Goal: Task Accomplishment & Management: Complete application form

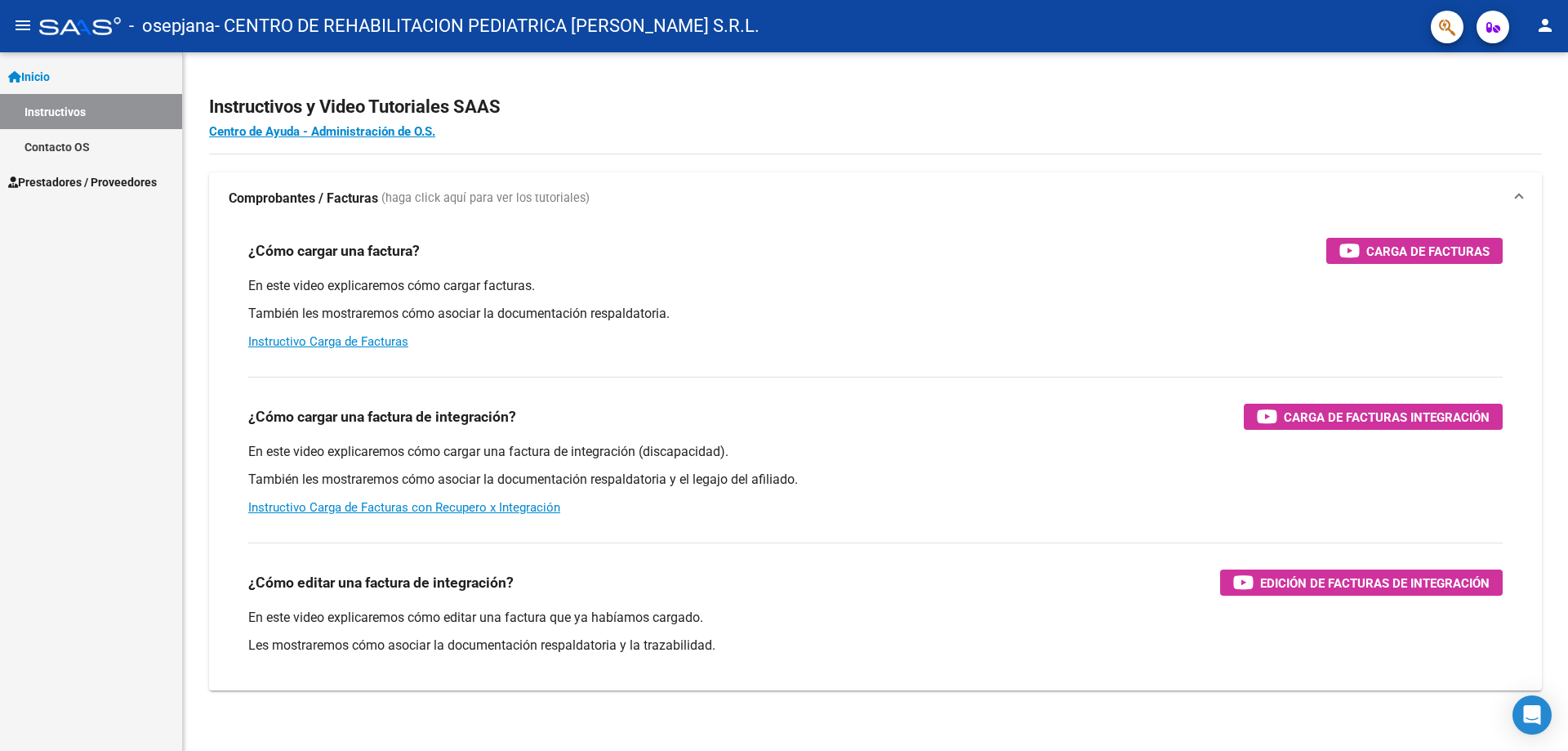
click at [90, 177] on span "Prestadores / Proveedores" at bounding box center [82, 182] width 149 height 18
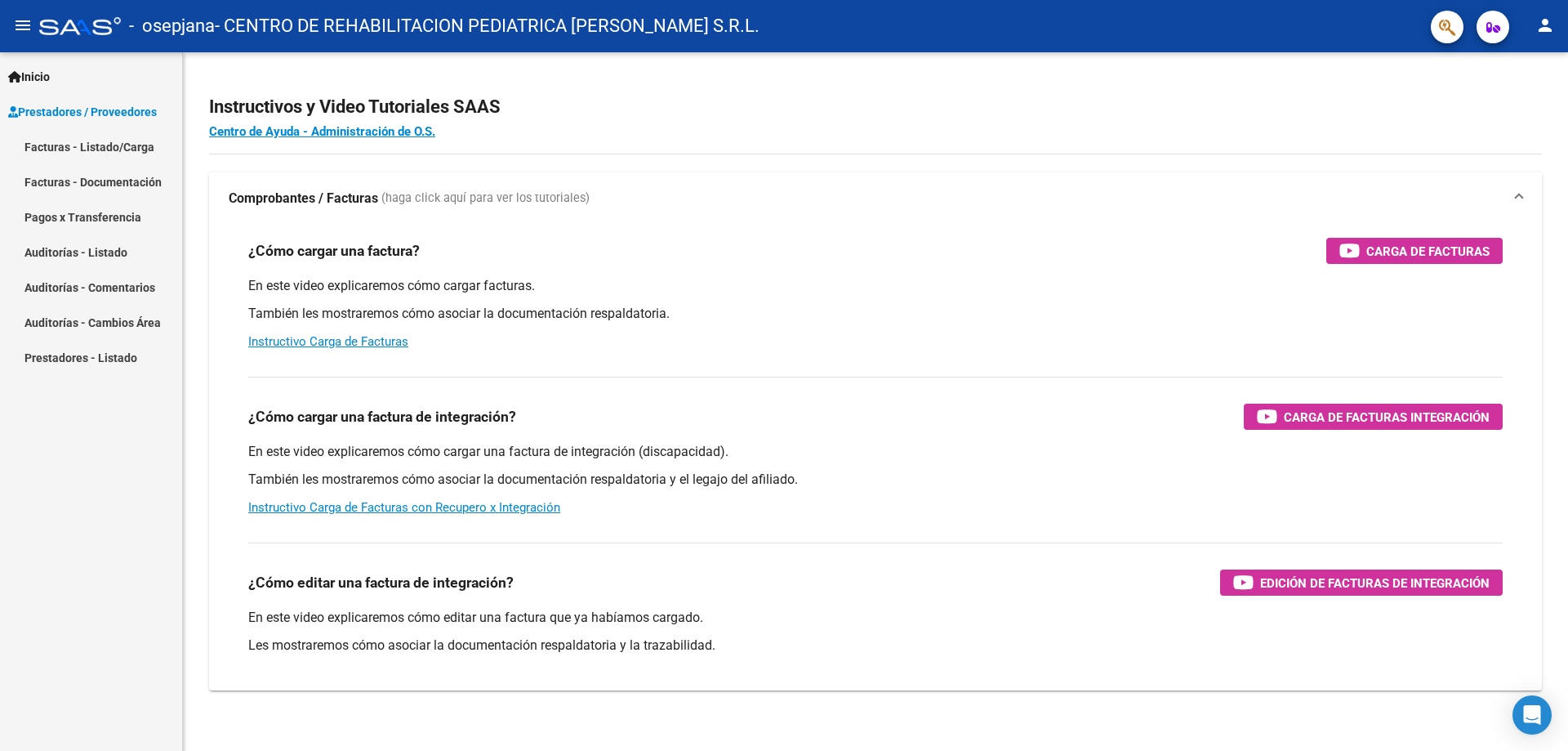
click at [129, 151] on link "Facturas - Listado/Carga" at bounding box center [91, 147] width 182 height 35
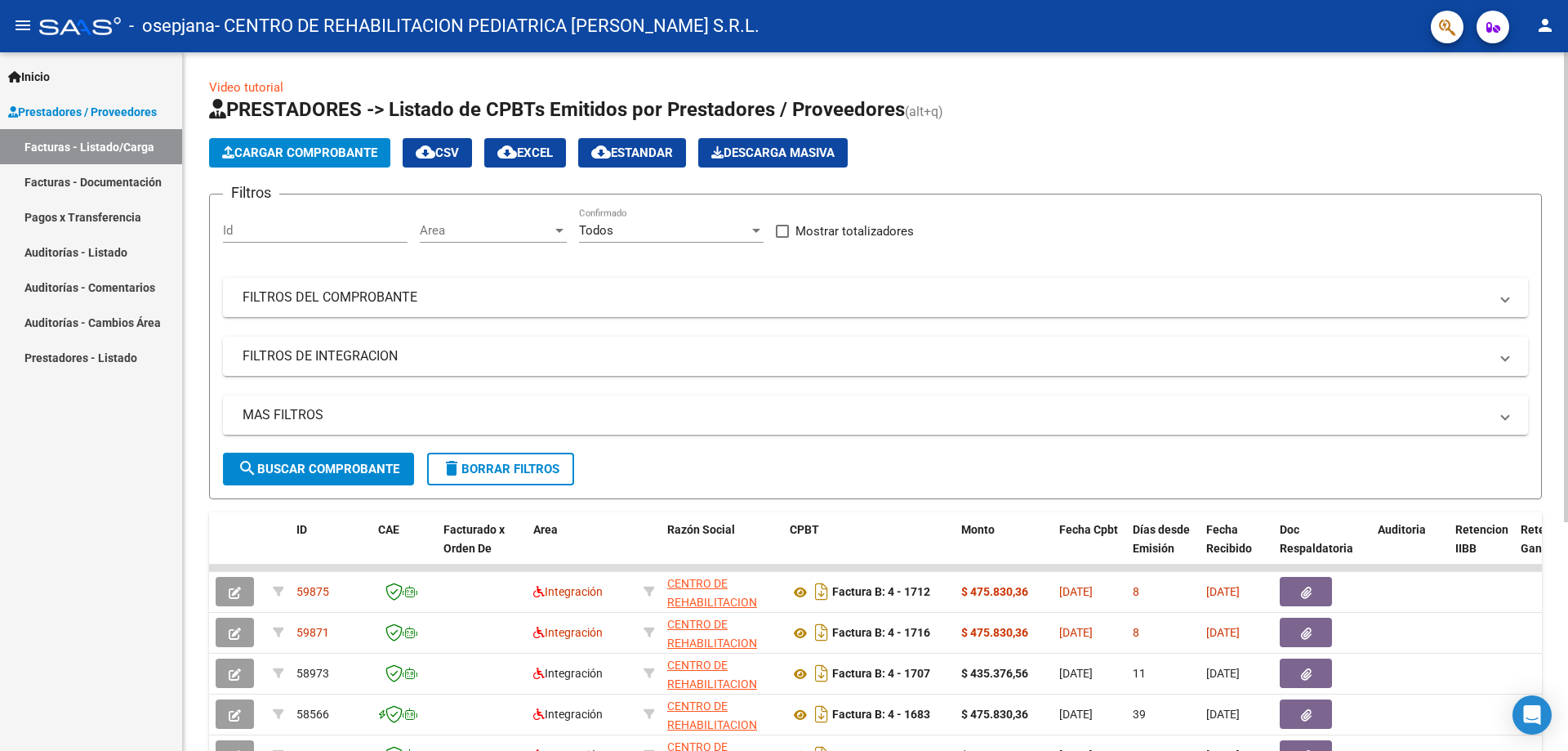
click at [301, 150] on span "Cargar Comprobante" at bounding box center [299, 153] width 155 height 15
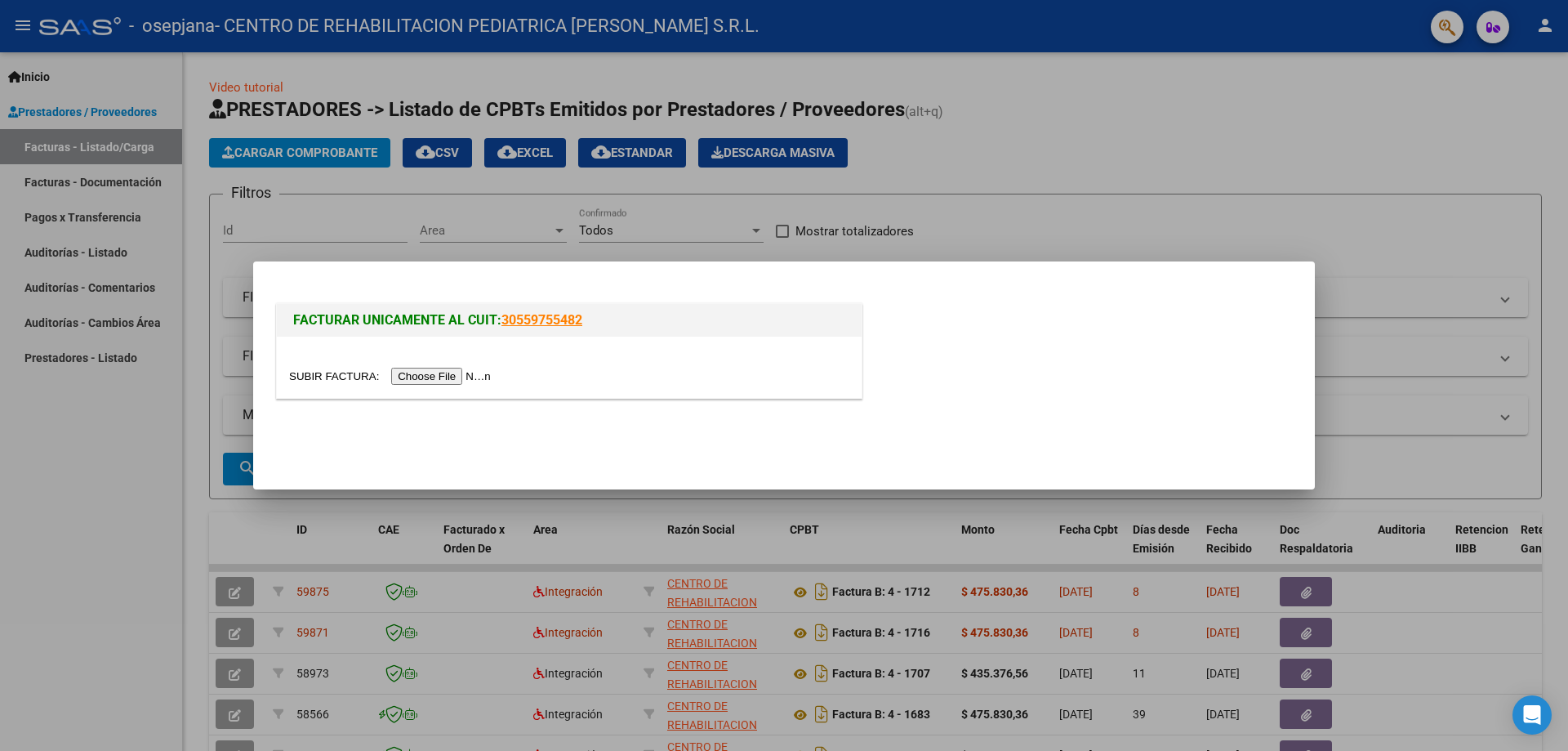
click at [467, 380] on input "file" at bounding box center [392, 376] width 206 height 18
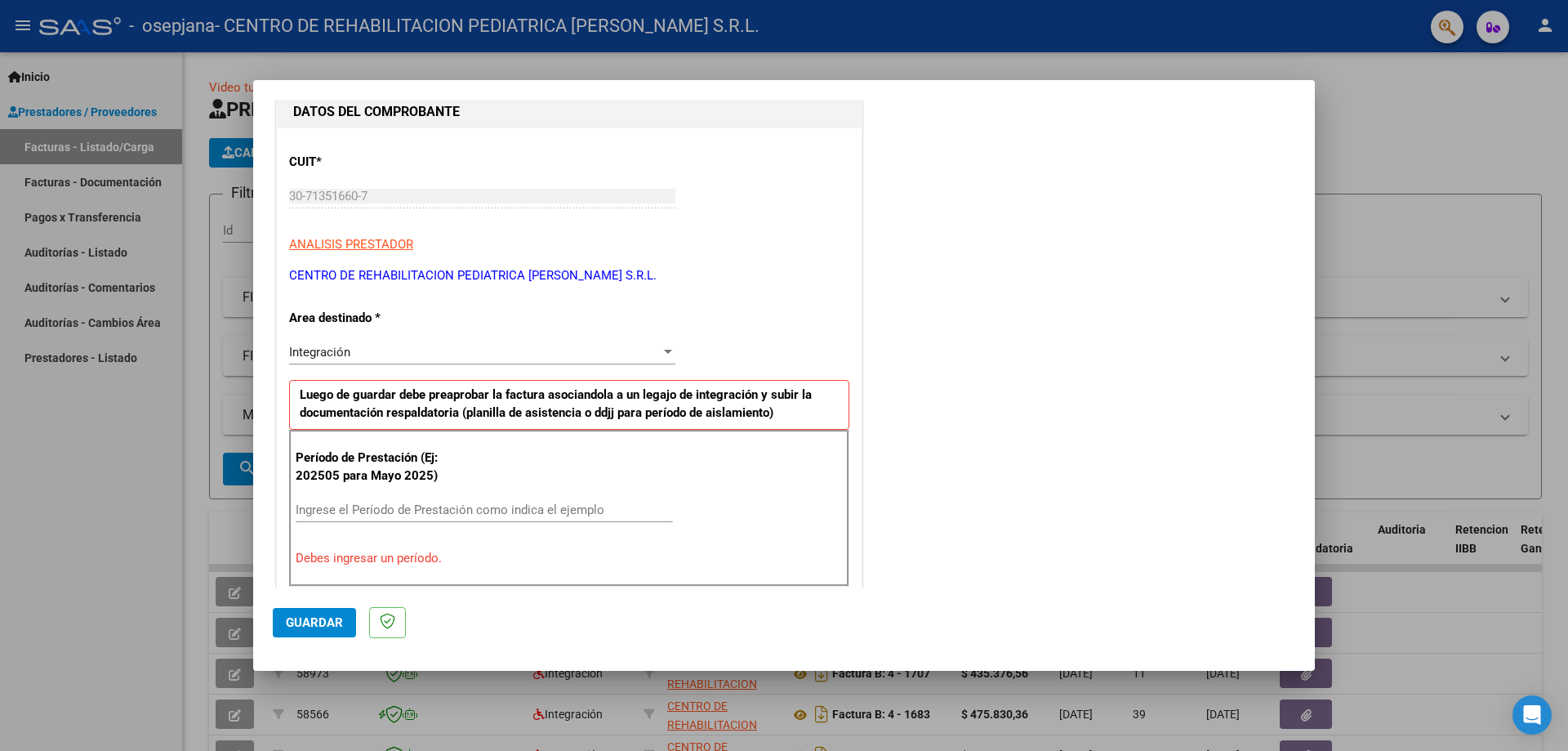
scroll to position [376, 0]
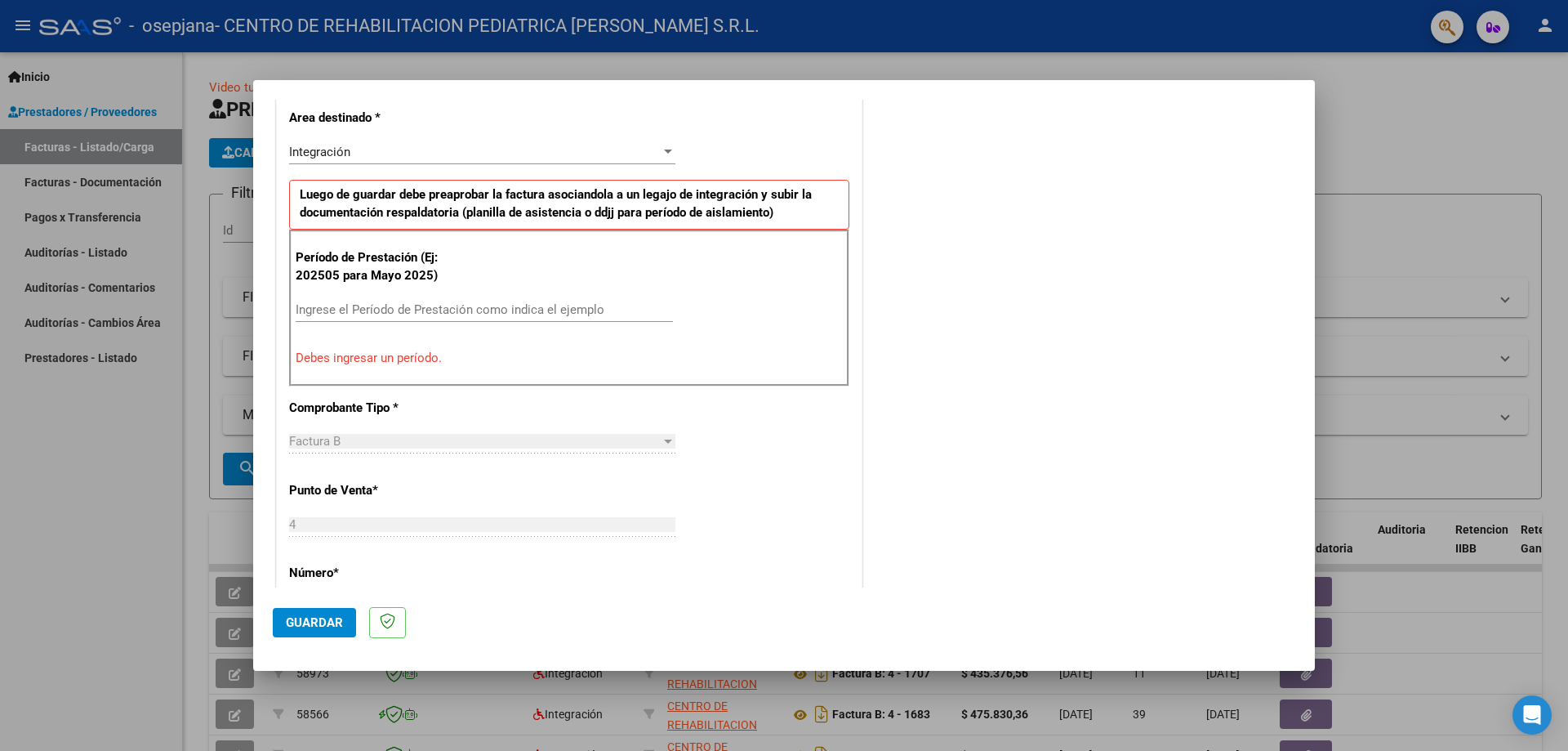
click at [327, 309] on input "Ingrese el Período de Prestación como indica el ejemplo" at bounding box center [484, 309] width 377 height 15
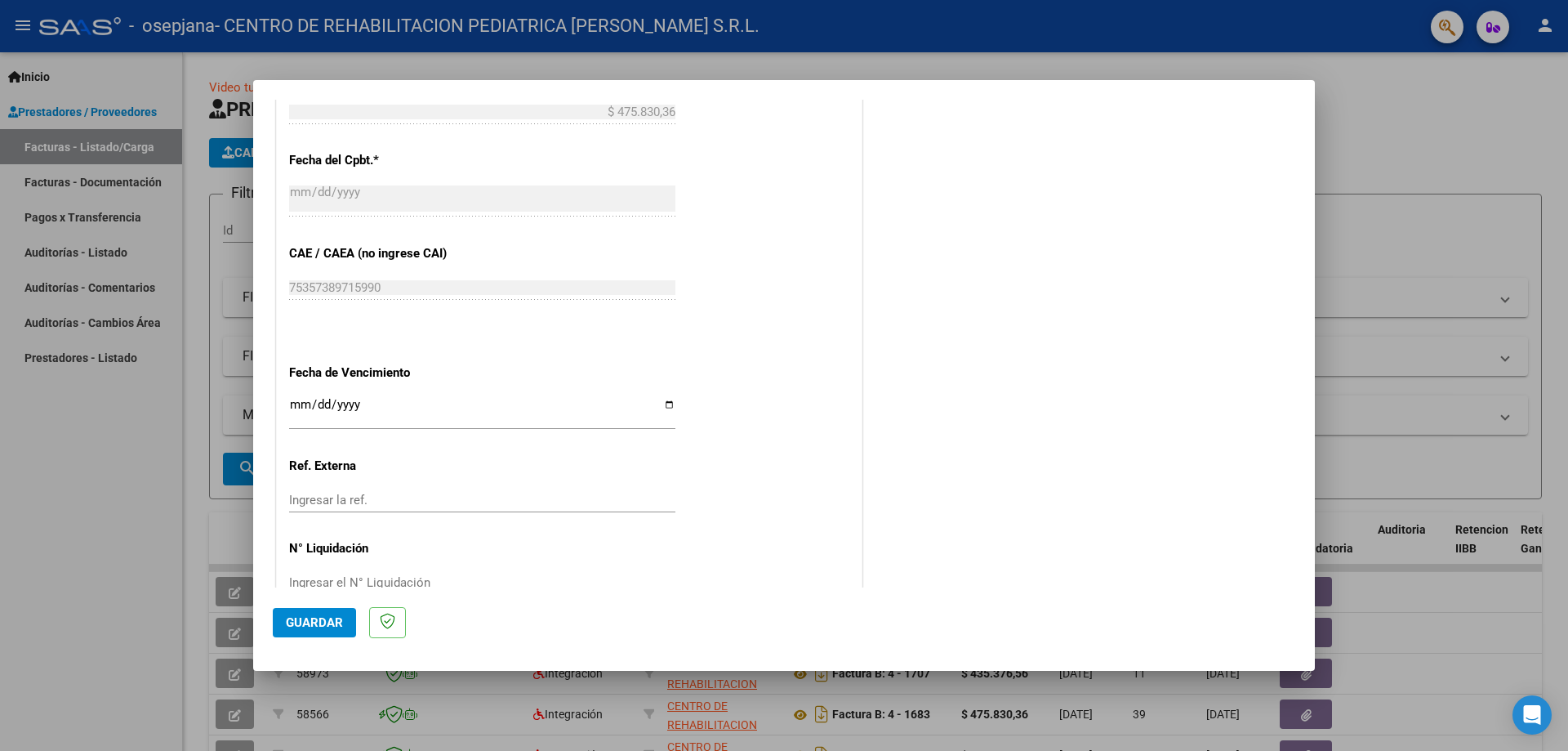
scroll to position [950, 0]
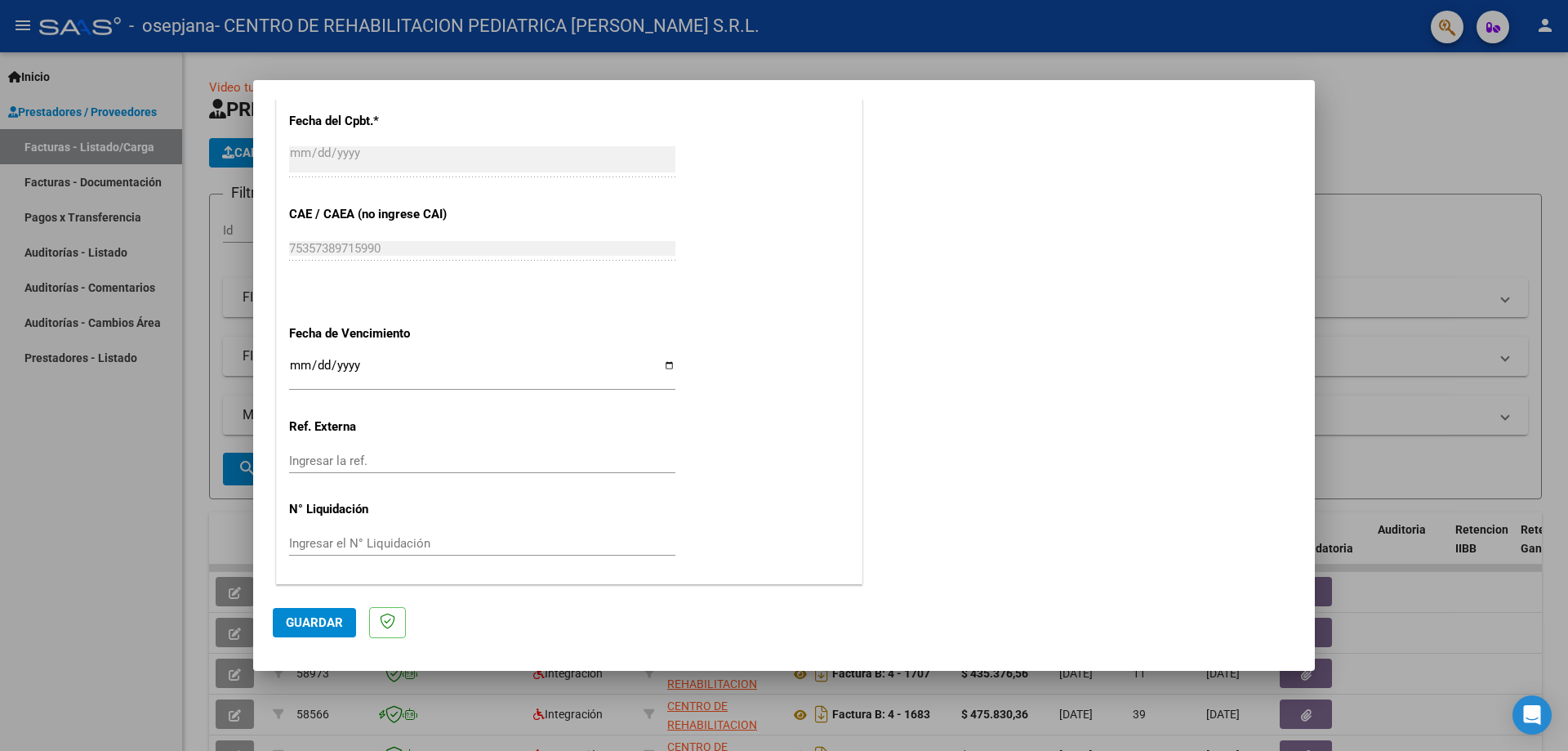
type input "202508"
click at [667, 362] on input "Ingresar la fecha" at bounding box center [482, 372] width 386 height 26
type input "[DATE]"
click at [326, 628] on span "Guardar" at bounding box center [314, 622] width 57 height 15
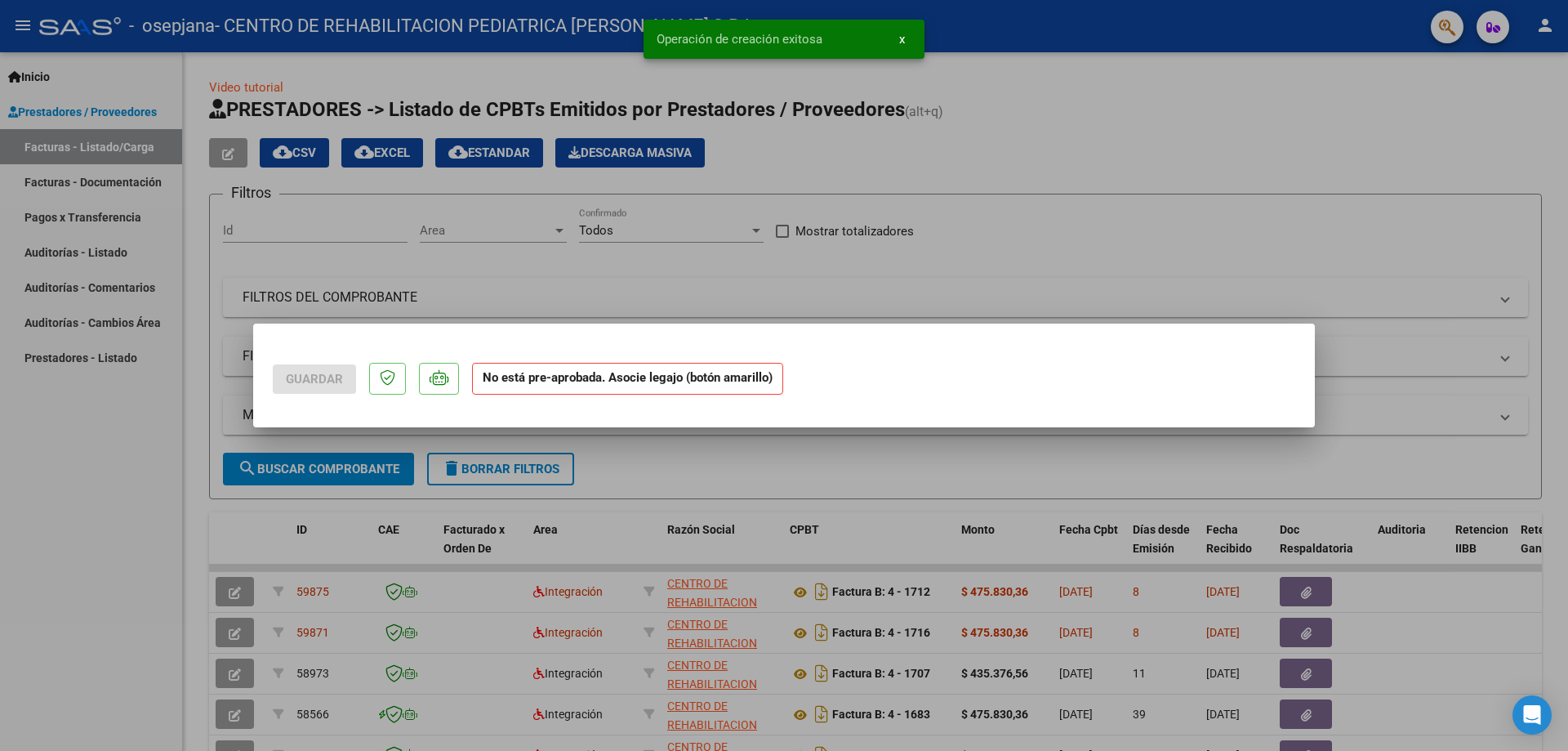
scroll to position [0, 0]
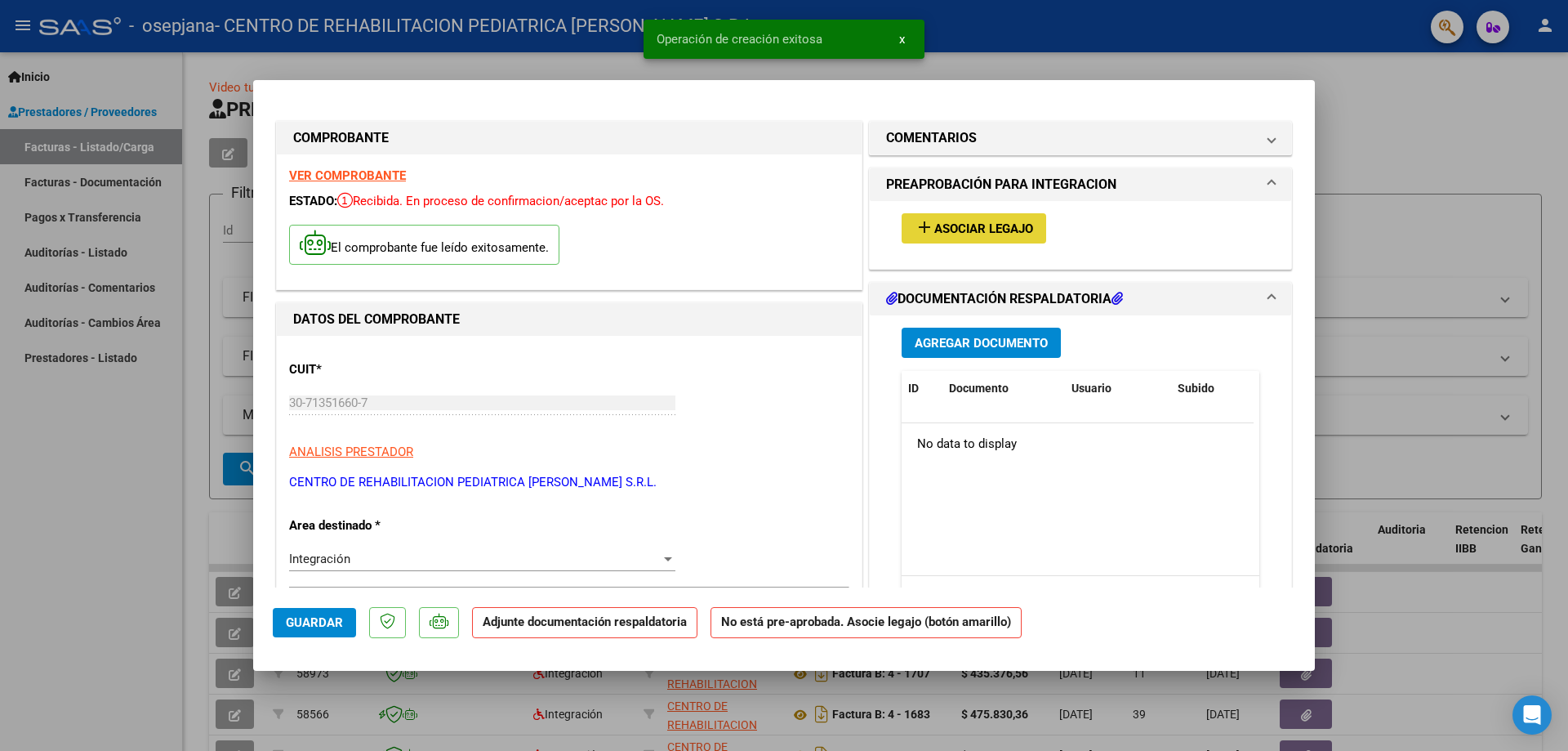
click at [958, 233] on span "Asociar Legajo" at bounding box center [983, 228] width 99 height 15
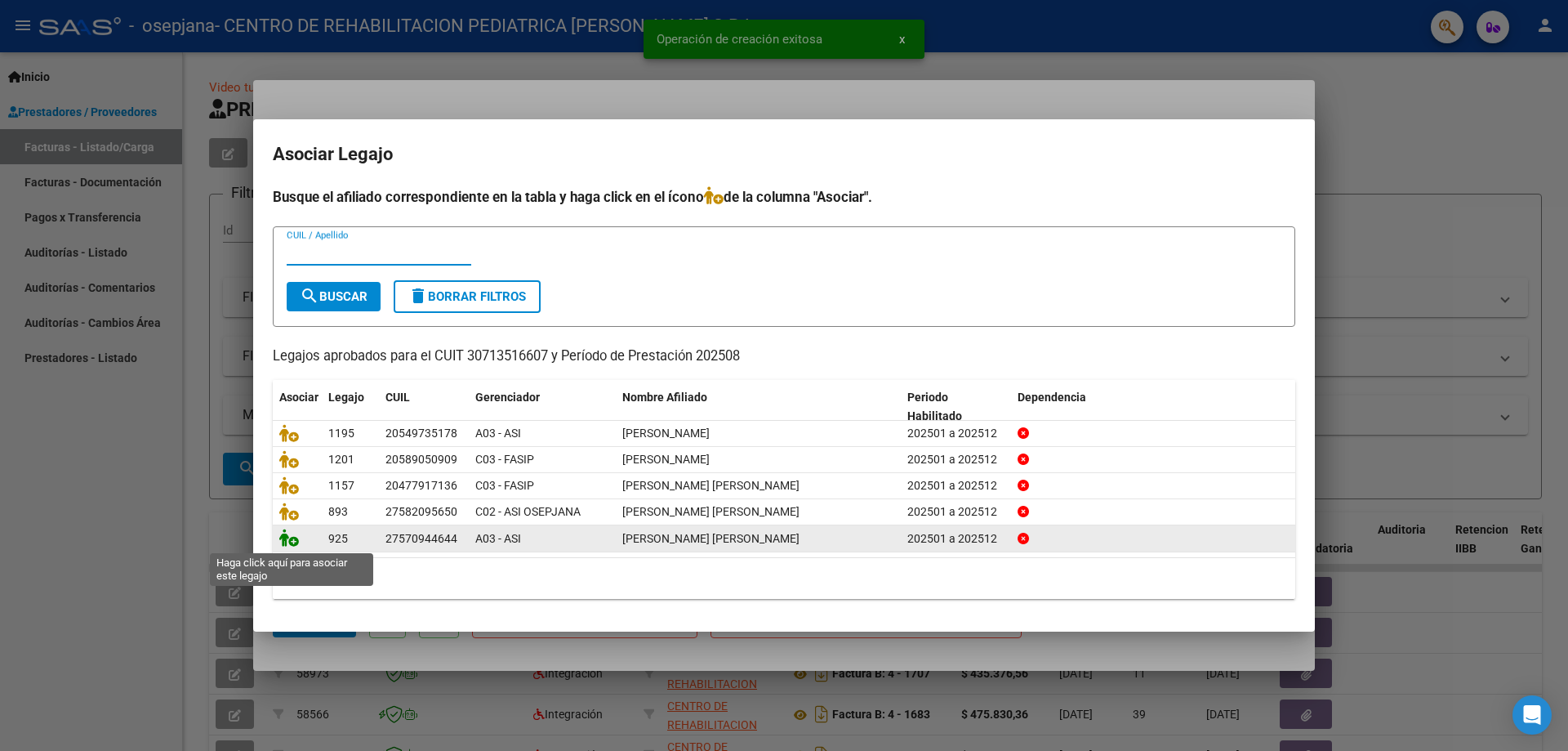
click at [295, 543] on icon at bounding box center [289, 538] width 20 height 18
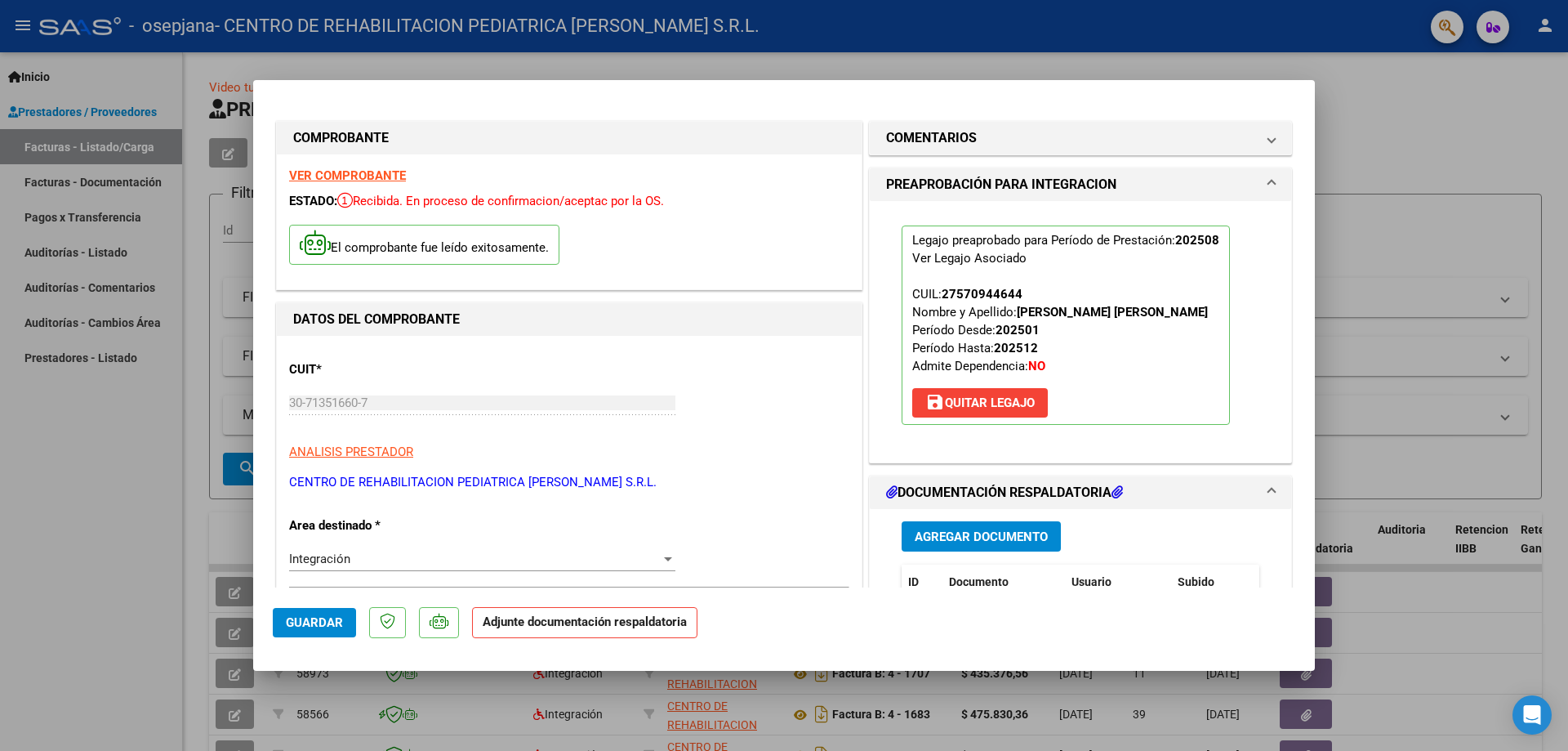
click at [982, 545] on button "Agregar Documento" at bounding box center [980, 536] width 159 height 30
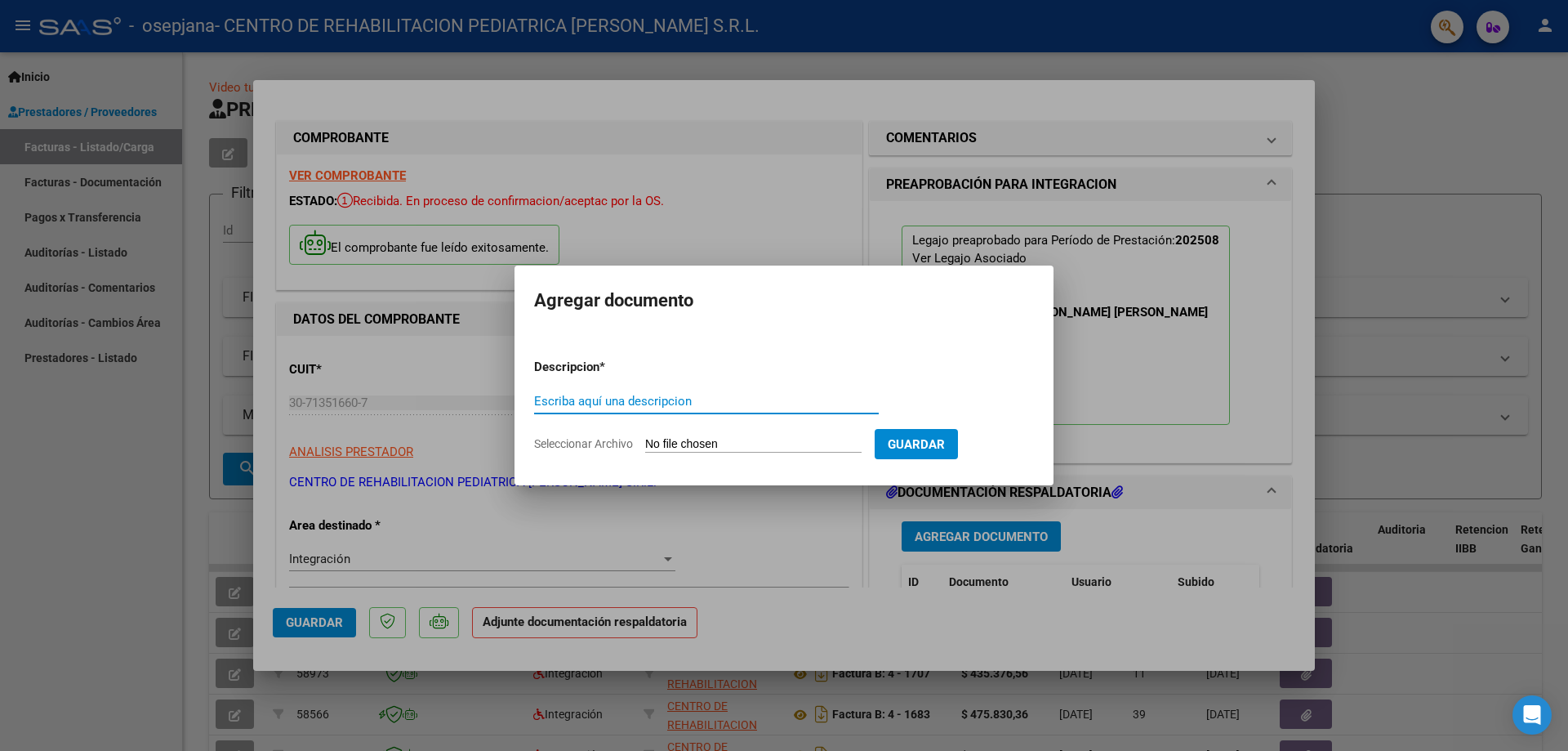
click at [579, 403] on input "Escriba aquí una descripcion" at bounding box center [706, 401] width 345 height 15
type input "cae"
click at [718, 443] on input "Seleccionar Archivo" at bounding box center [753, 445] width 216 height 16
type input "C:\fakepath\CAE [PERSON_NAME] AGOSTO (1).pdf"
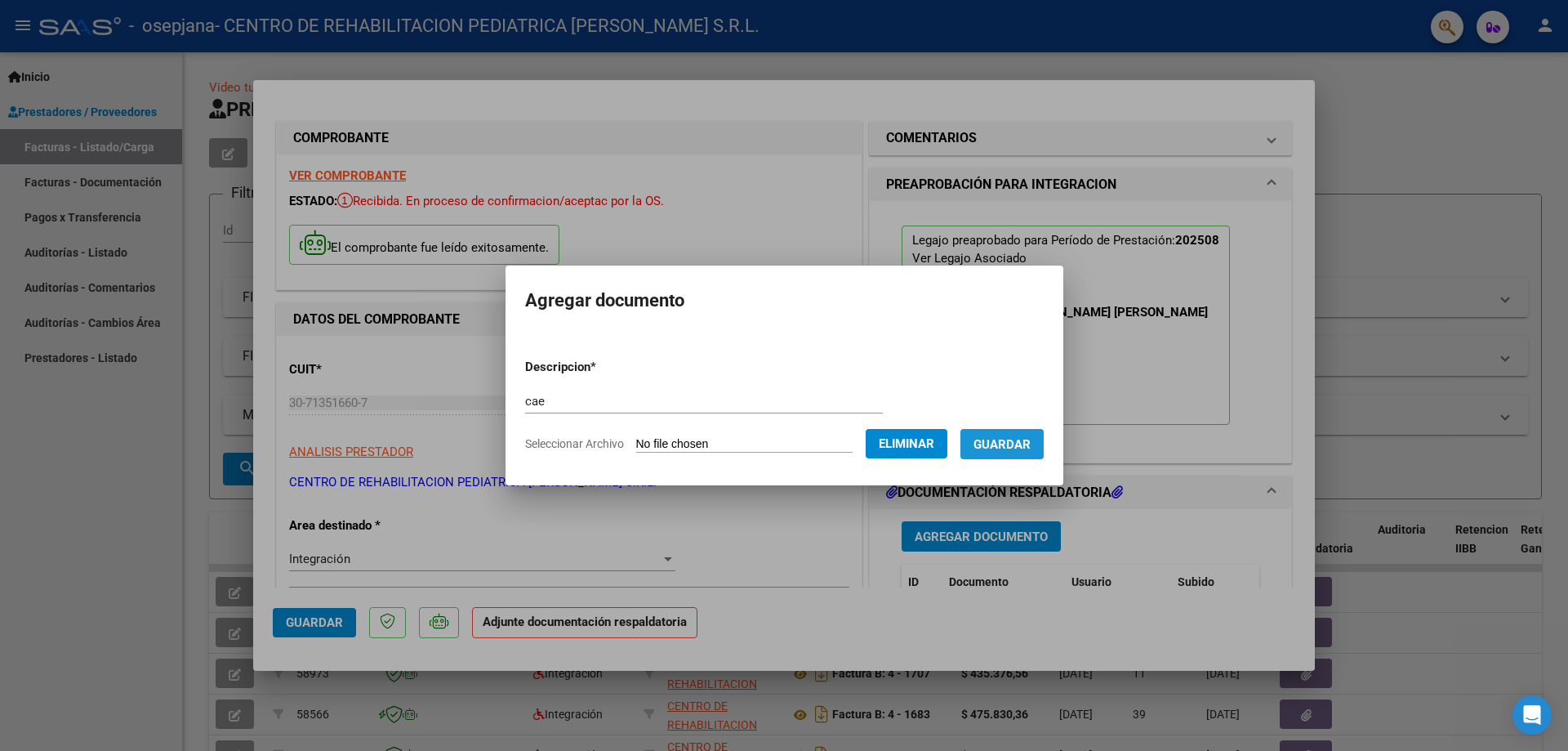
click at [1022, 454] on button "Guardar" at bounding box center [1001, 444] width 83 height 30
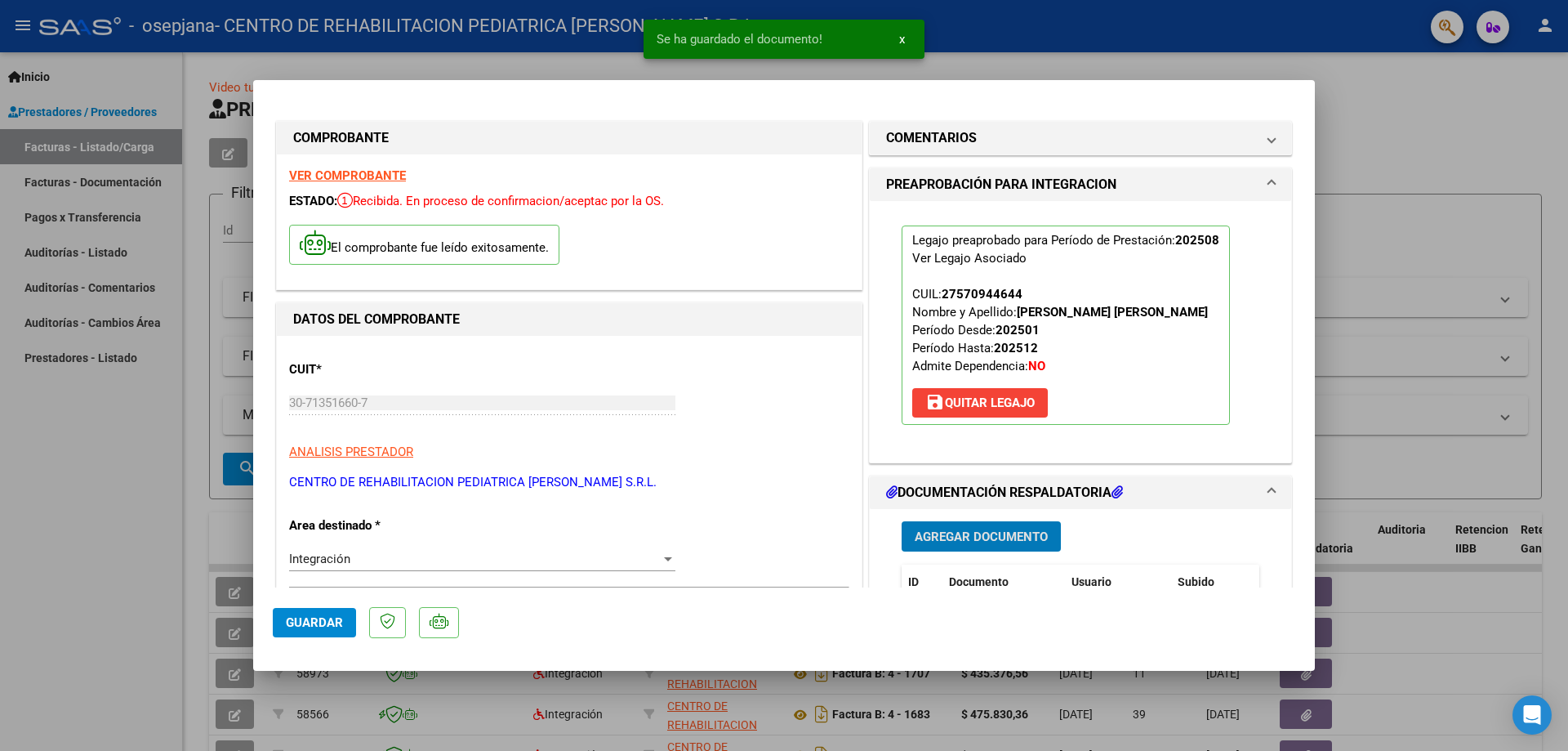
click at [993, 544] on span "Agregar Documento" at bounding box center [981, 536] width 133 height 15
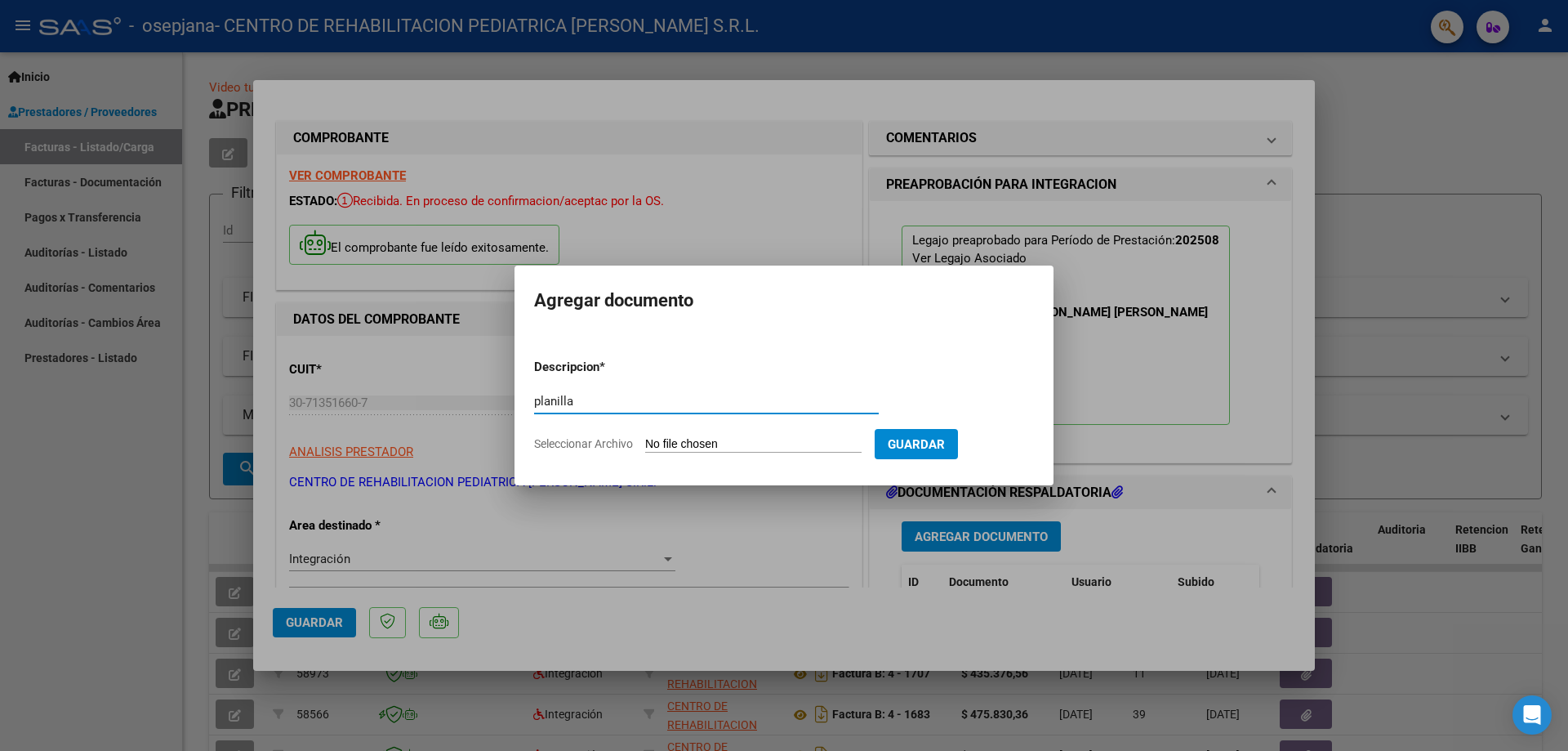
type input "planilla"
click at [715, 439] on input "Seleccionar Archivo" at bounding box center [753, 445] width 216 height 16
type input "C:\fakepath\PA [PERSON_NAME] (1).pdf"
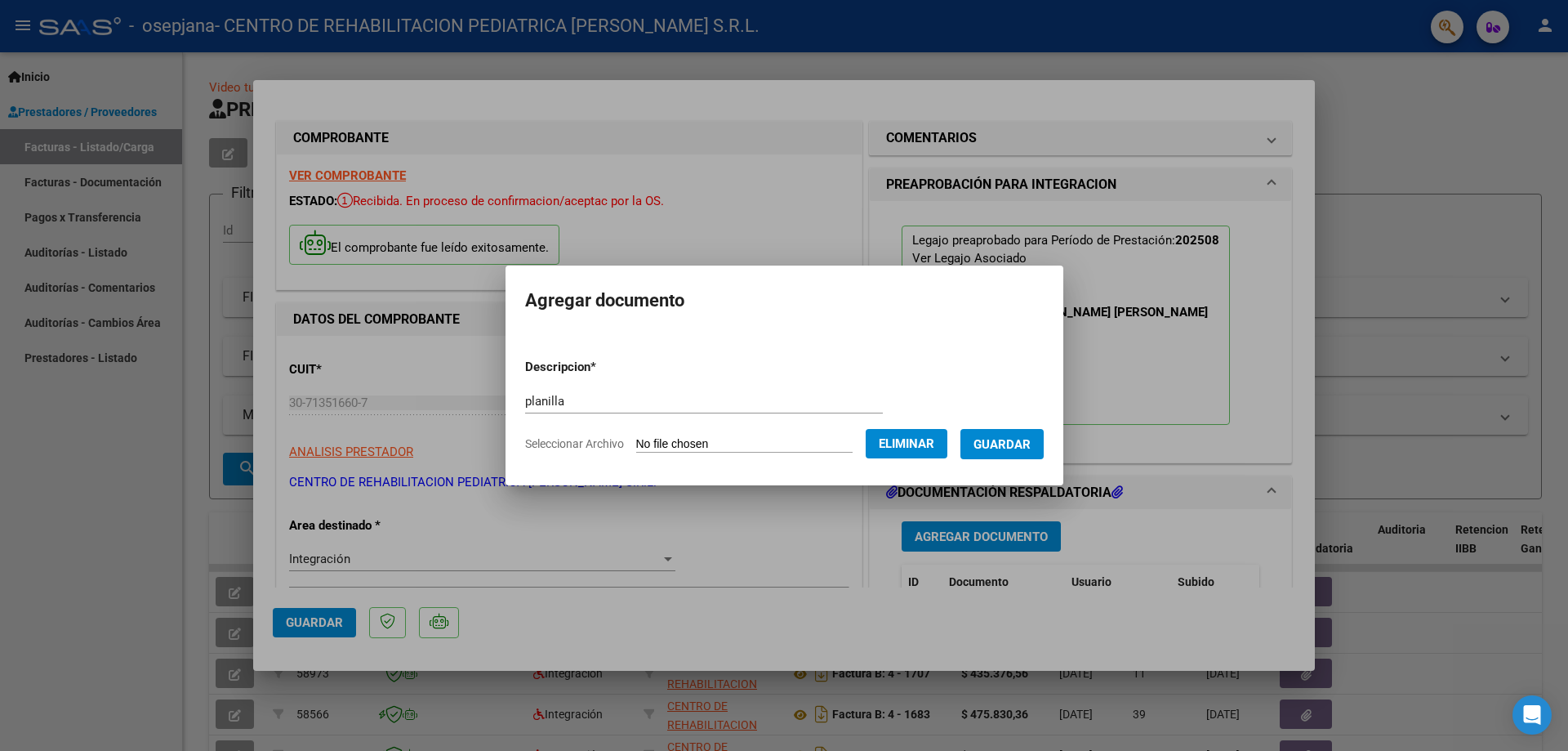
click at [1010, 450] on span "Guardar" at bounding box center [1002, 444] width 57 height 15
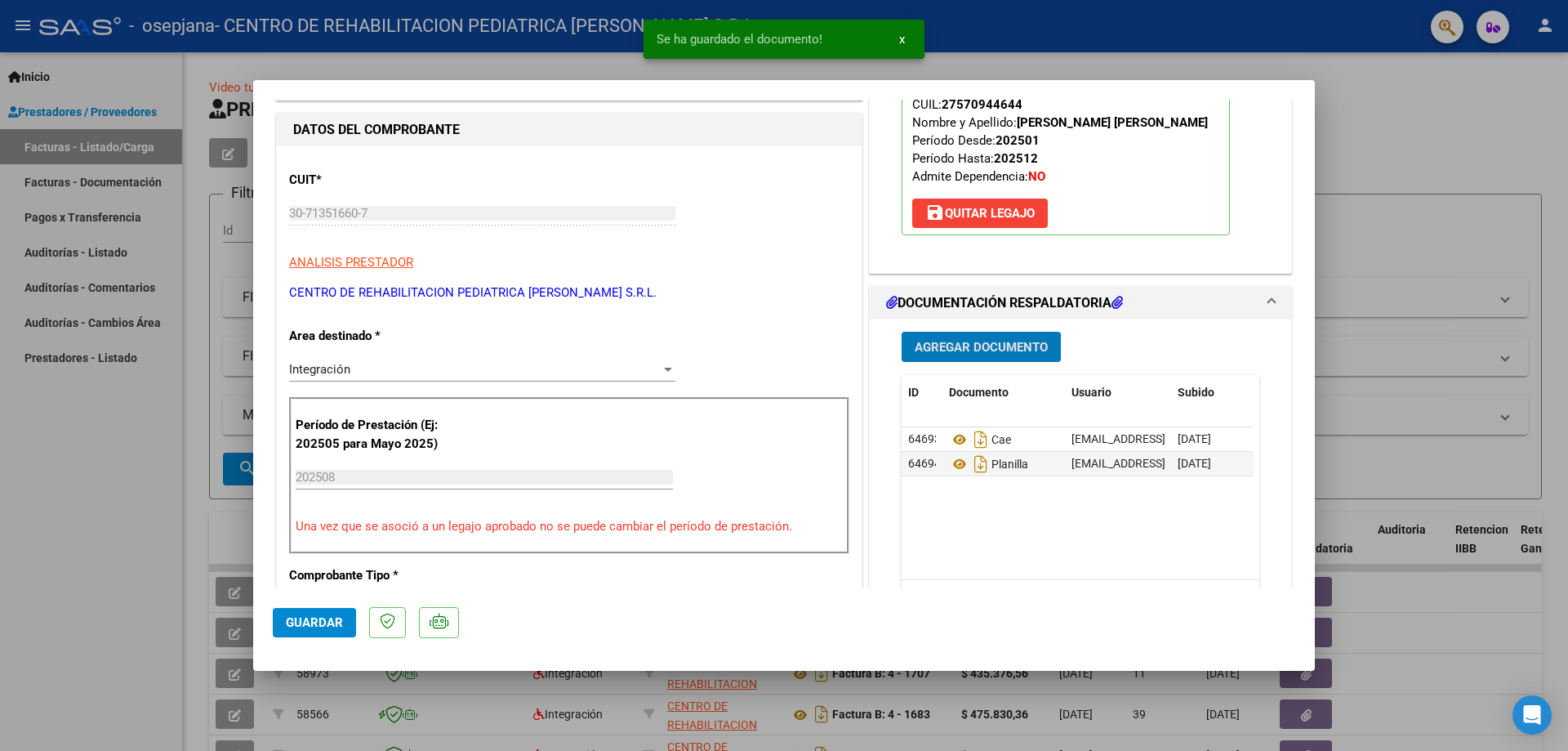
scroll to position [245, 0]
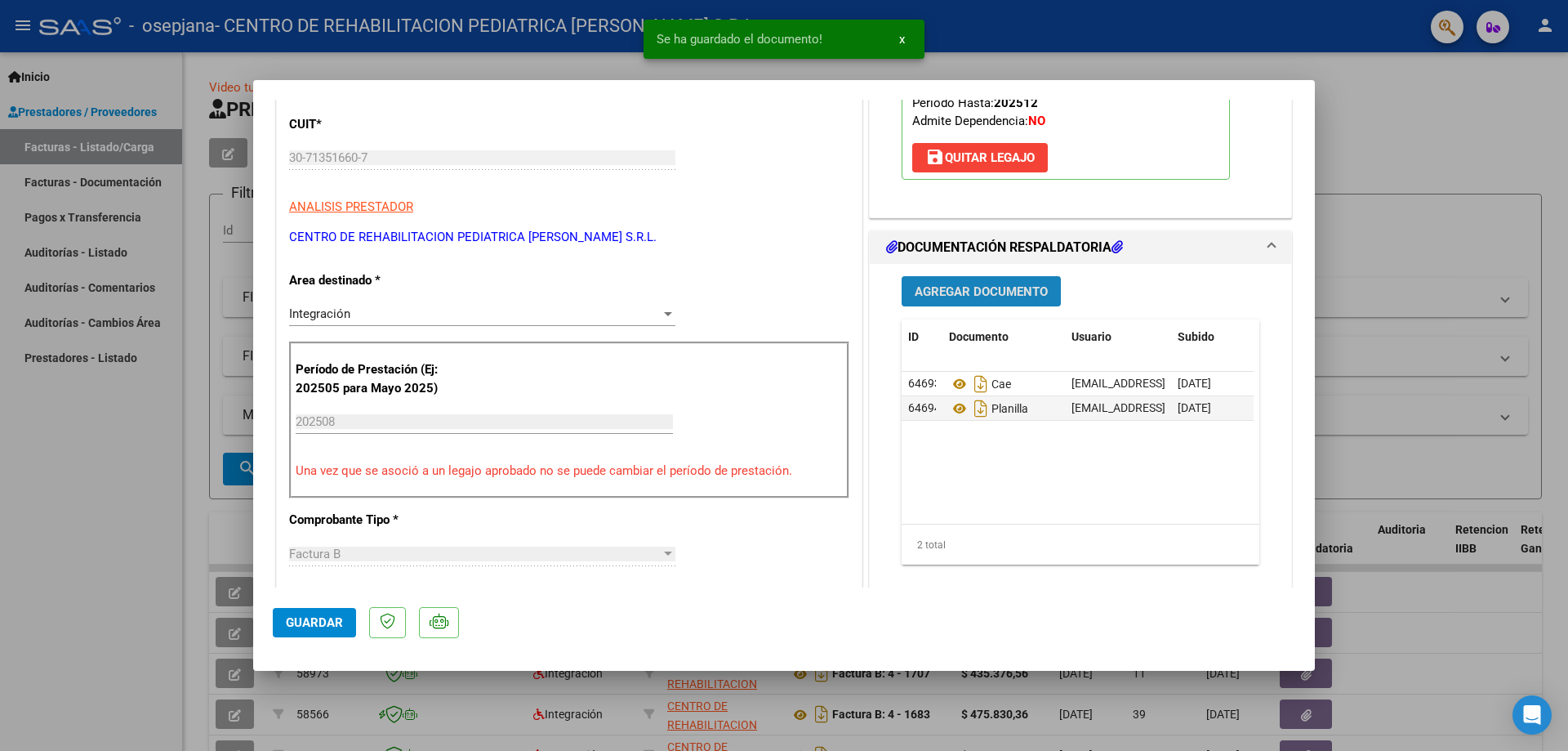
click at [959, 299] on span "Agregar Documento" at bounding box center [981, 291] width 133 height 15
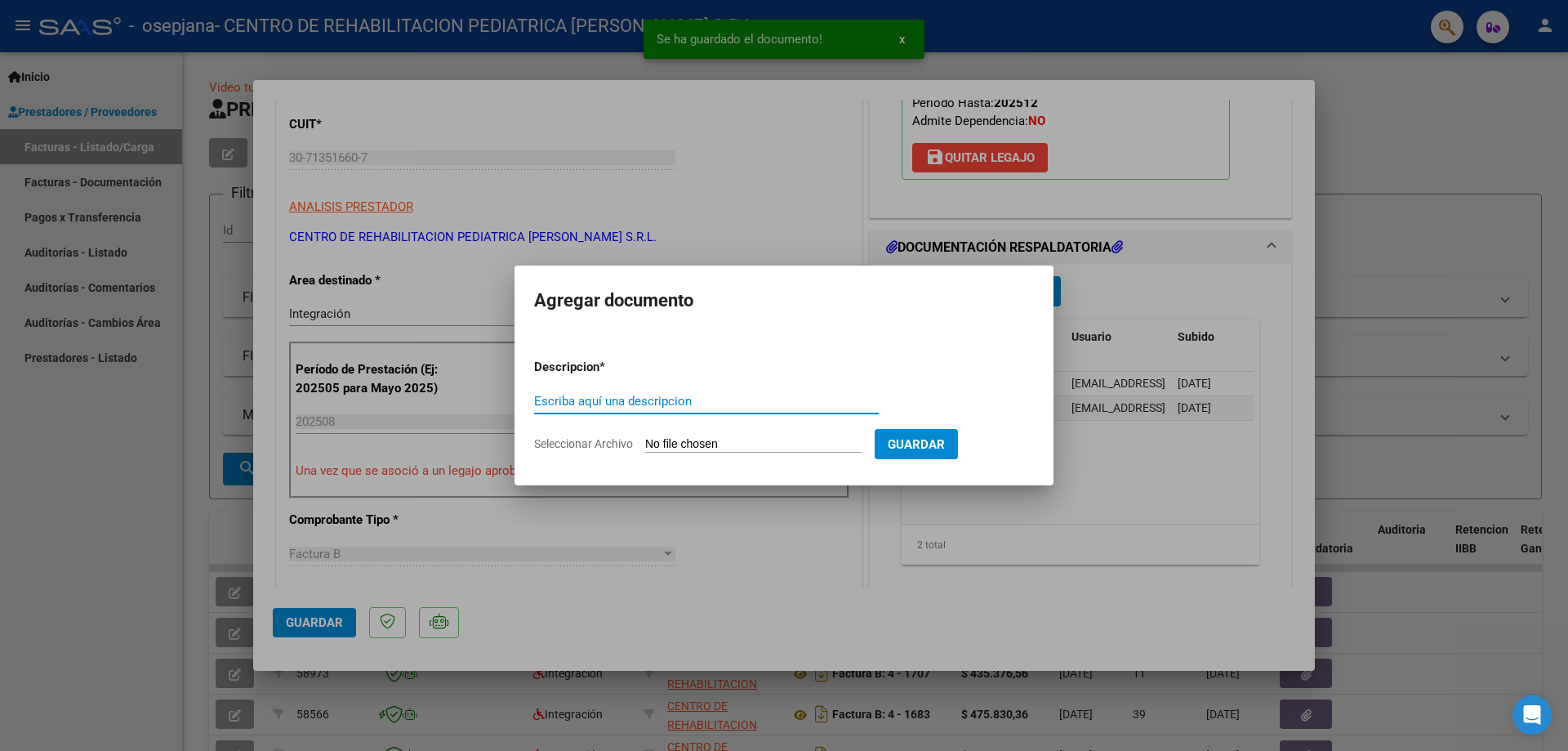
click at [696, 397] on input "Escriba aquí una descripcion" at bounding box center [706, 401] width 345 height 15
type input "informe"
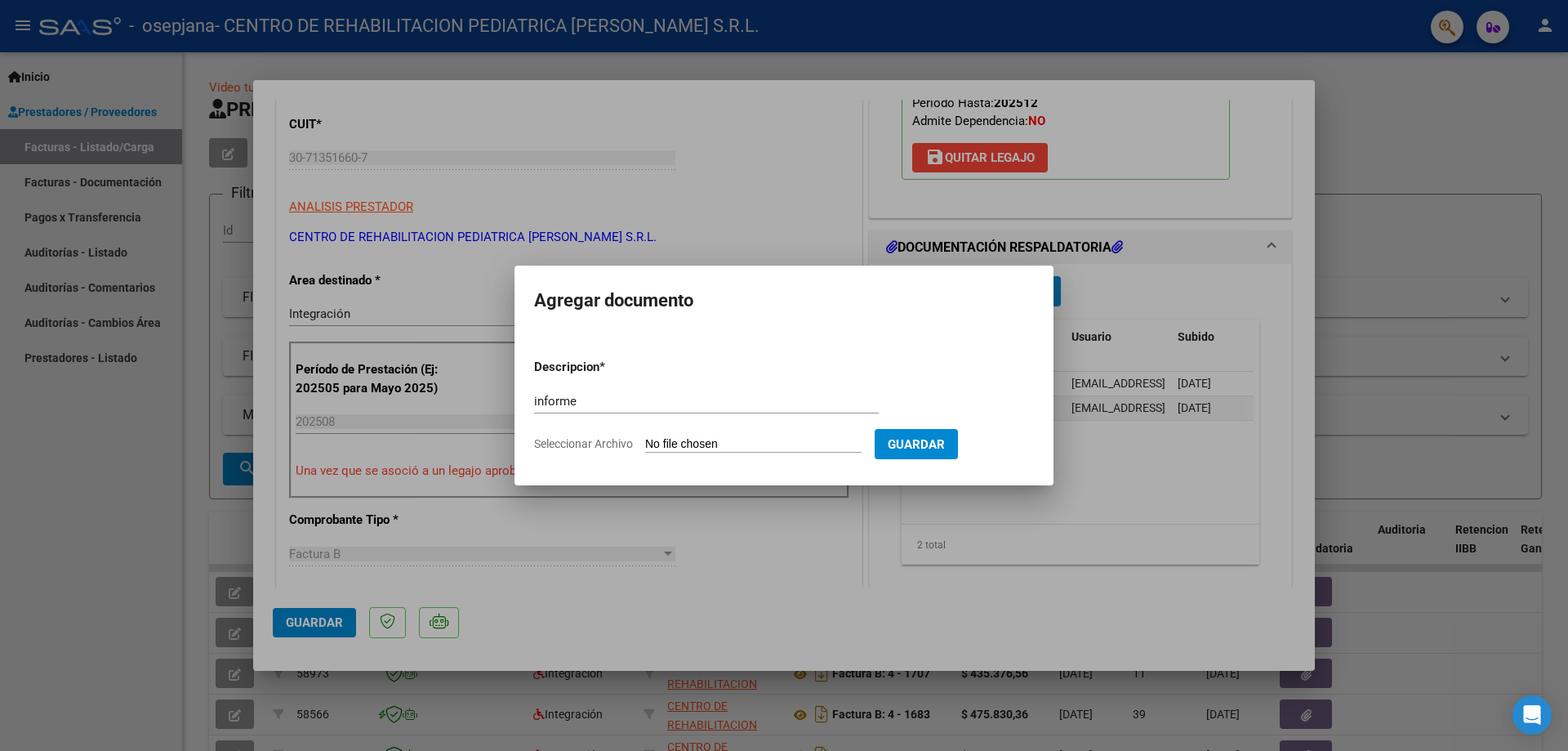
click at [713, 439] on input "Seleccionar Archivo" at bounding box center [753, 445] width 216 height 16
type input "C:\fakepath\INFORME_57094464_ACUÑA_BADARACCO_202509082016580 (1).pdf"
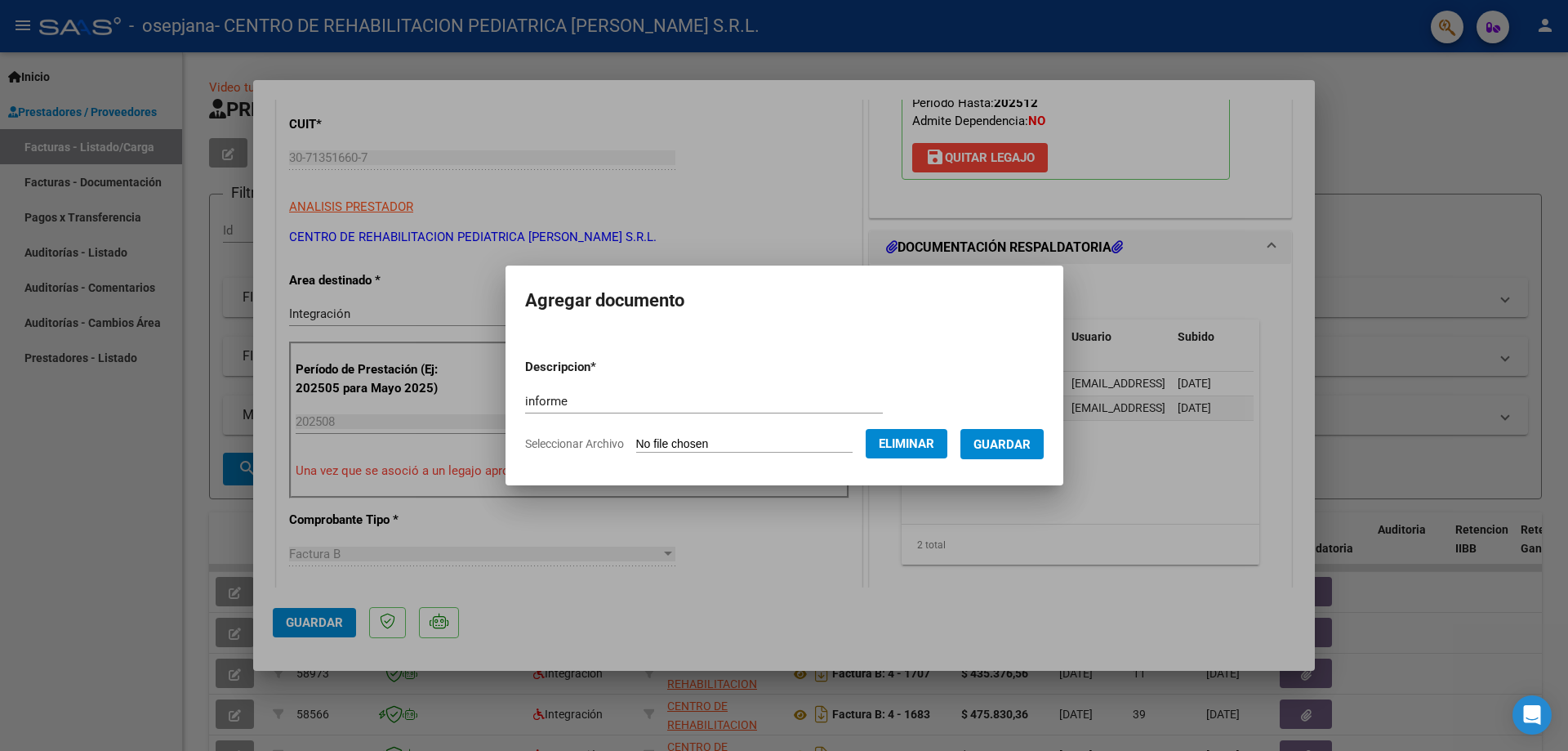
click at [1023, 447] on span "Guardar" at bounding box center [1002, 444] width 57 height 15
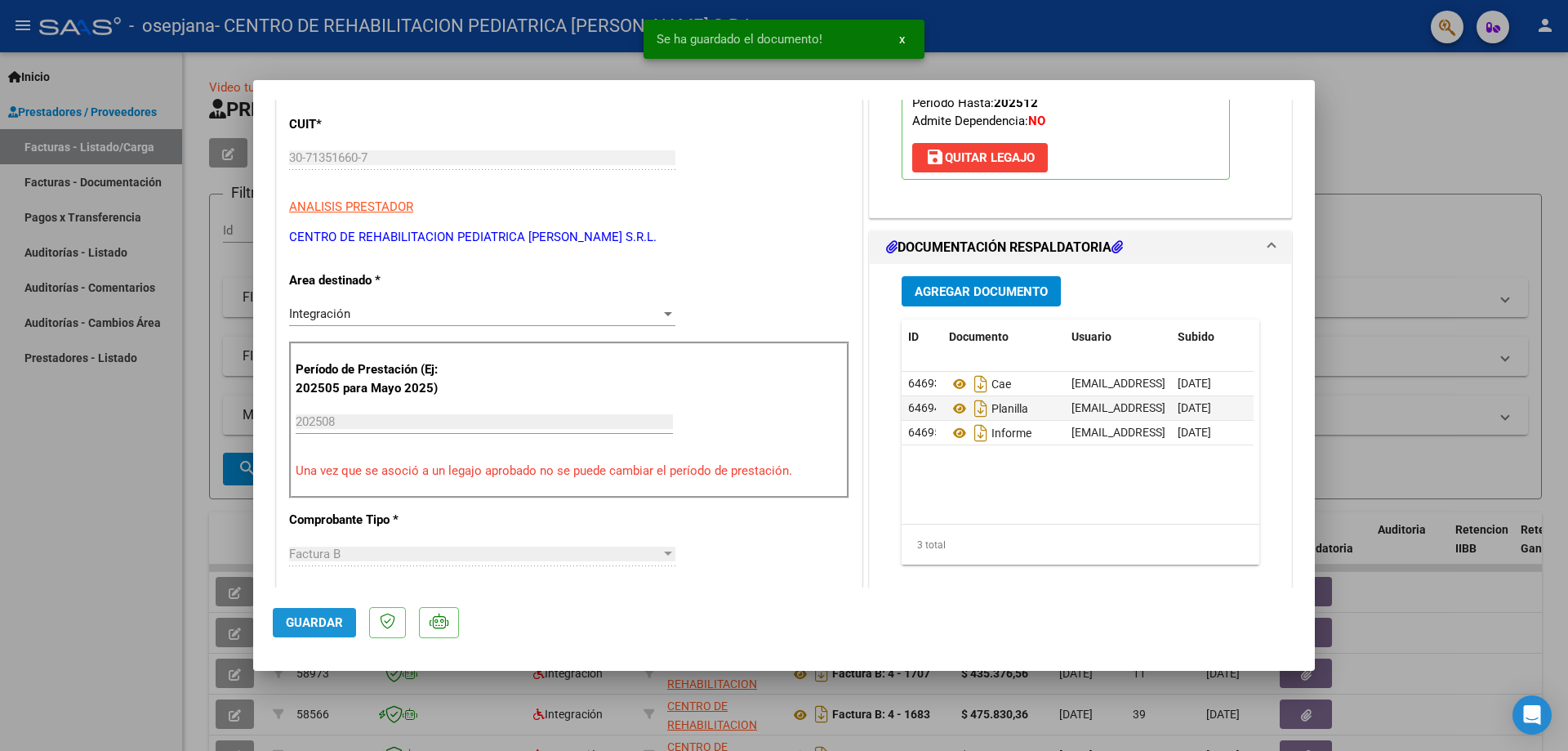
click at [295, 633] on button "Guardar" at bounding box center [314, 623] width 83 height 29
click at [1368, 147] on div at bounding box center [784, 376] width 1568 height 751
type input "$ 0,00"
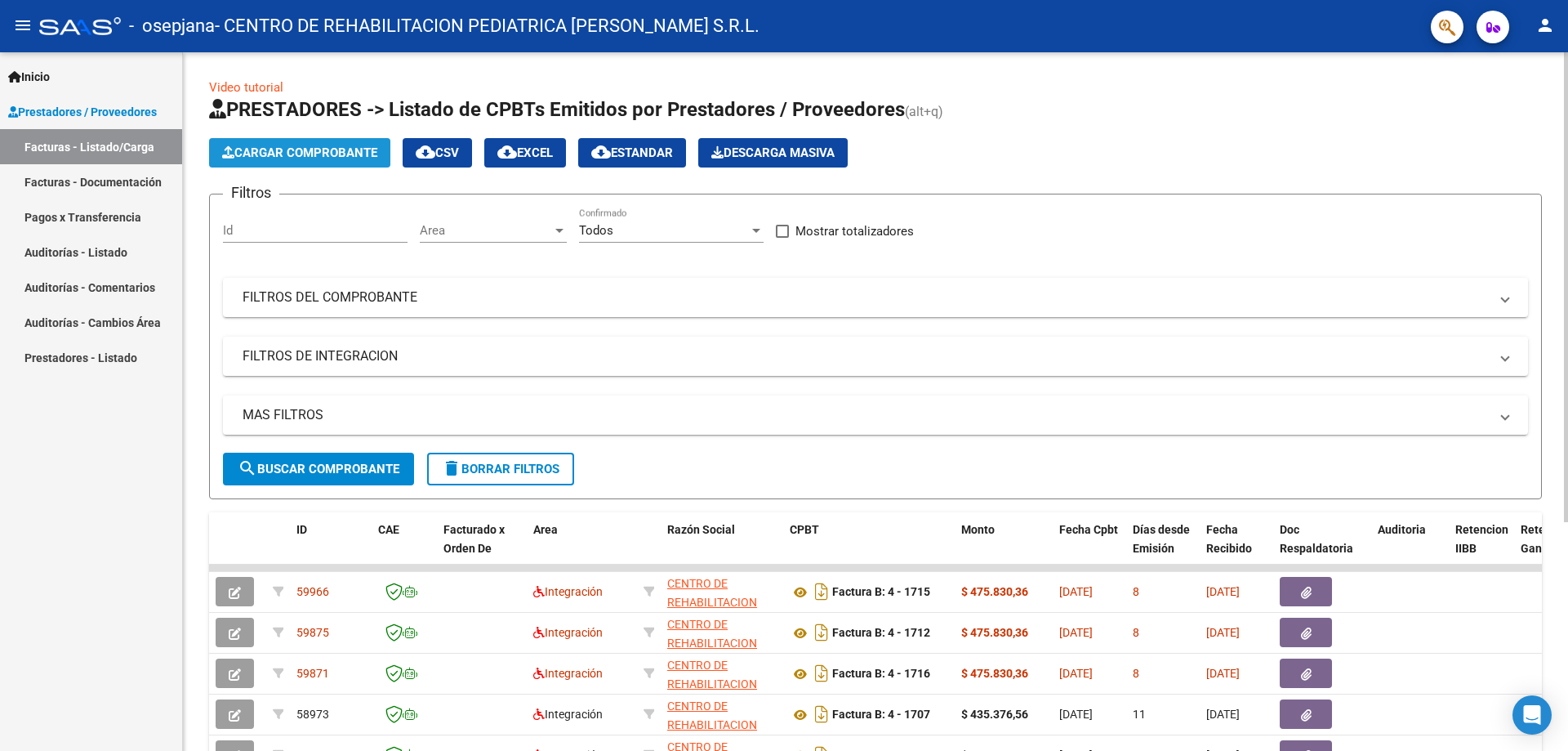
click at [326, 146] on span "Cargar Comprobante" at bounding box center [299, 153] width 155 height 15
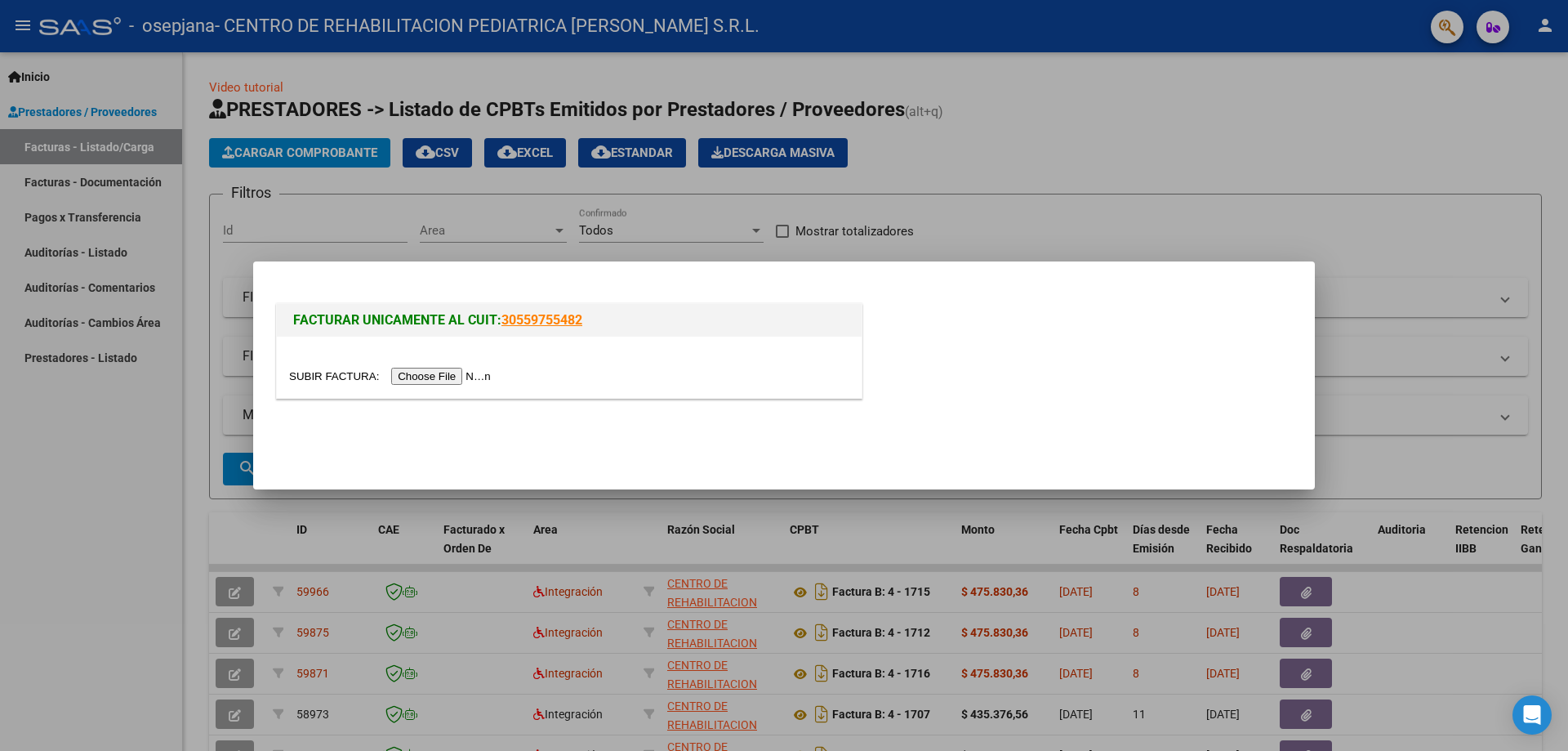
click at [426, 382] on input "file" at bounding box center [392, 376] width 206 height 18
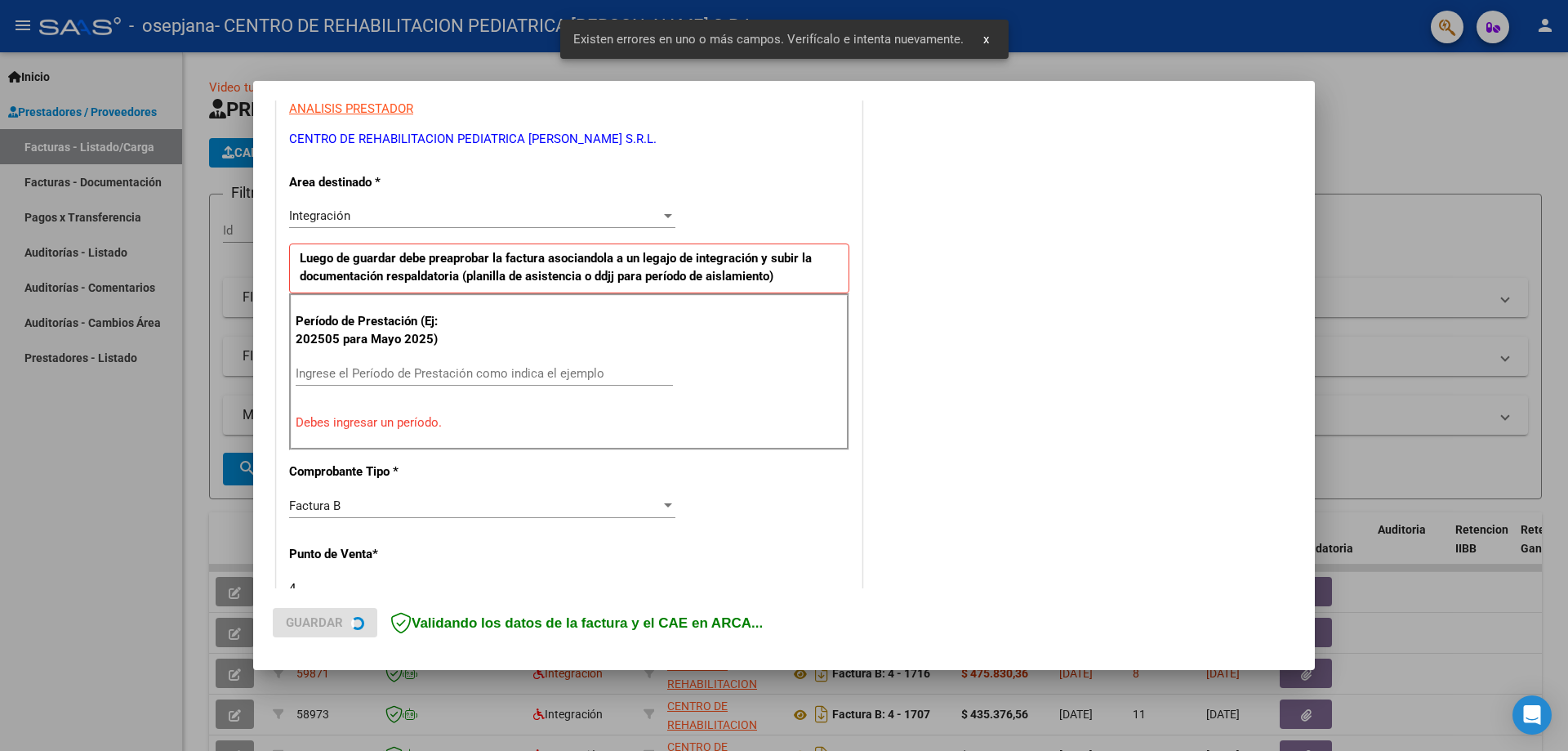
scroll to position [326, 0]
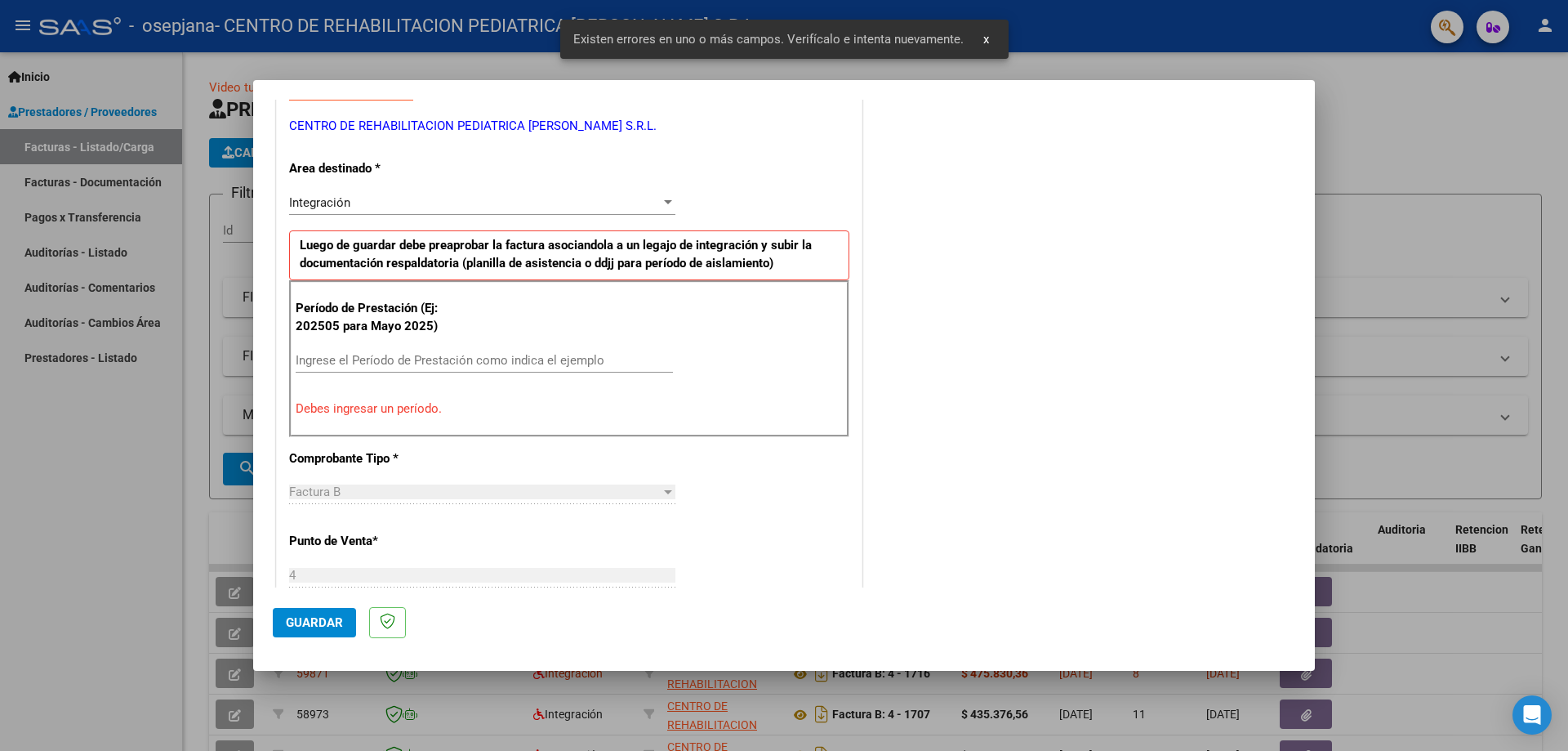
click at [335, 365] on input "Ingrese el Período de Prestación como indica el ejemplo" at bounding box center [484, 360] width 377 height 15
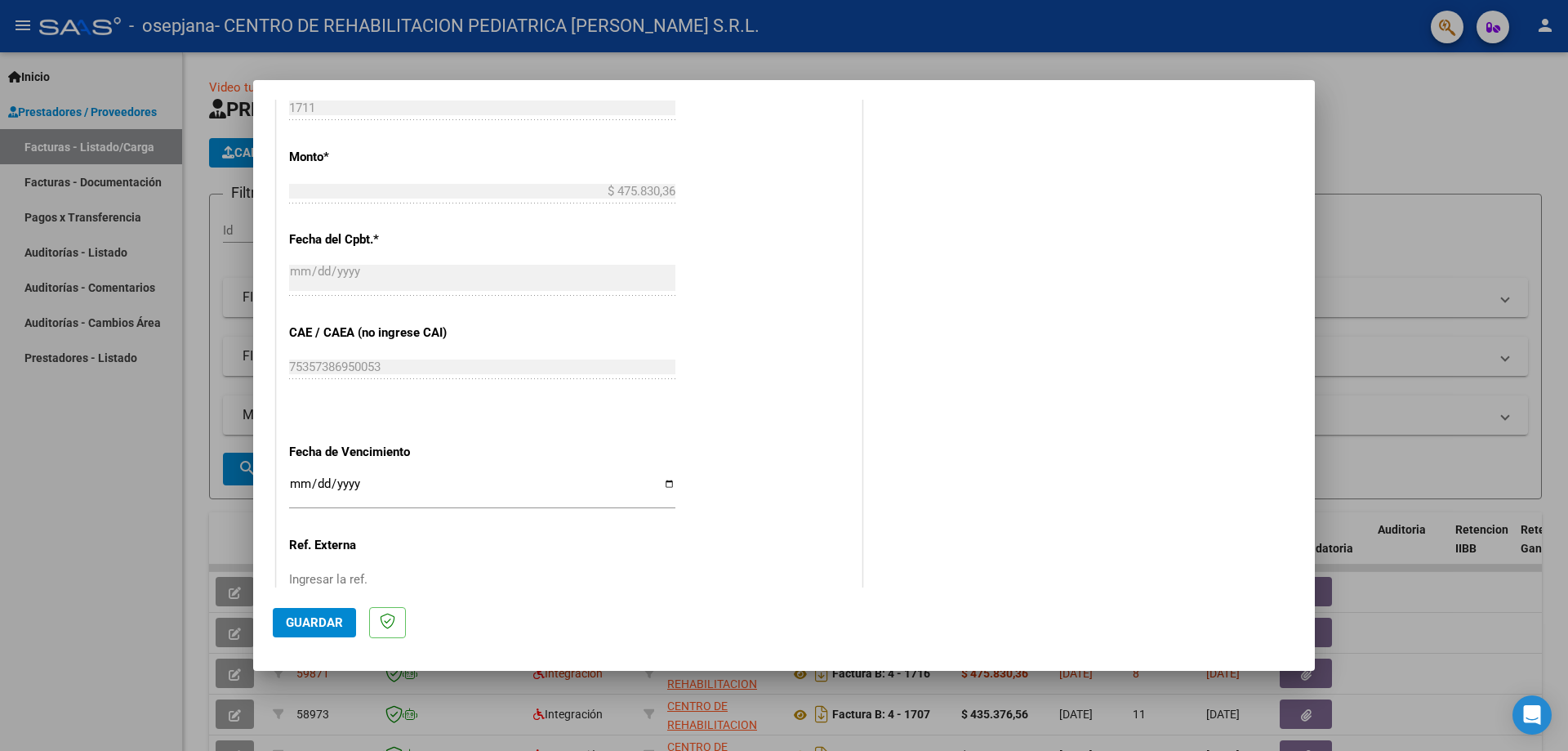
scroll to position [950, 0]
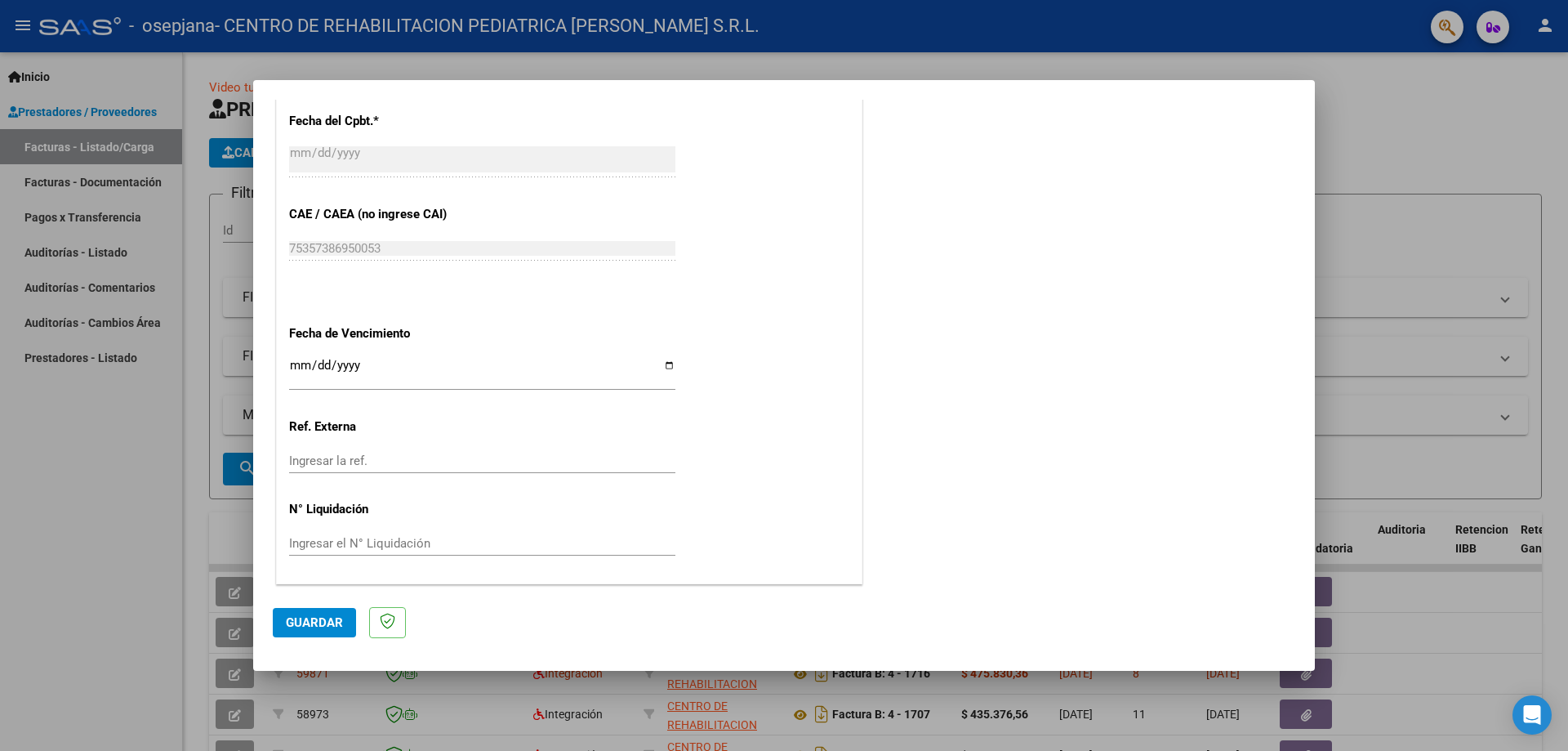
type input "202508"
click at [660, 367] on input "Ingresar la fecha" at bounding box center [482, 372] width 386 height 26
type input "[DATE]"
click at [327, 621] on span "Guardar" at bounding box center [314, 622] width 57 height 15
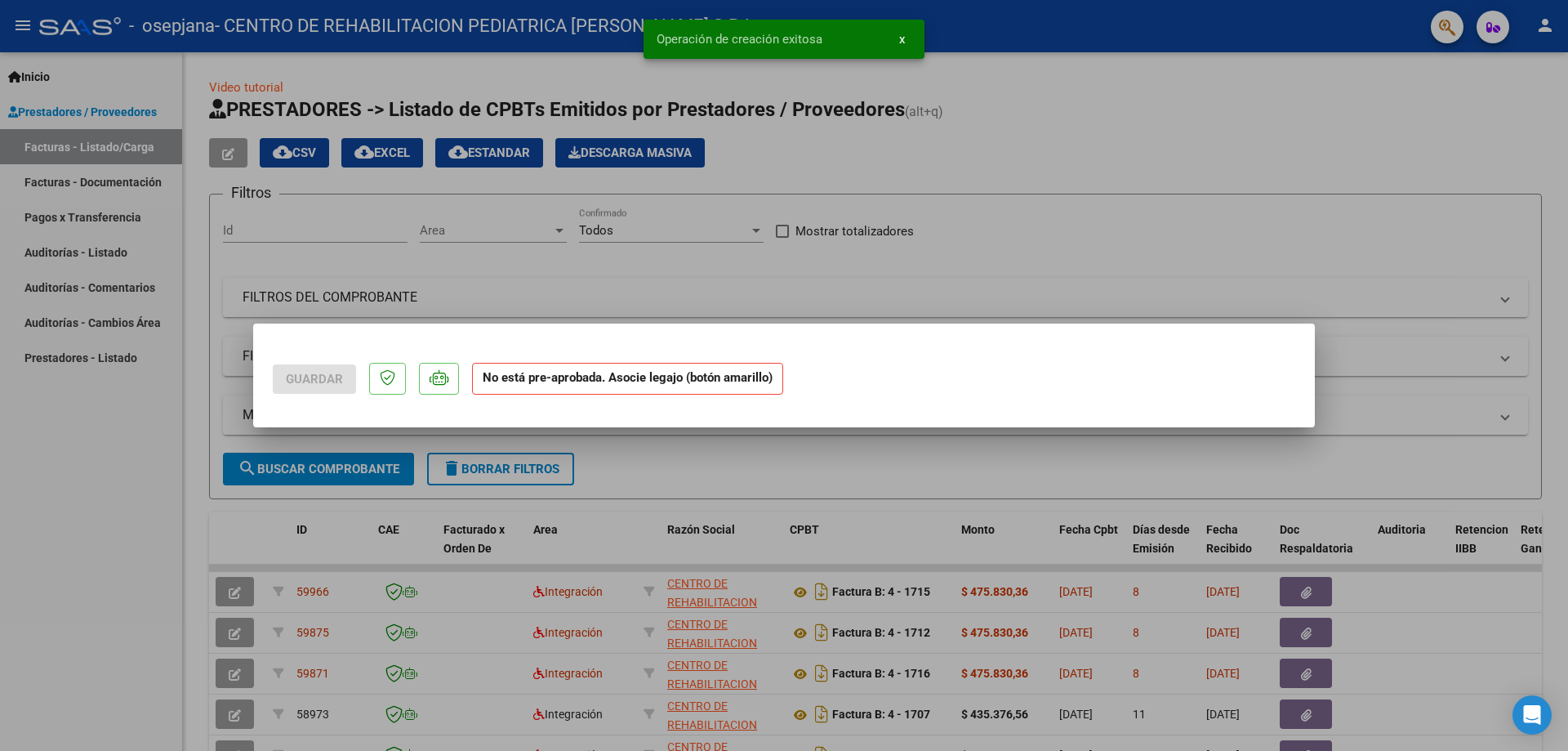
scroll to position [0, 0]
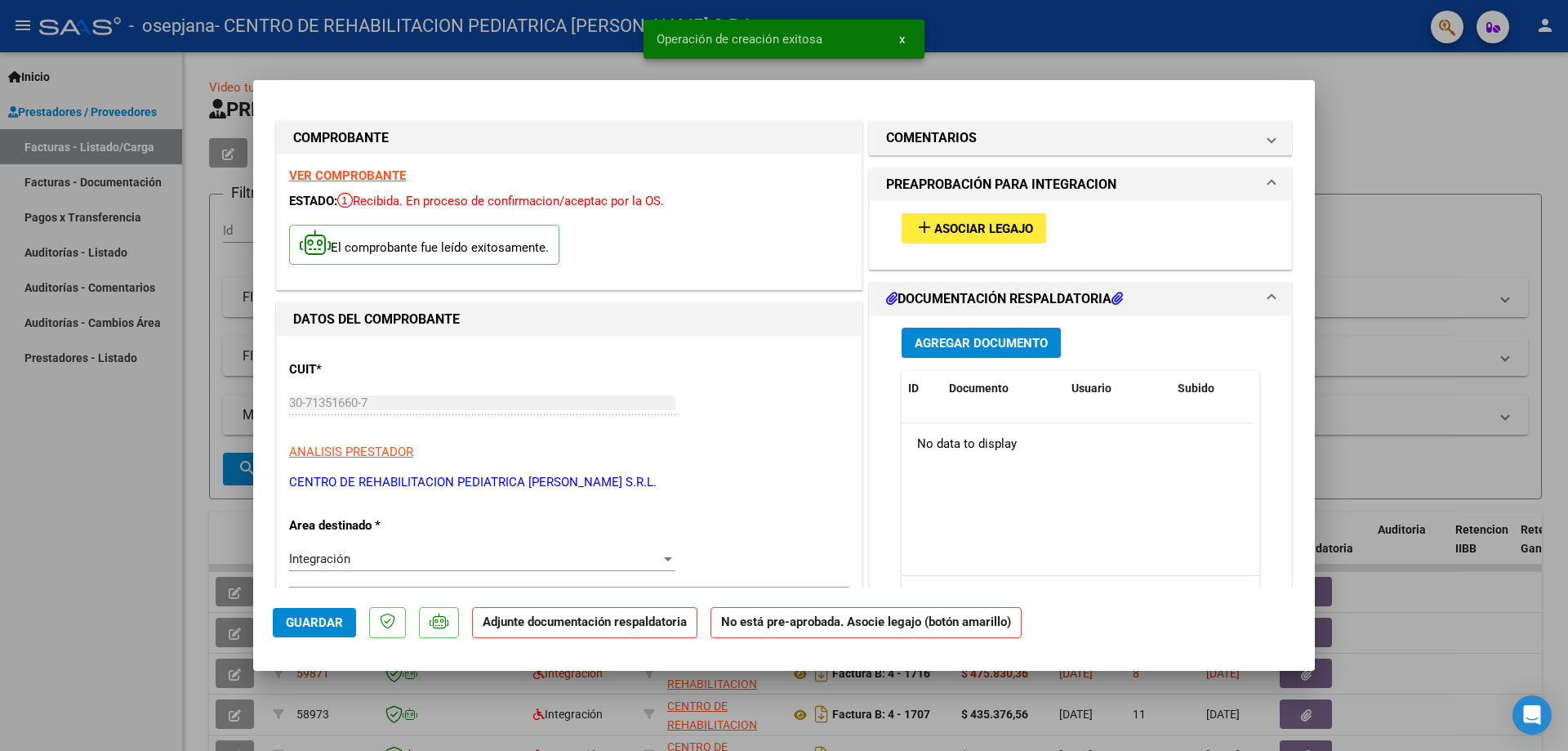
click at [979, 236] on span "Asociar Legajo" at bounding box center [983, 228] width 99 height 15
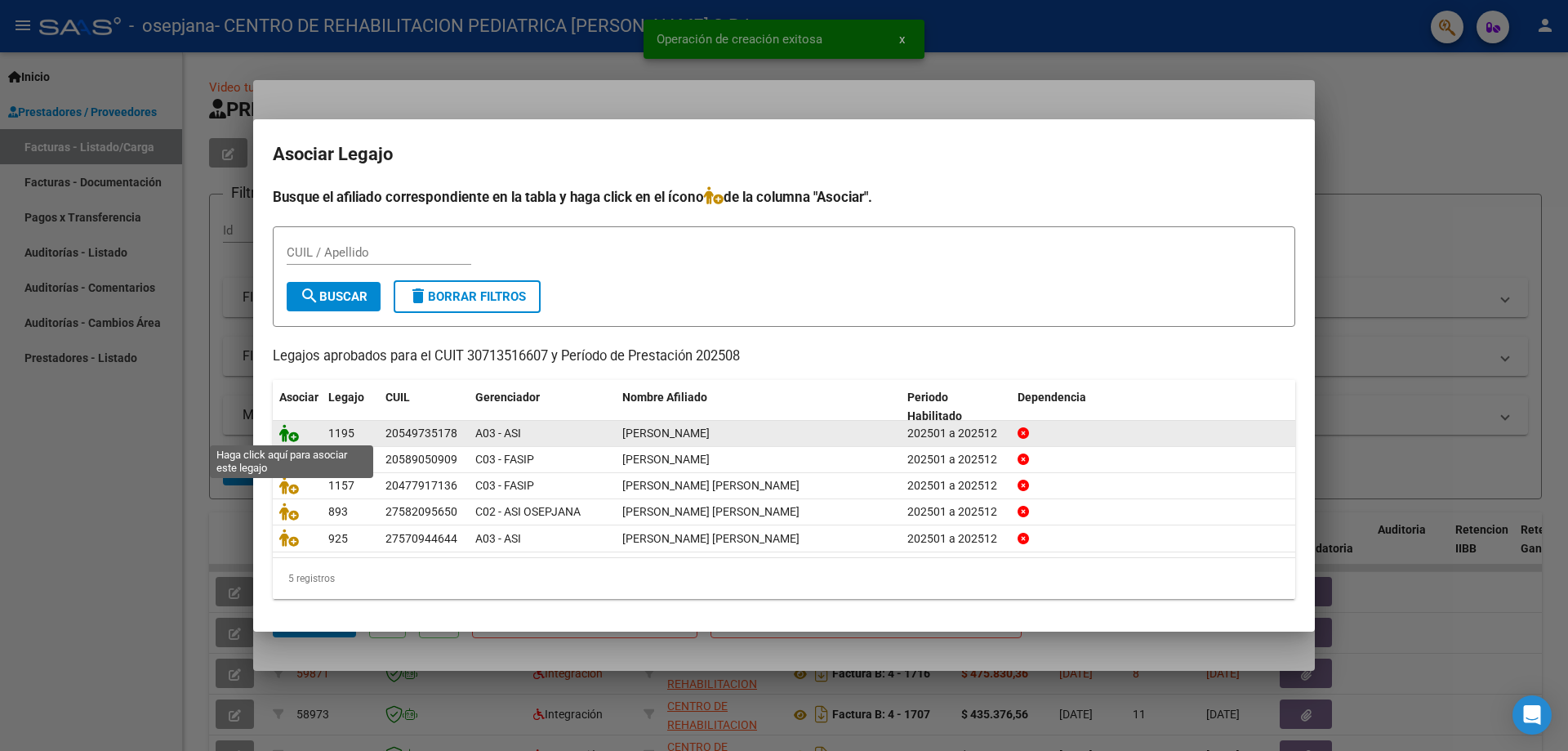
click at [294, 433] on icon at bounding box center [289, 433] width 20 height 18
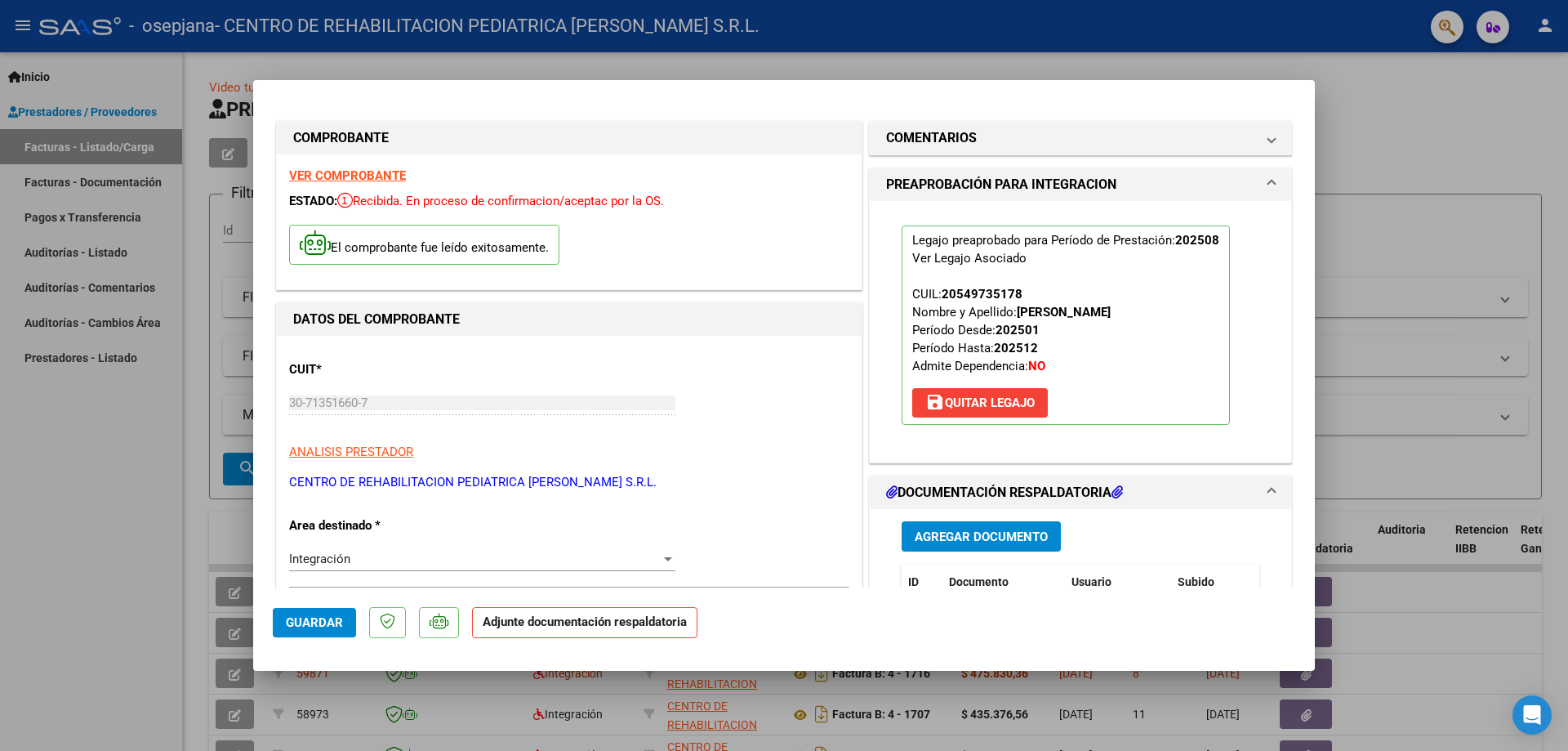
click at [971, 528] on button "Agregar Documento" at bounding box center [980, 536] width 159 height 30
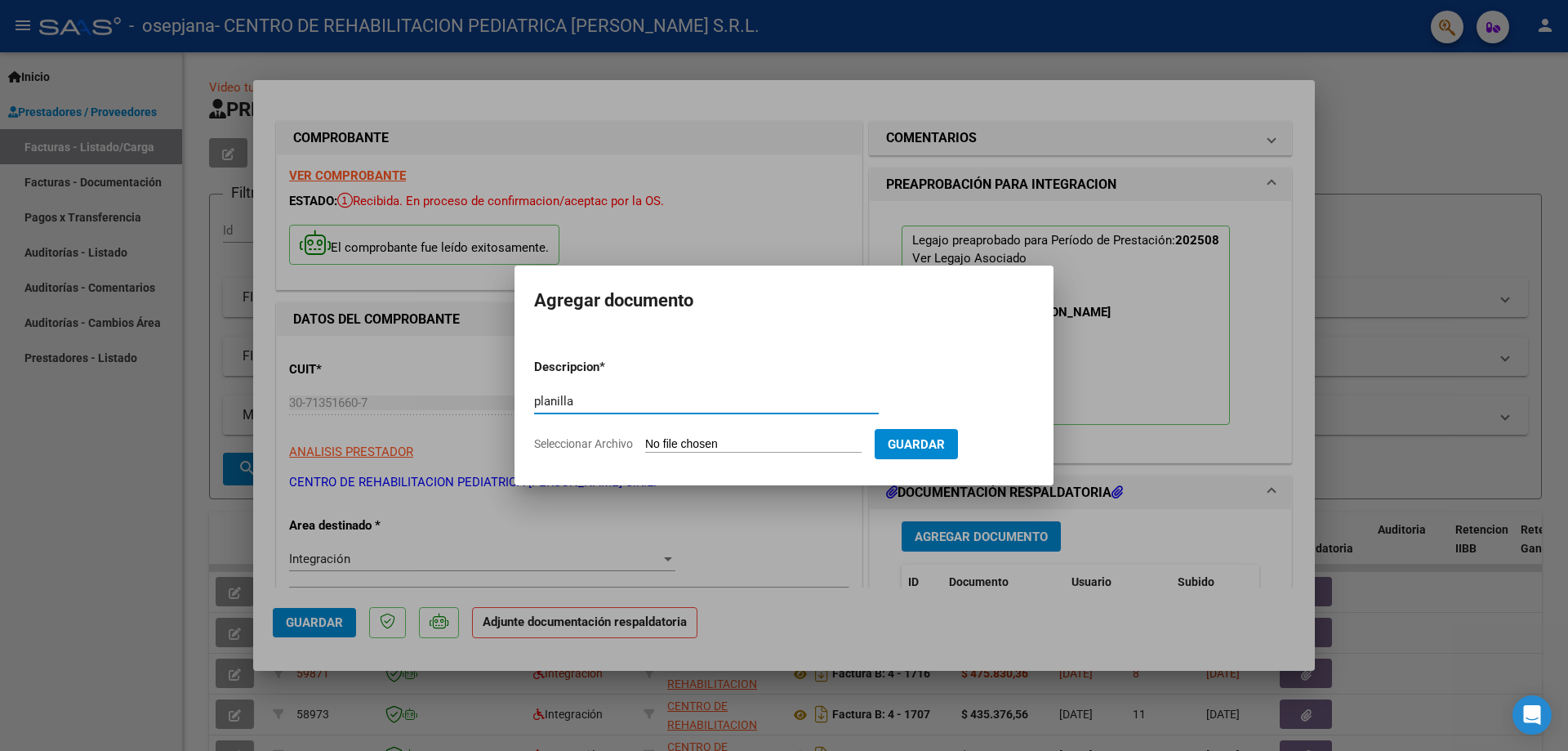
type input "planilla"
click at [702, 444] on input "Seleccionar Archivo" at bounding box center [753, 445] width 216 height 16
type input "C:\fakepath\PA [PERSON_NAME] (1).pdf"
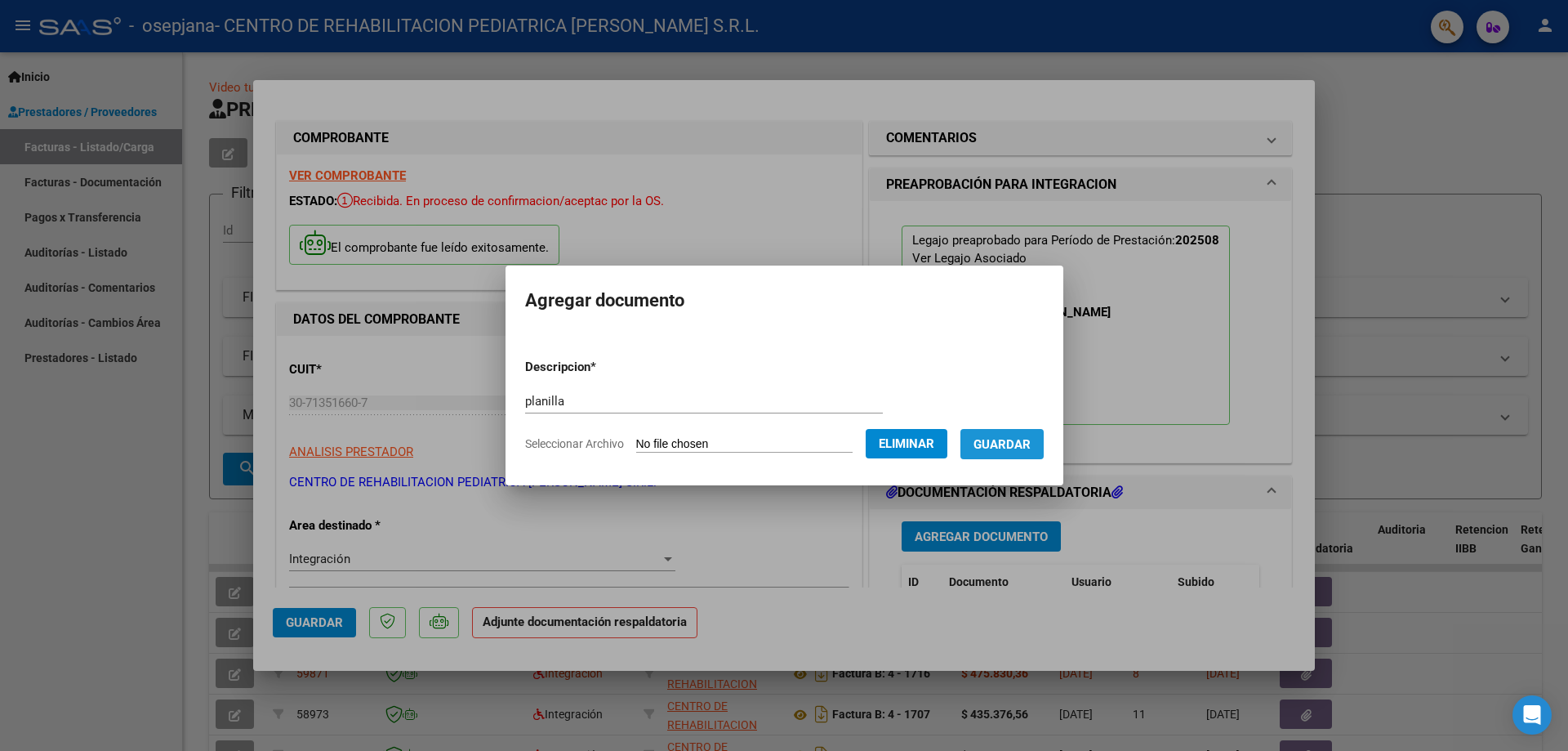
click at [1020, 447] on span "Guardar" at bounding box center [1002, 444] width 57 height 15
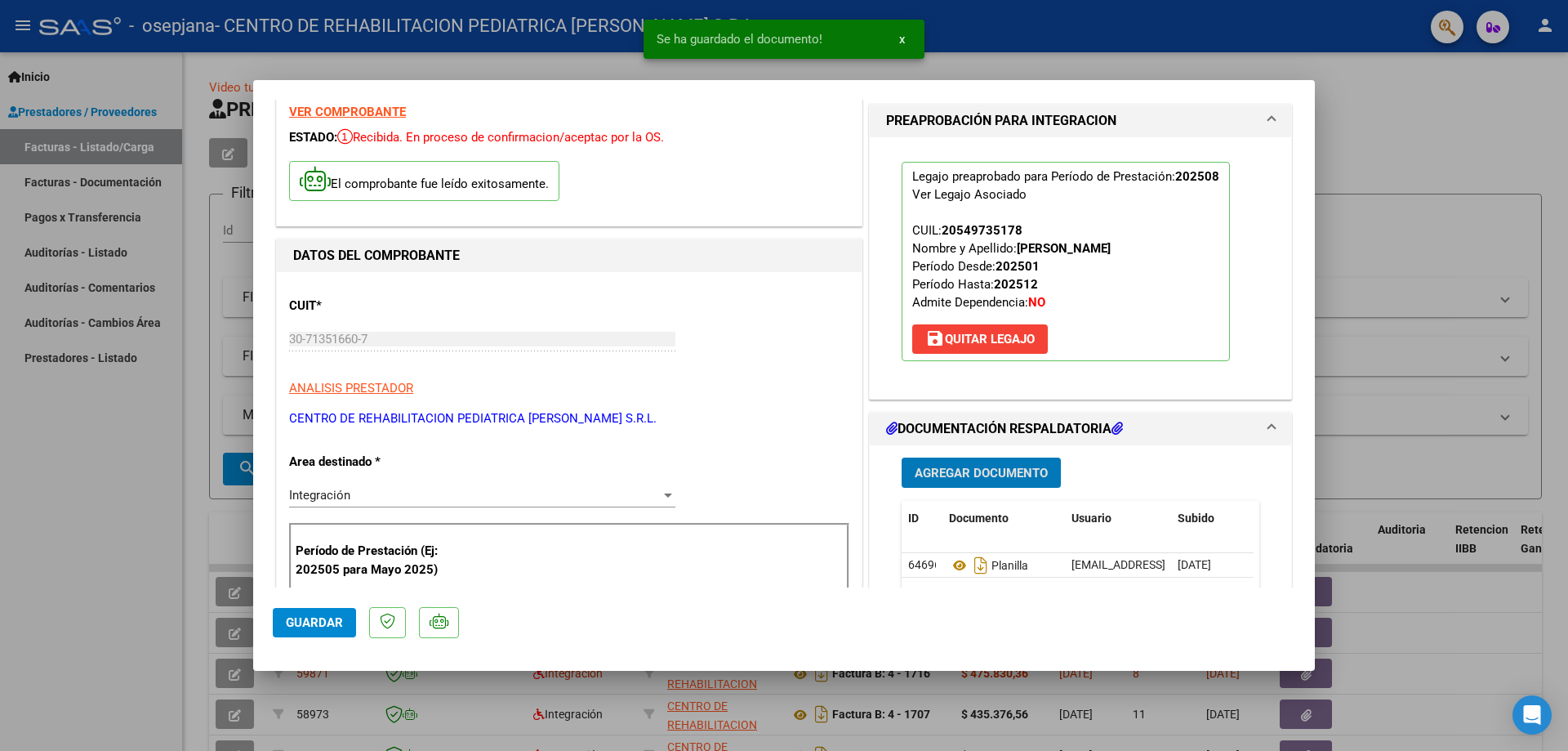
scroll to position [163, 0]
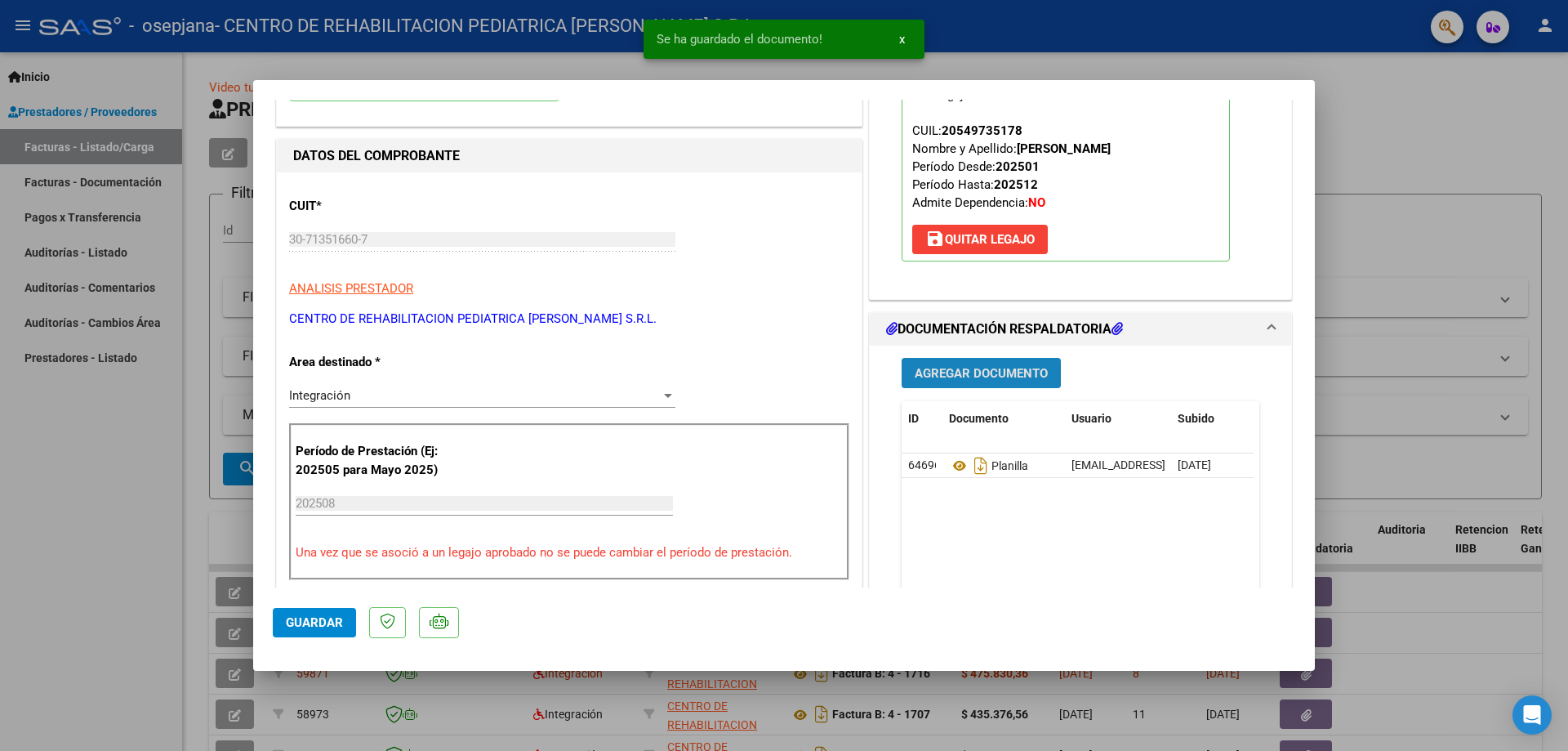
click at [981, 371] on span "Agregar Documento" at bounding box center [981, 373] width 133 height 15
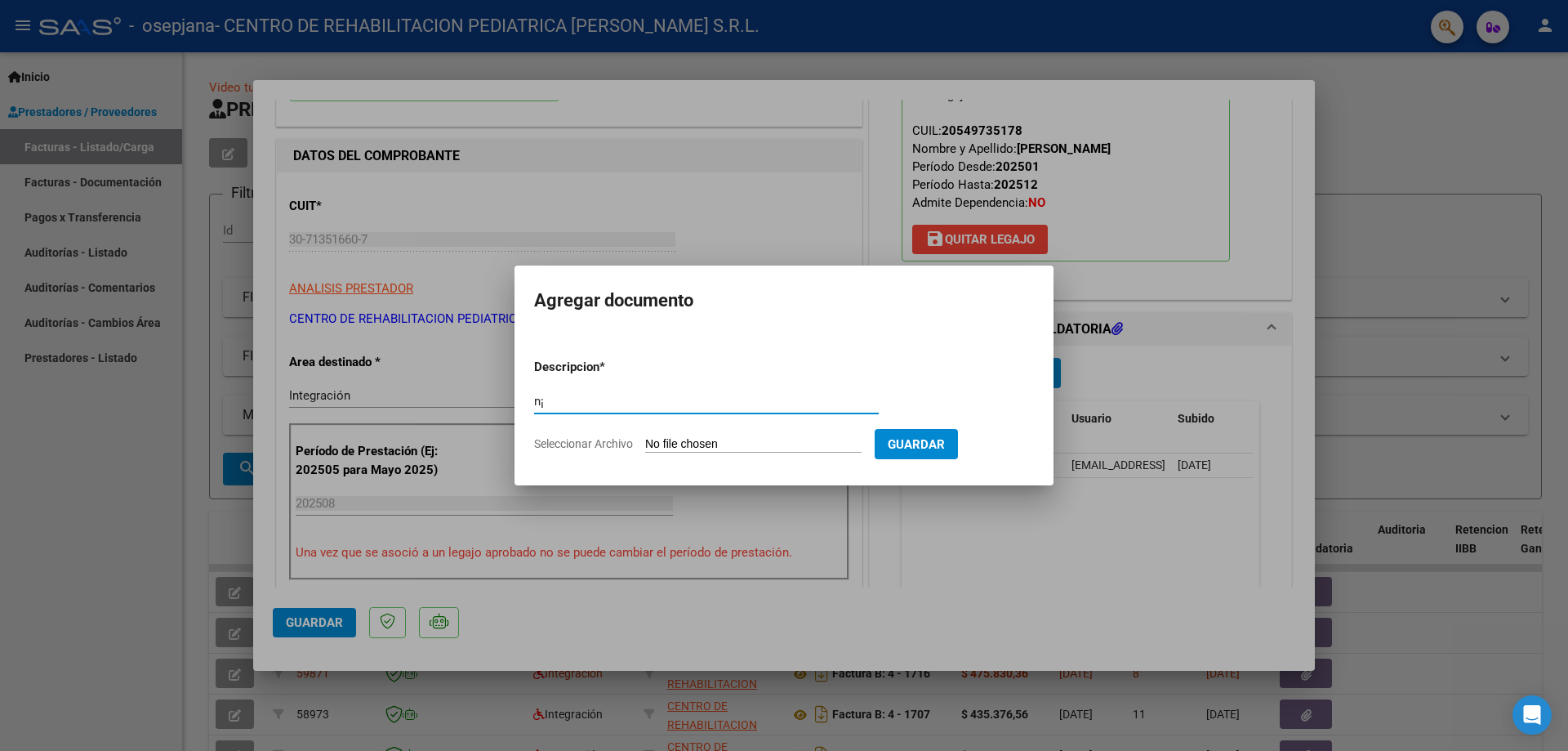
type input "n"
type input "informe"
click at [765, 443] on input "Seleccionar Archivo" at bounding box center [753, 445] width 216 height 16
type input "C:\fakepath\INFORME_54973517_VUKMAN_202509082044490 (1).pdf"
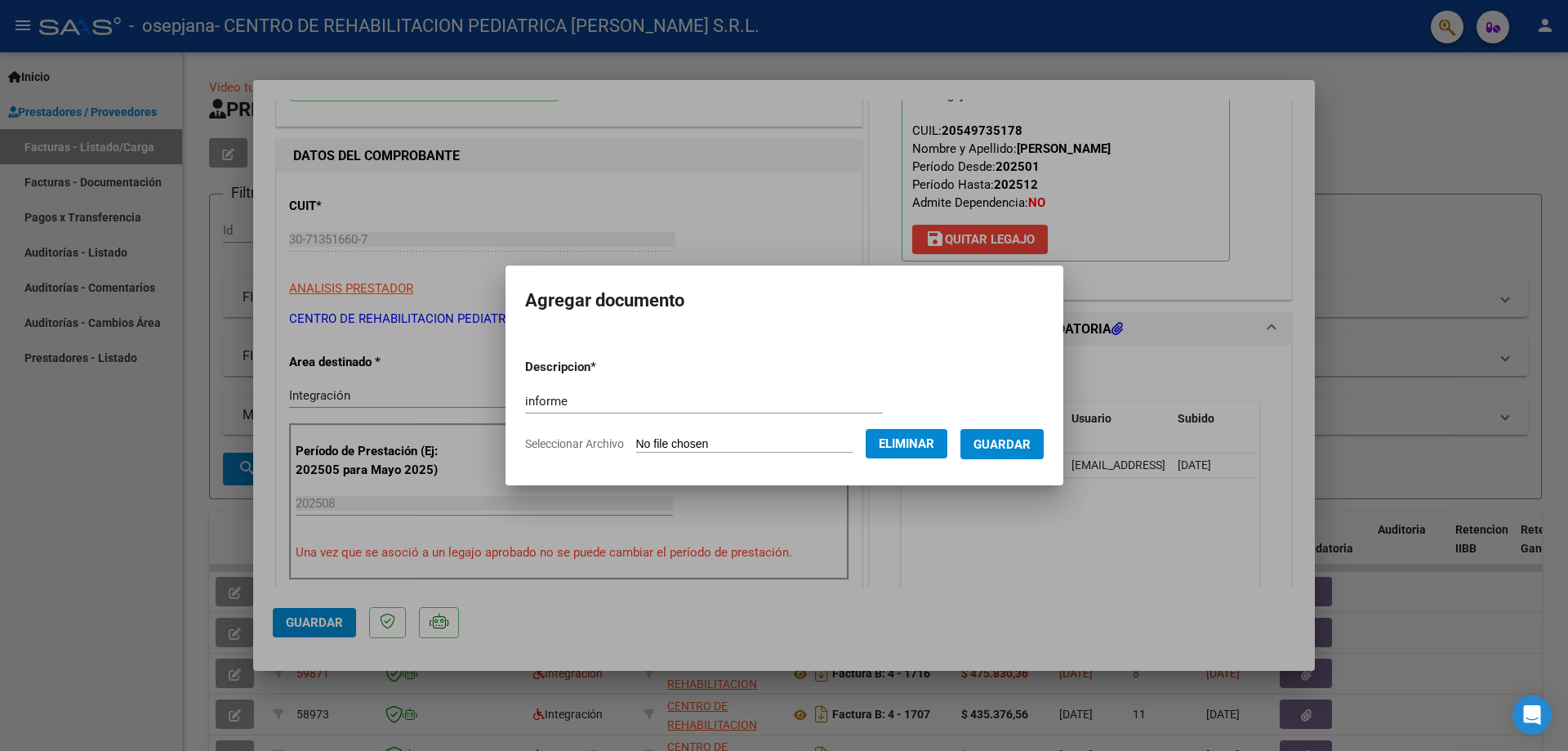
click at [1030, 445] on span "Guardar" at bounding box center [1002, 444] width 57 height 15
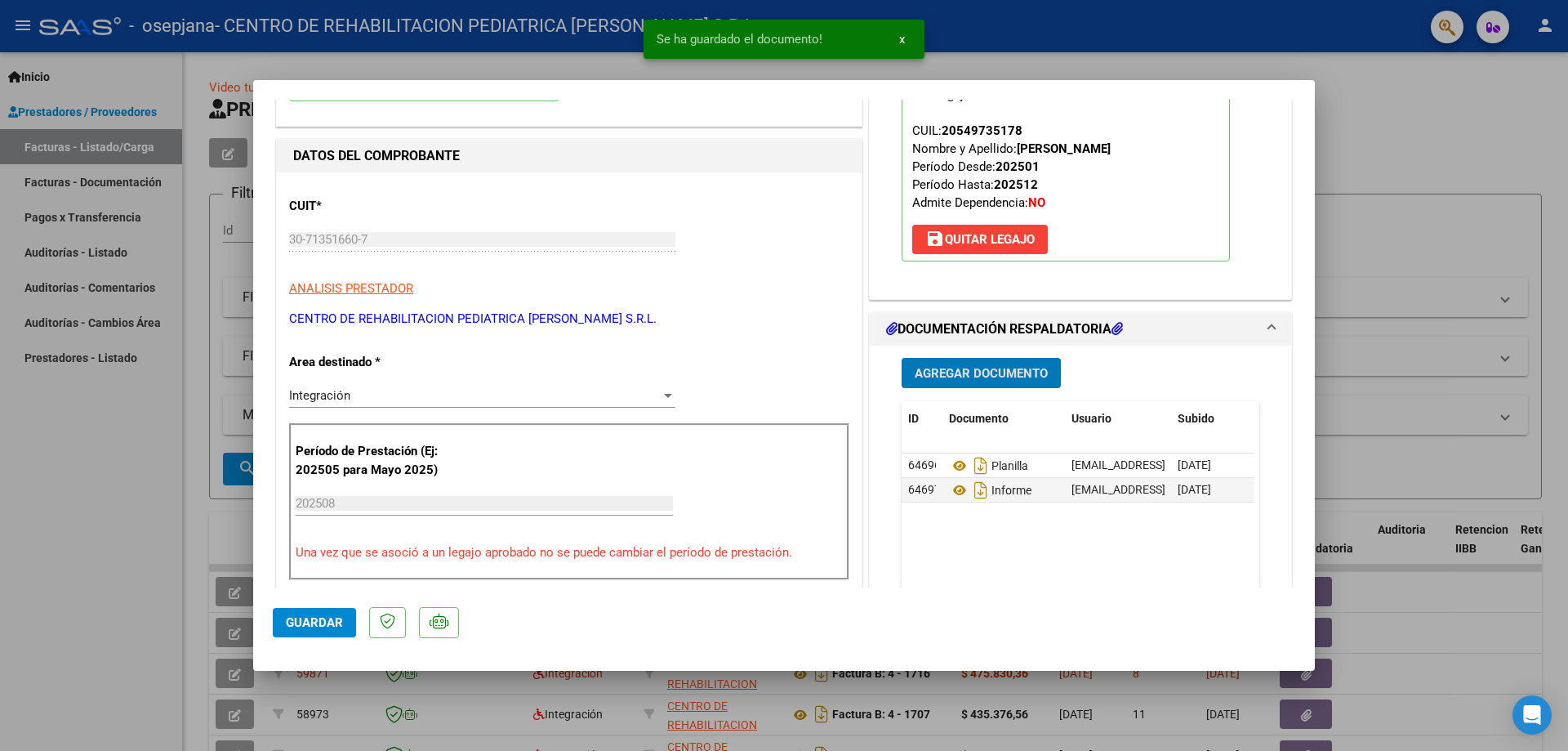
click at [978, 374] on span "Agregar Documento" at bounding box center [981, 373] width 133 height 15
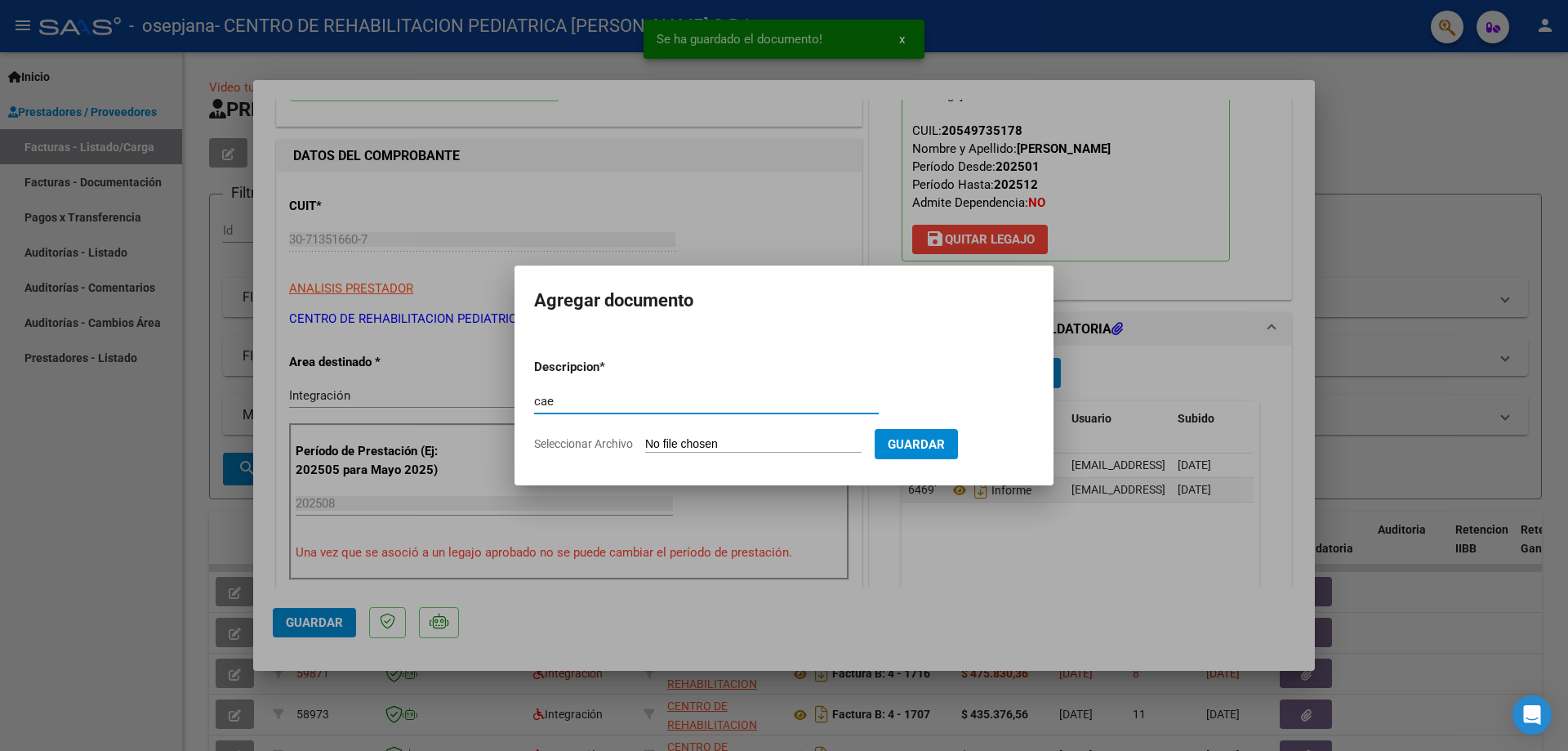
type input "cae"
click at [775, 444] on input "Seleccionar Archivo" at bounding box center [753, 445] width 216 height 16
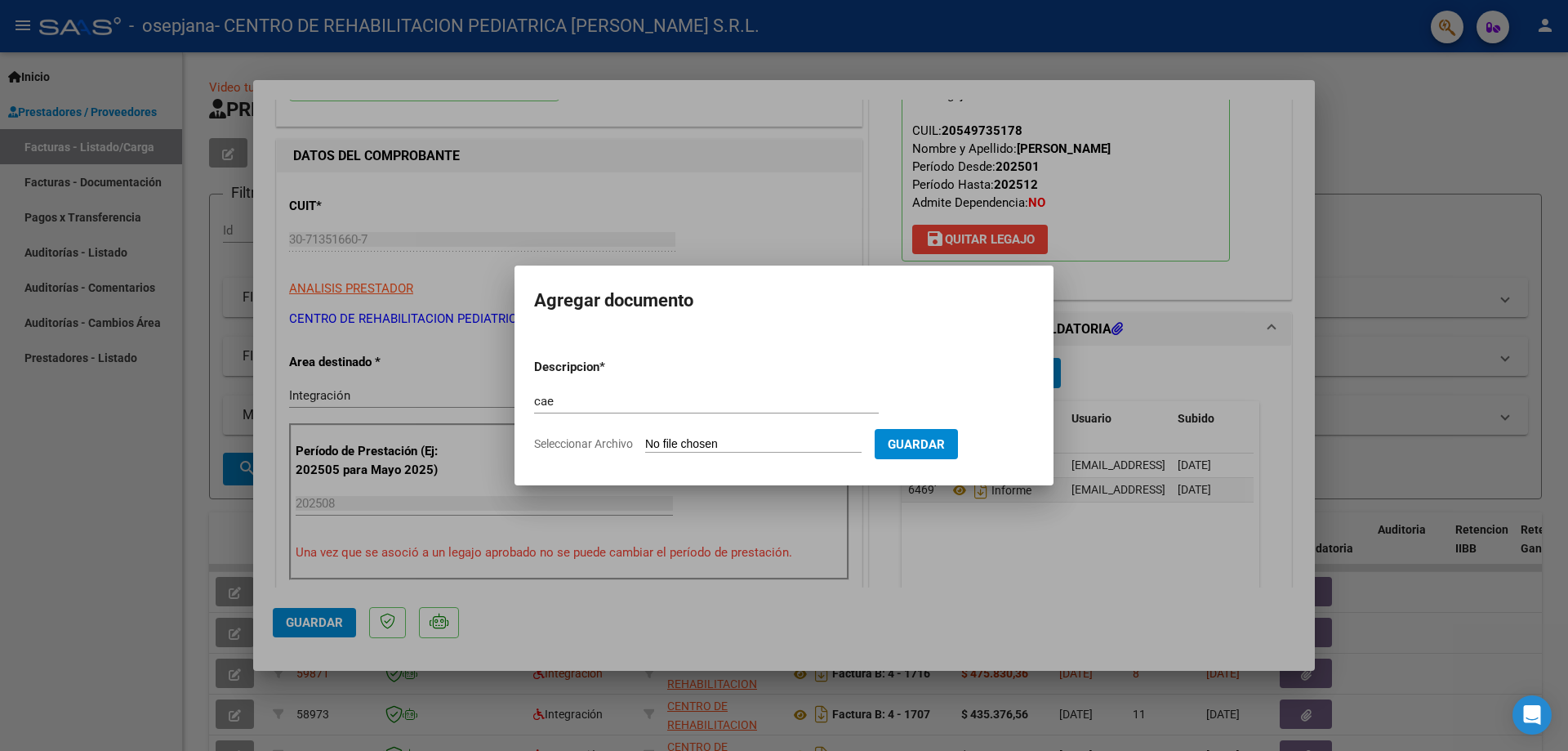
type input "C:\fakepath\CAE [PERSON_NAME] (1).pdf"
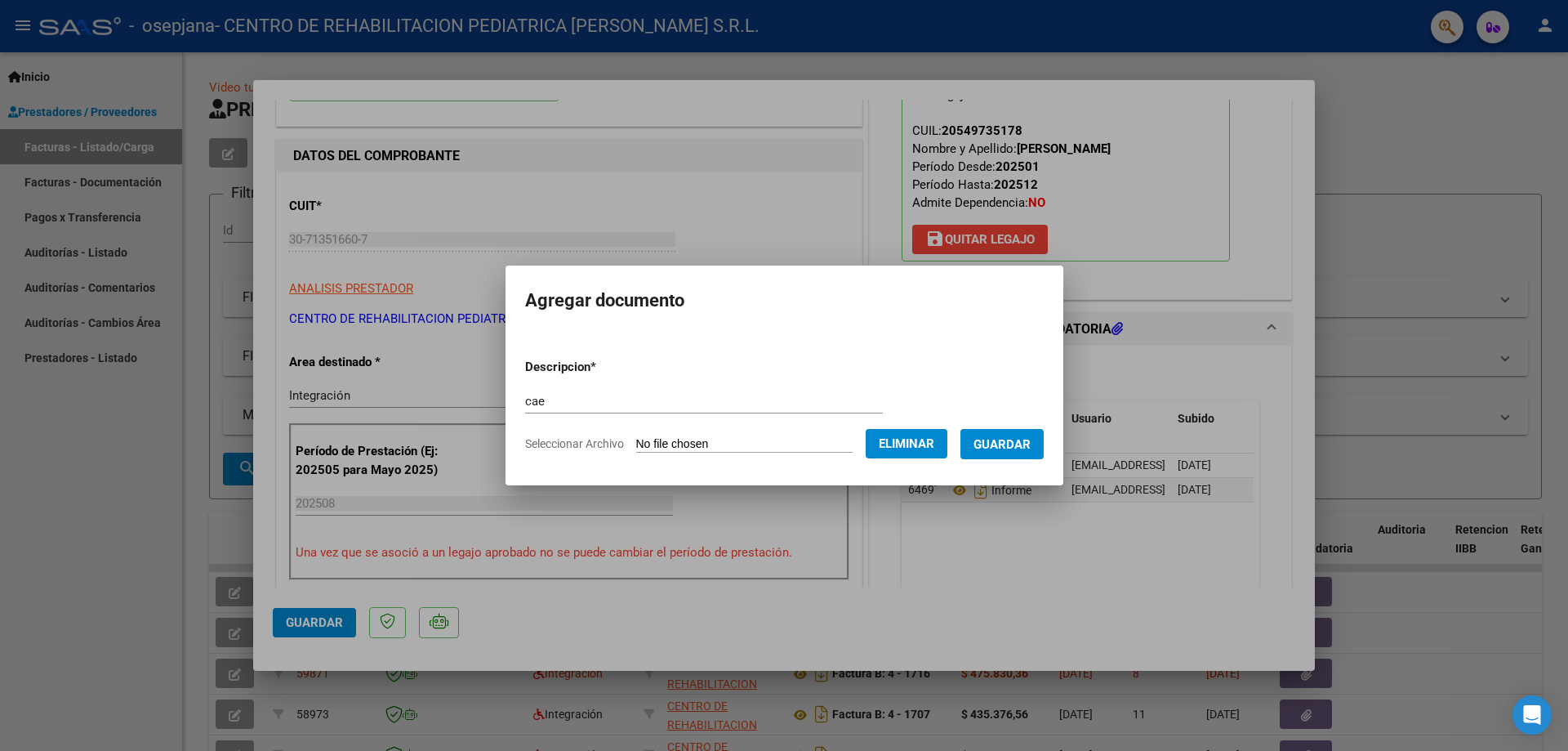
click at [998, 439] on span "Guardar" at bounding box center [1002, 444] width 57 height 15
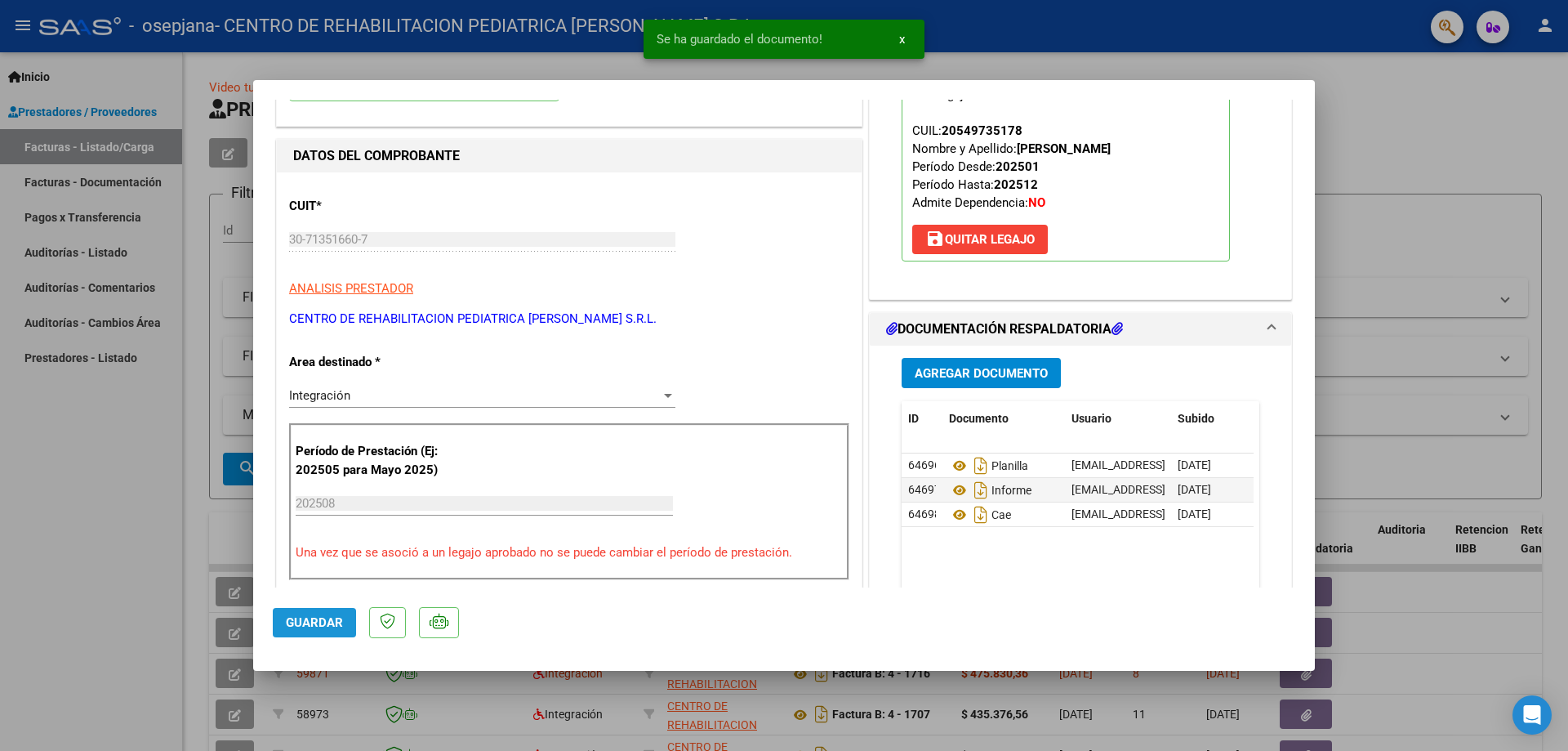
click at [330, 623] on span "Guardar" at bounding box center [314, 622] width 57 height 15
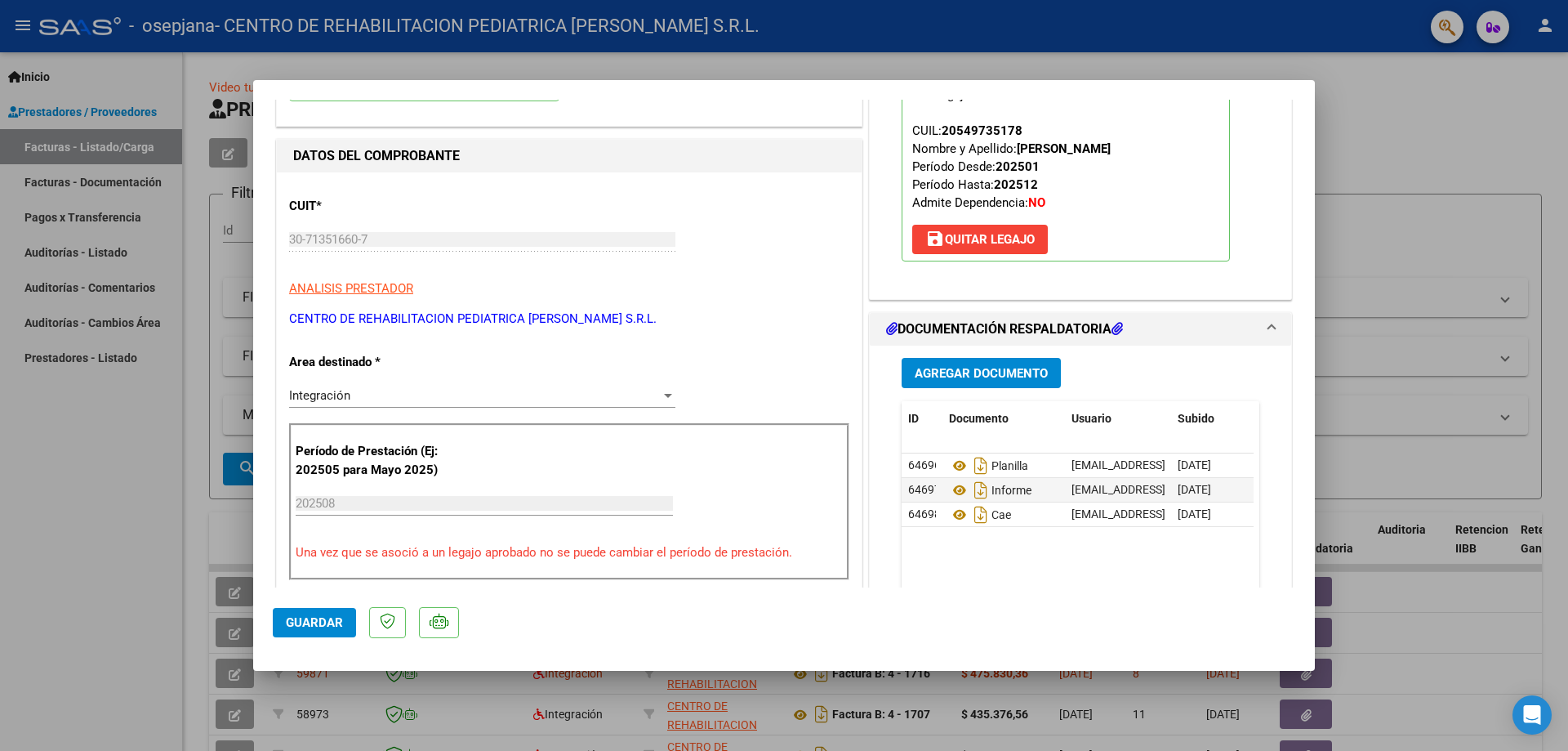
click at [290, 630] on span "Guardar" at bounding box center [314, 622] width 57 height 15
click at [1379, 157] on div at bounding box center [784, 376] width 1568 height 751
type input "$ 0,00"
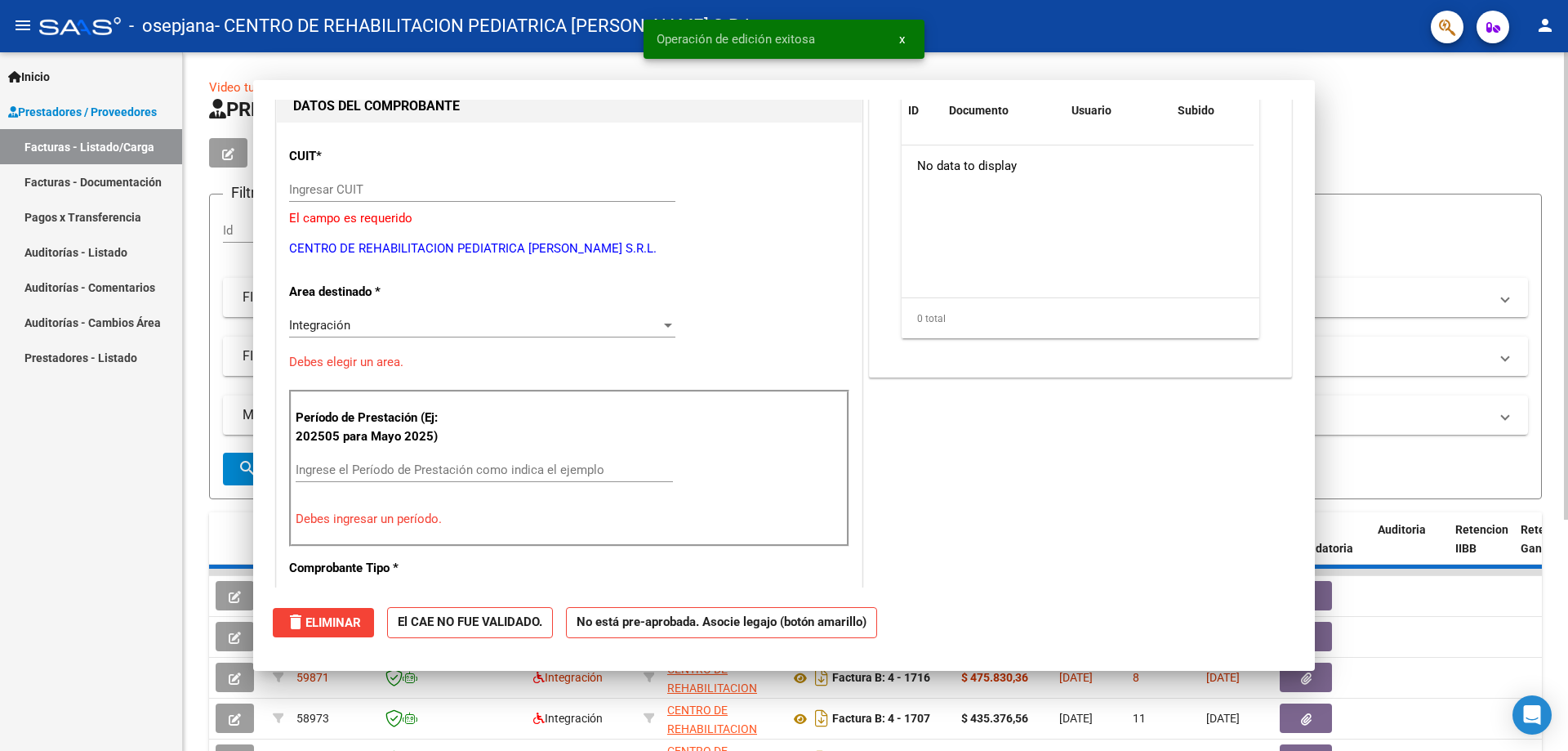
scroll to position [173, 0]
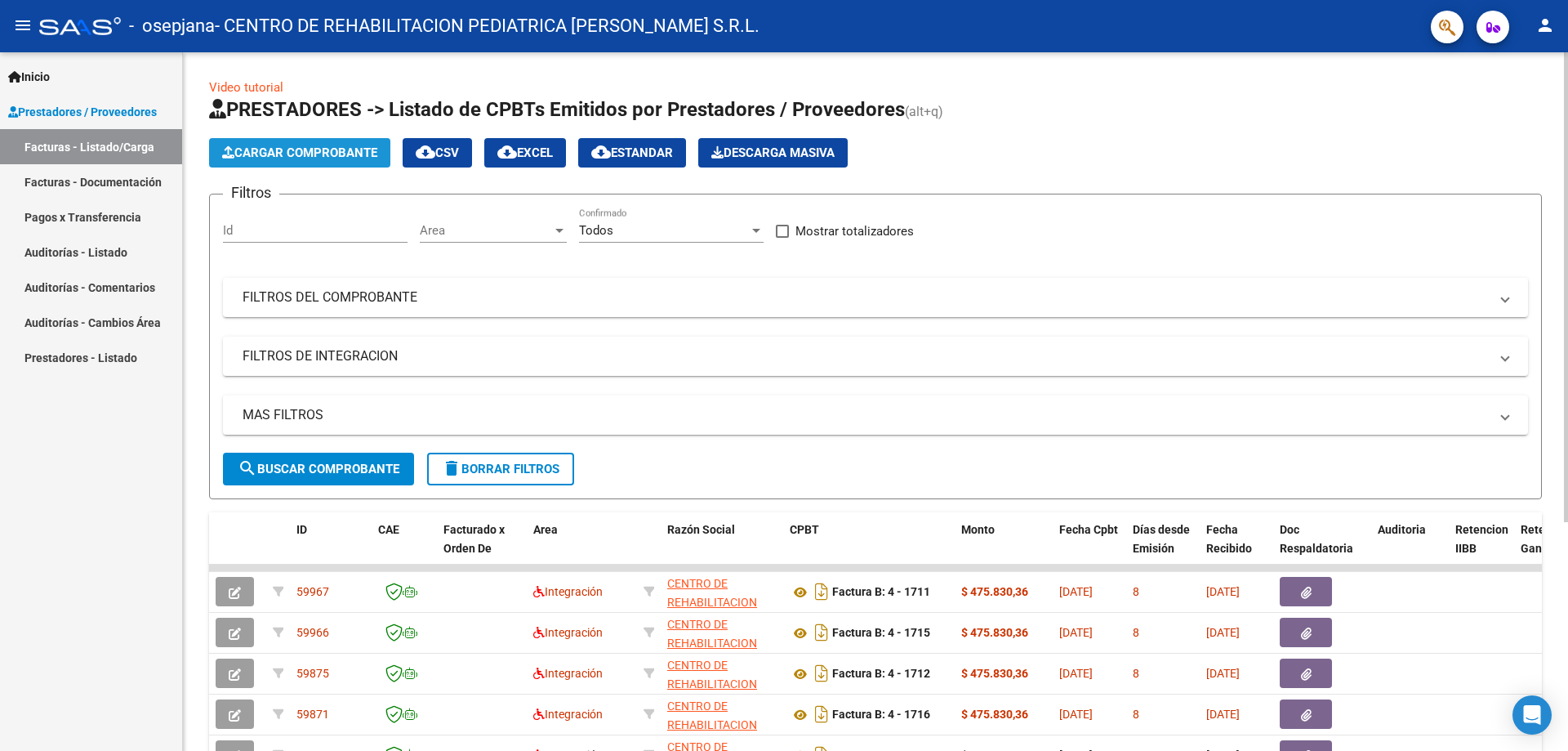
click at [277, 147] on span "Cargar Comprobante" at bounding box center [299, 153] width 155 height 15
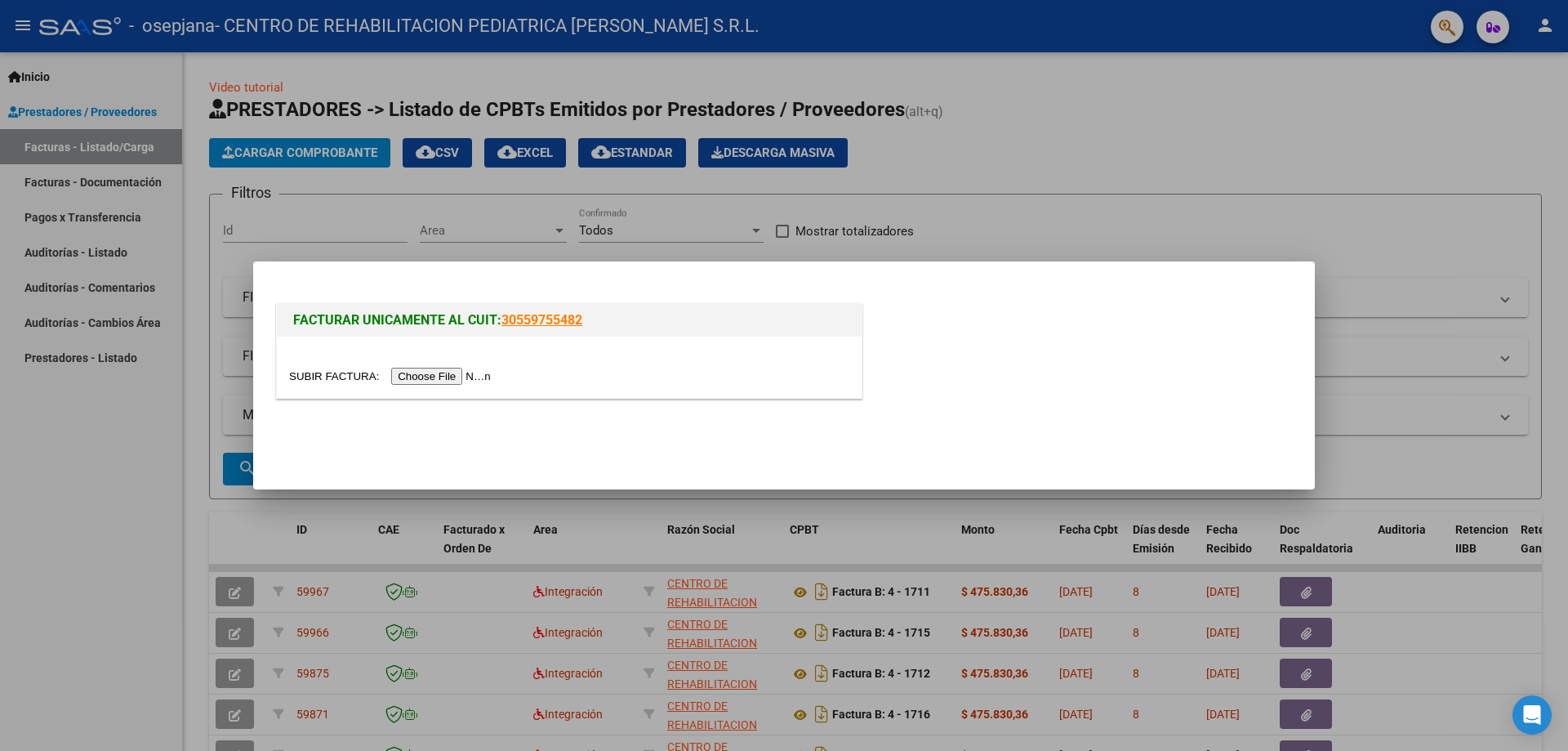
click at [452, 379] on input "file" at bounding box center [392, 376] width 206 height 18
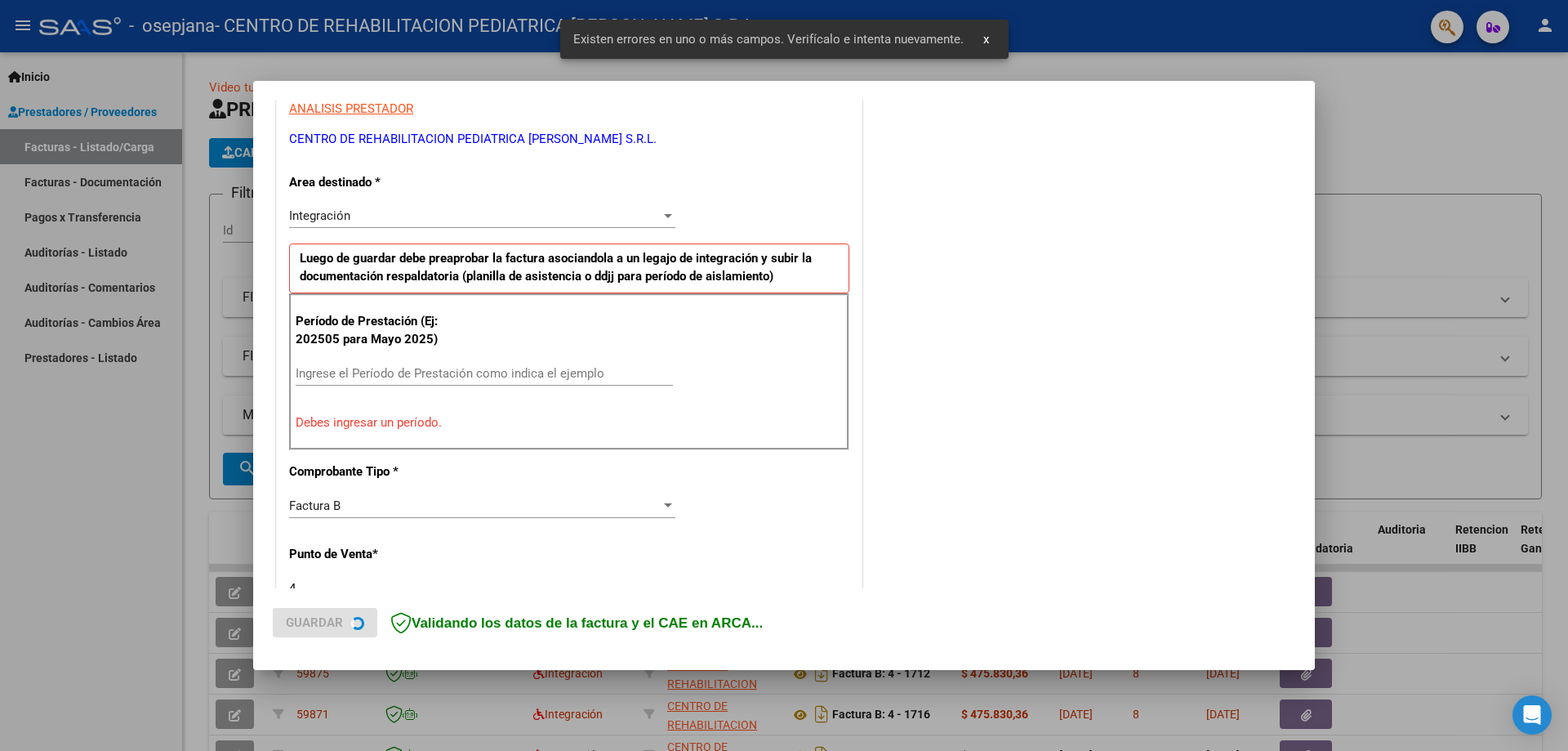
scroll to position [326, 0]
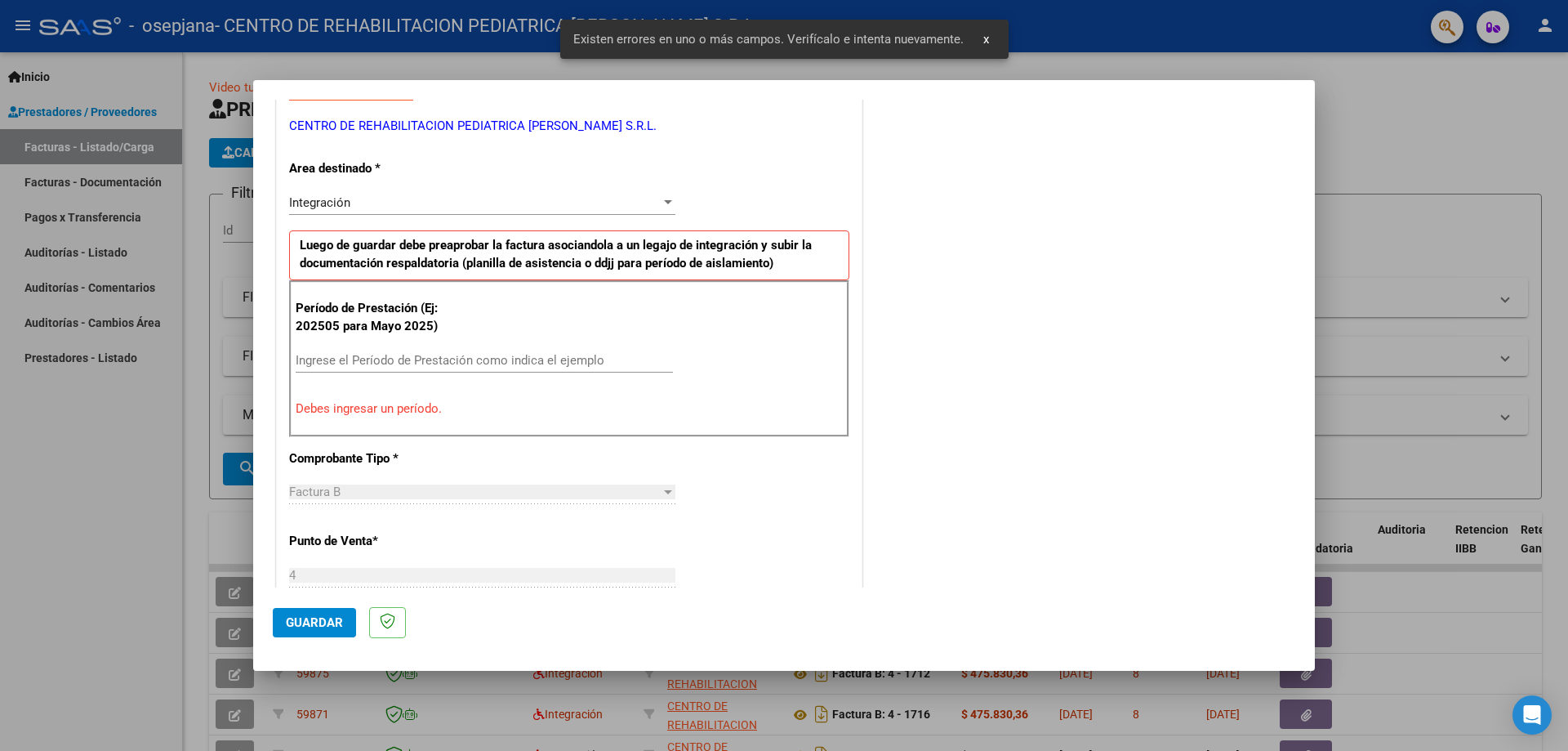
click at [338, 361] on input "Ingrese el Período de Prestación como indica el ejemplo" at bounding box center [484, 360] width 377 height 15
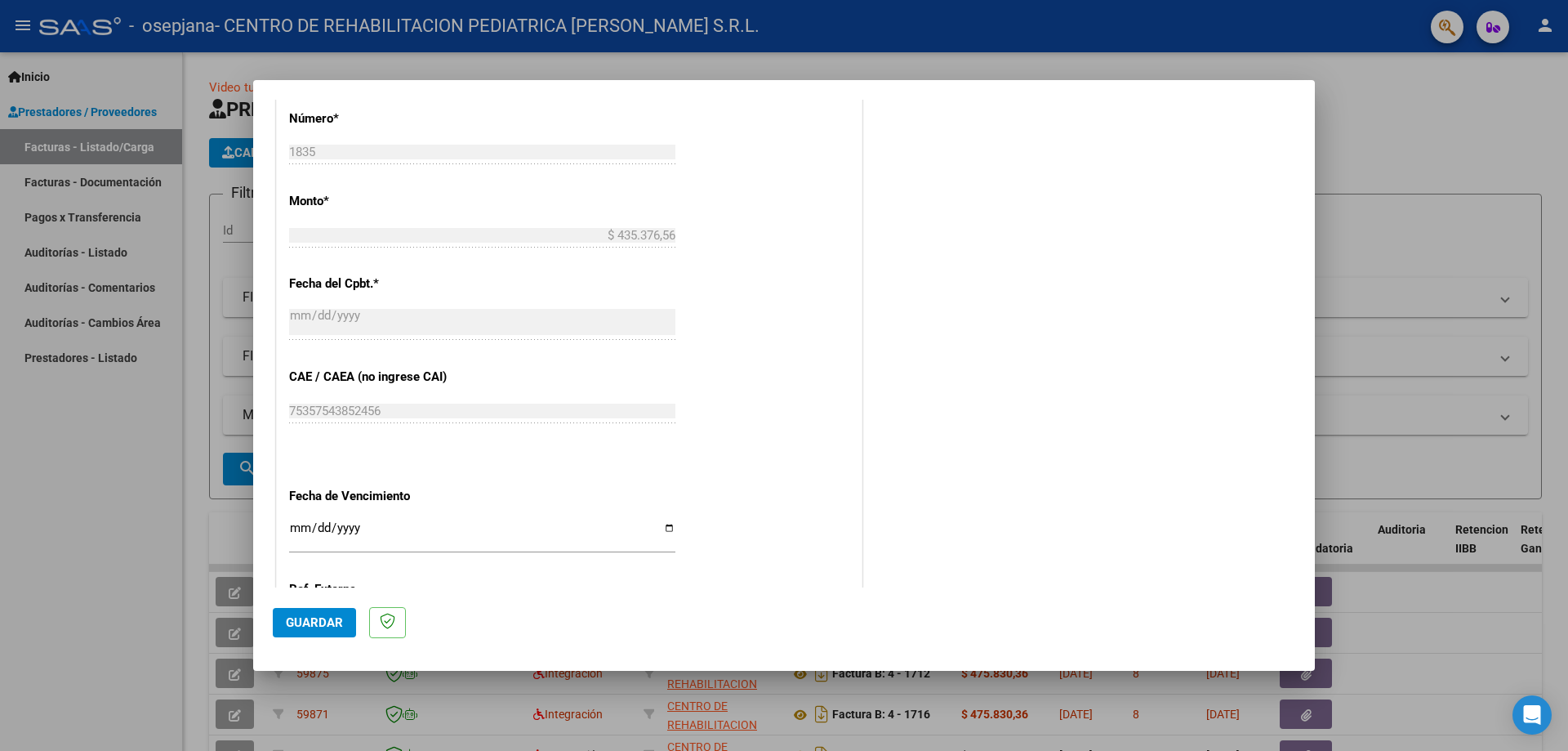
scroll to position [950, 0]
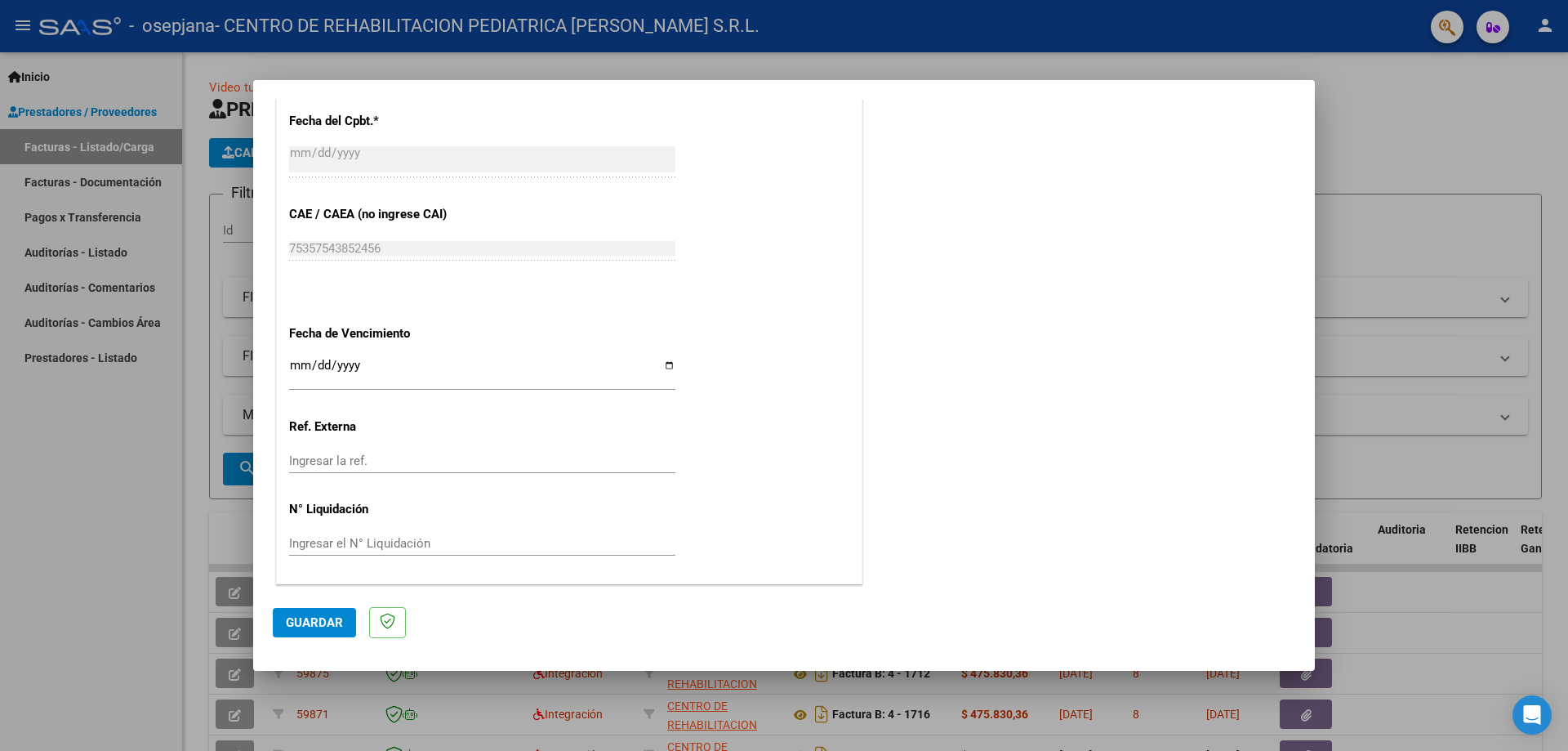
type input "202508"
click at [662, 366] on input "Ingresar la fecha" at bounding box center [482, 372] width 386 height 26
type input "[DATE]"
click at [335, 620] on span "Guardar" at bounding box center [314, 622] width 57 height 15
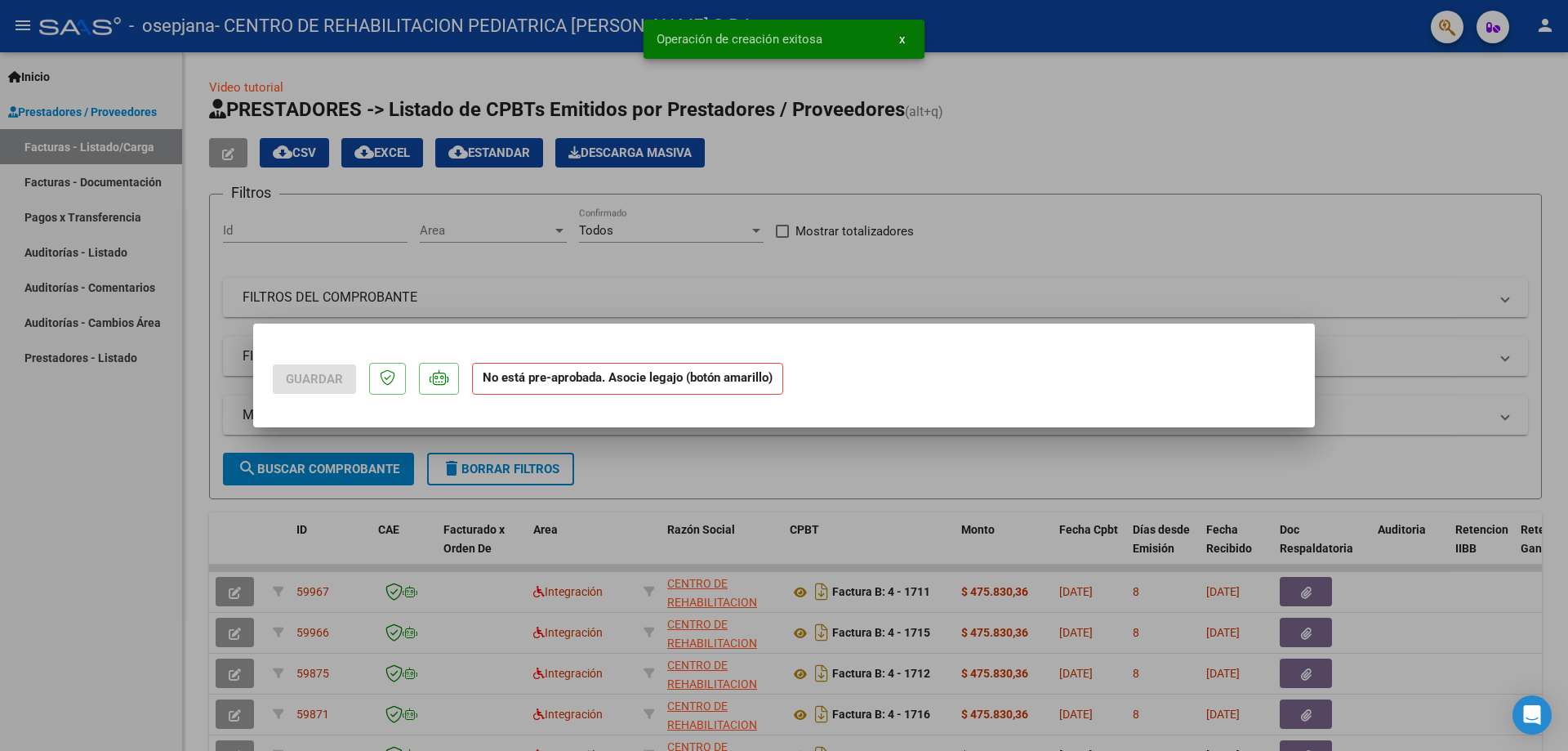
scroll to position [0, 0]
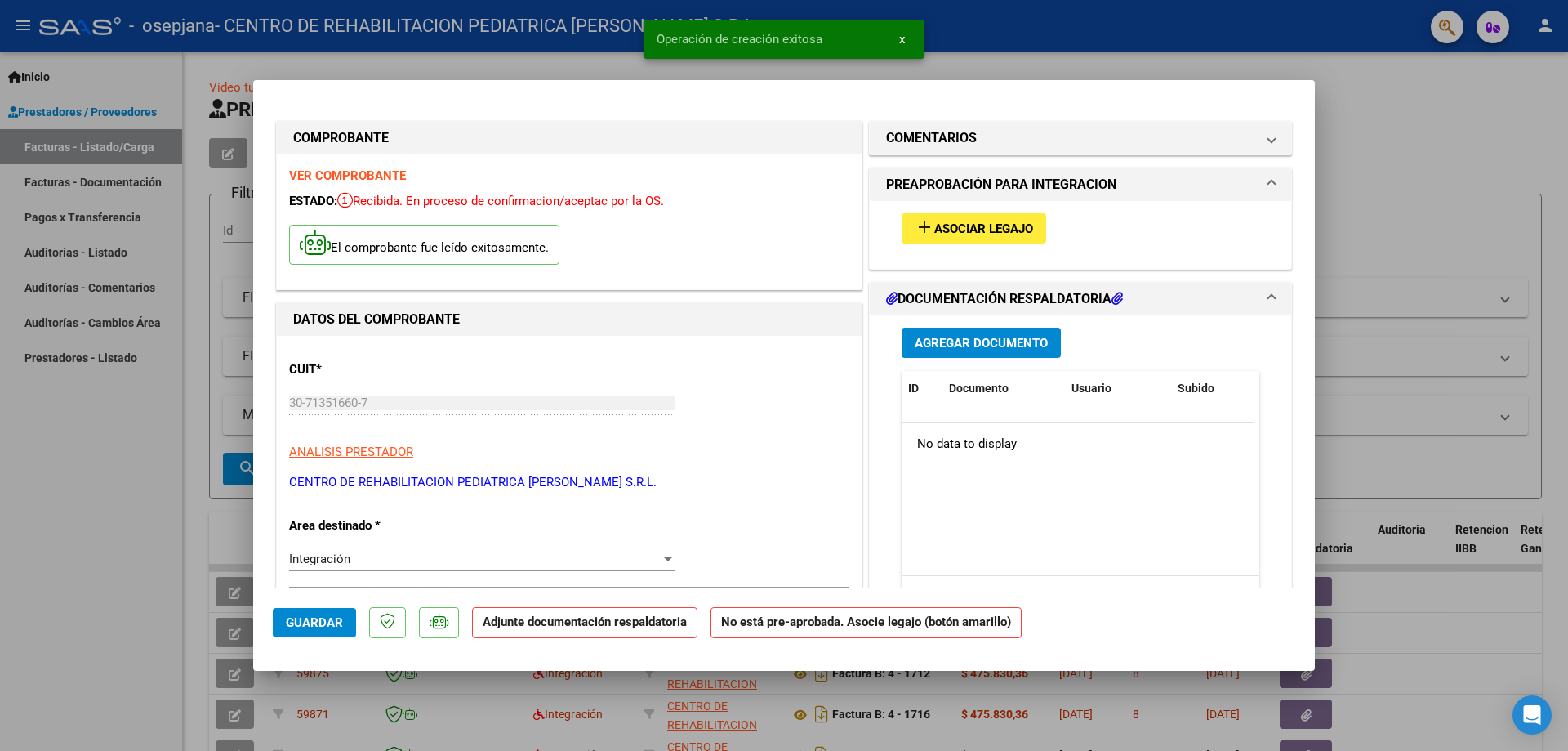
click at [969, 231] on span "Asociar Legajo" at bounding box center [983, 228] width 99 height 15
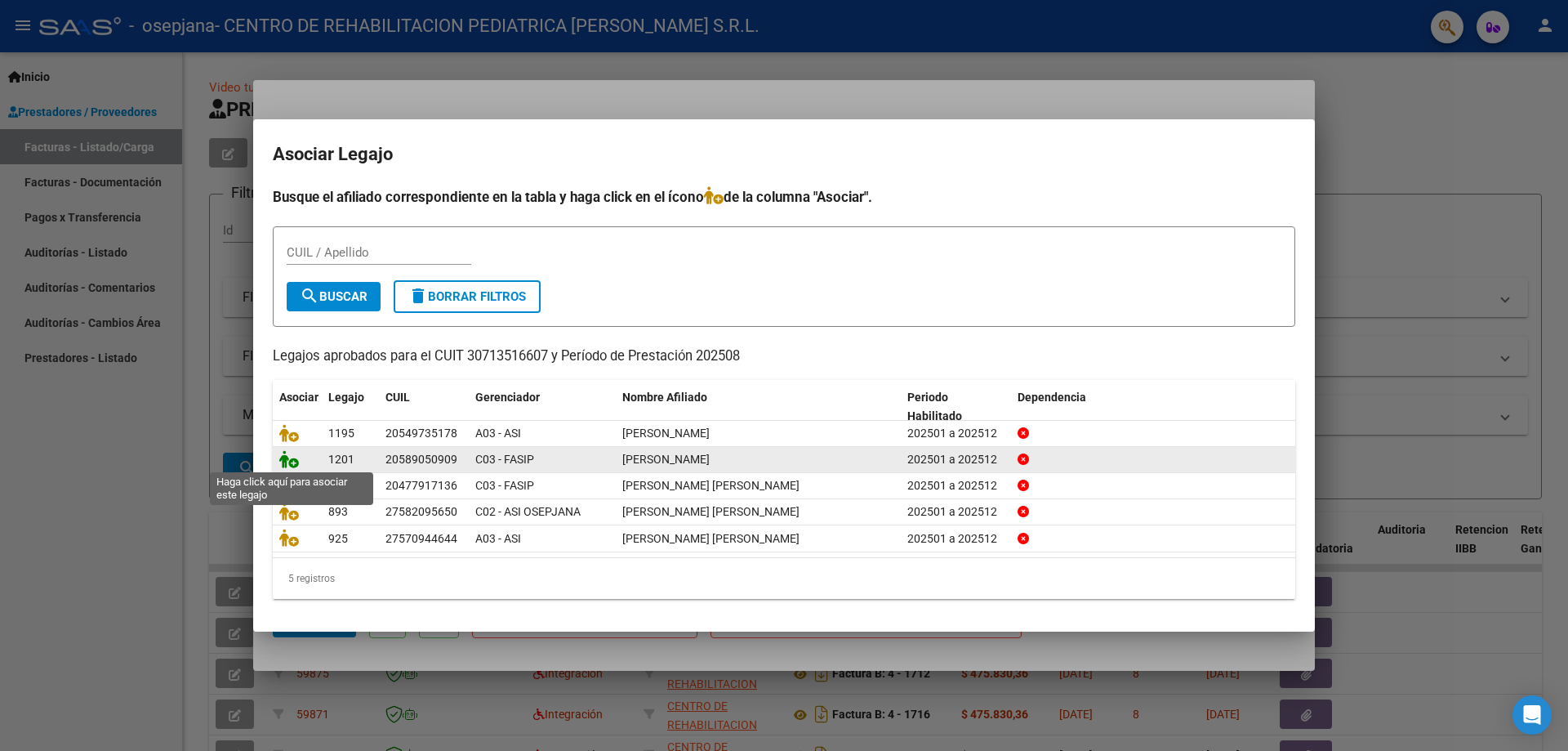
click at [290, 460] on icon at bounding box center [289, 459] width 20 height 18
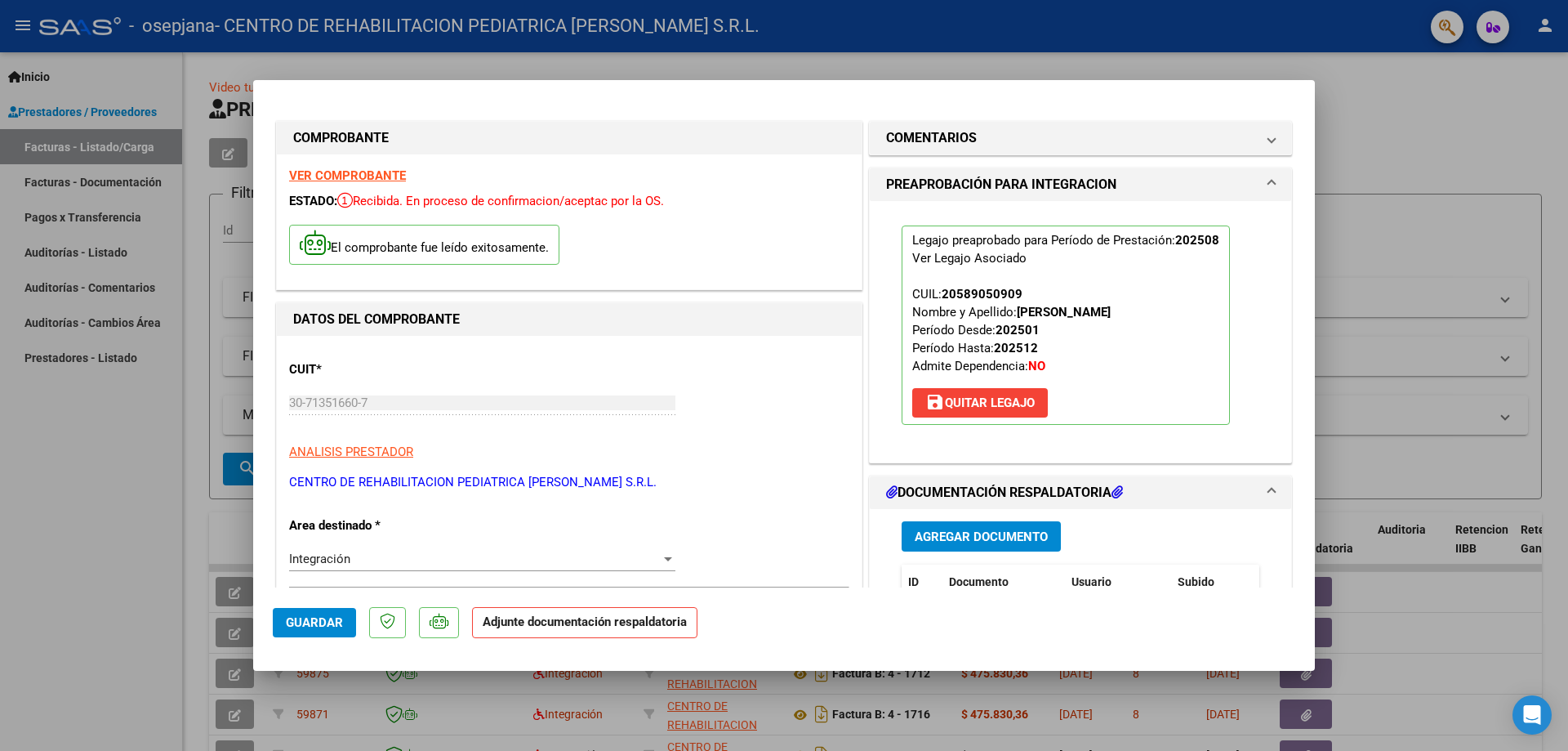
click at [956, 531] on span "Agregar Documento" at bounding box center [981, 536] width 133 height 15
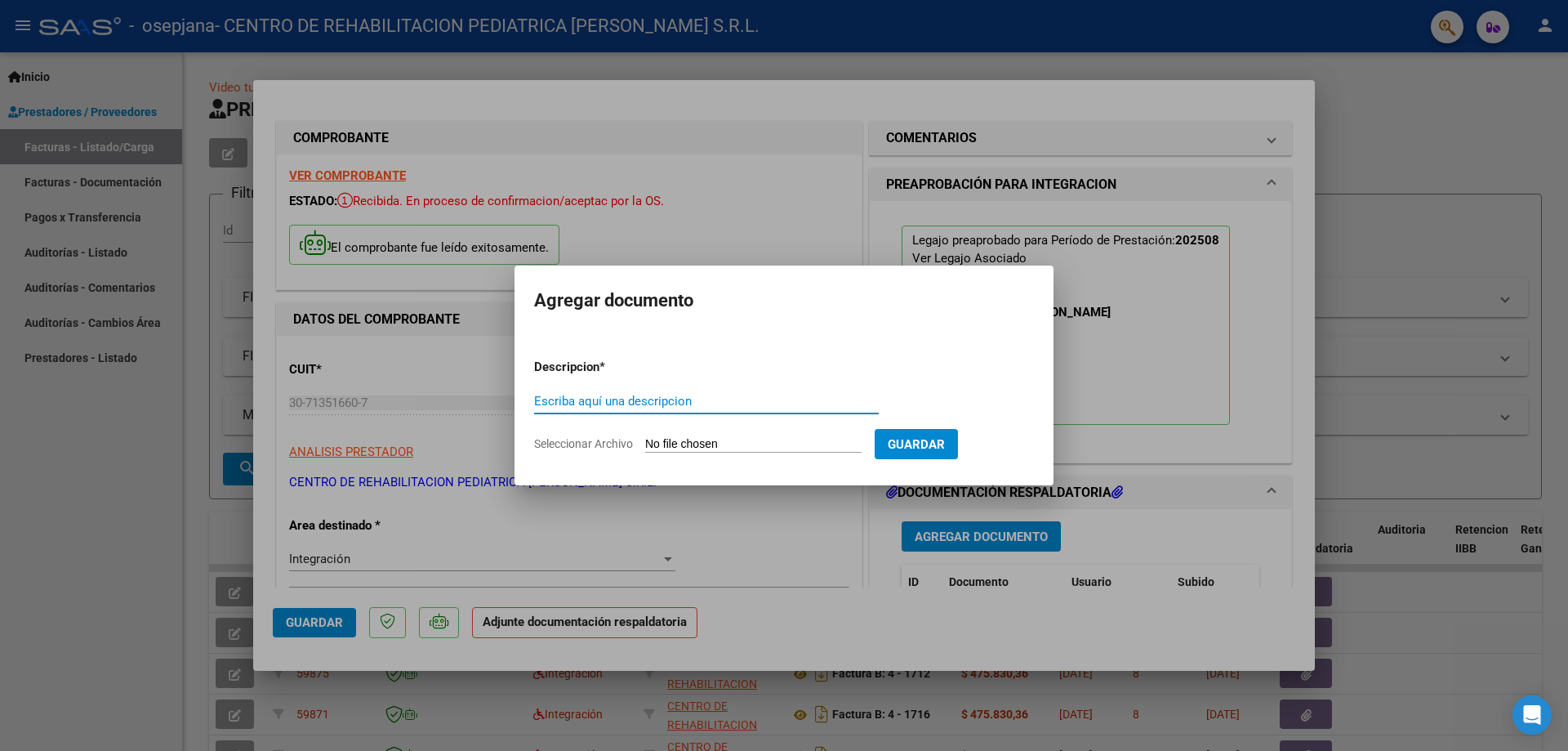
click at [597, 399] on input "Escriba aquí una descripcion" at bounding box center [706, 401] width 345 height 15
type input "CAE"
click at [723, 444] on input "Seleccionar Archivo" at bounding box center [753, 445] width 216 height 16
type input "C:\fakepath\CAE REHAB [PERSON_NAME] (1).pdf"
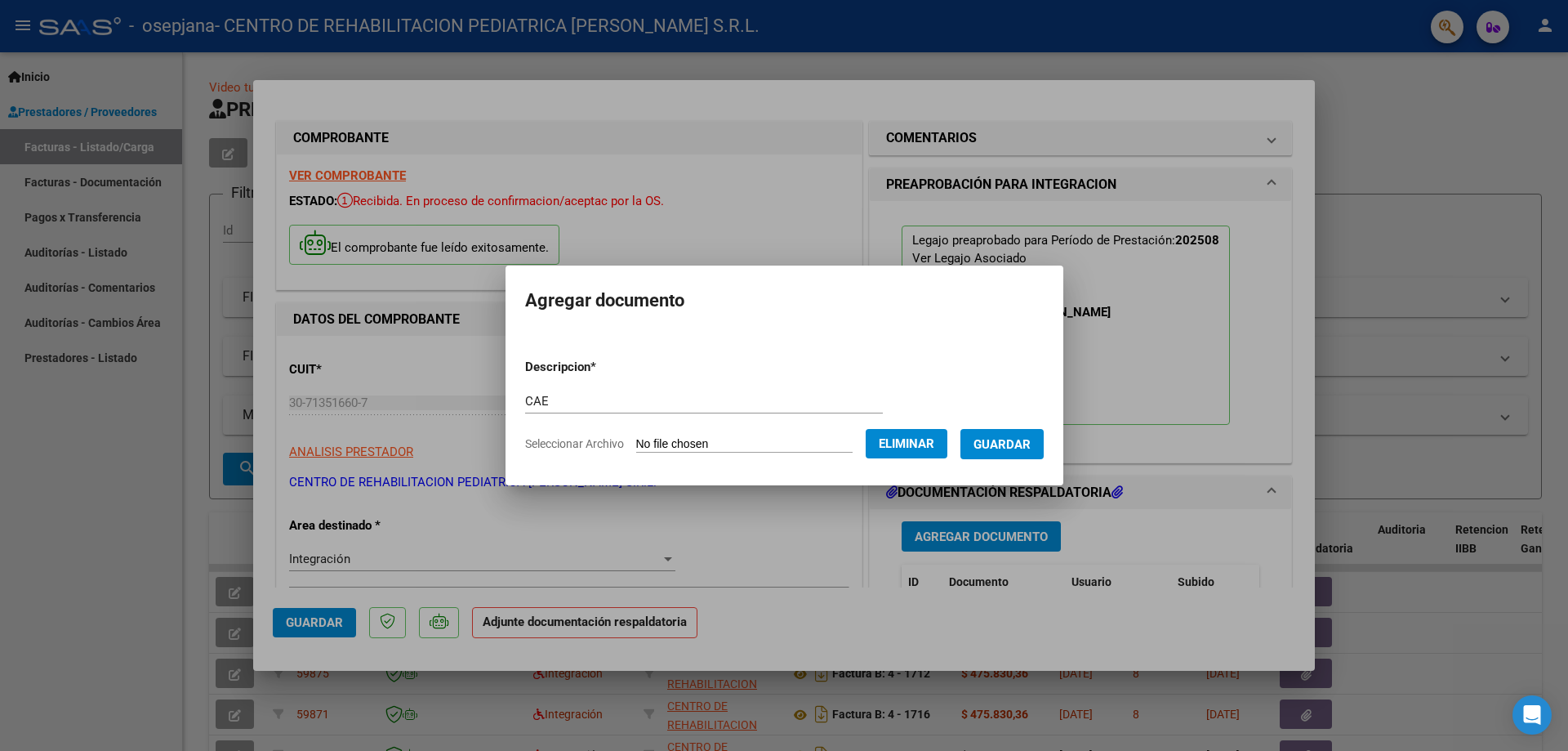
click at [1028, 444] on span "Guardar" at bounding box center [1002, 444] width 57 height 15
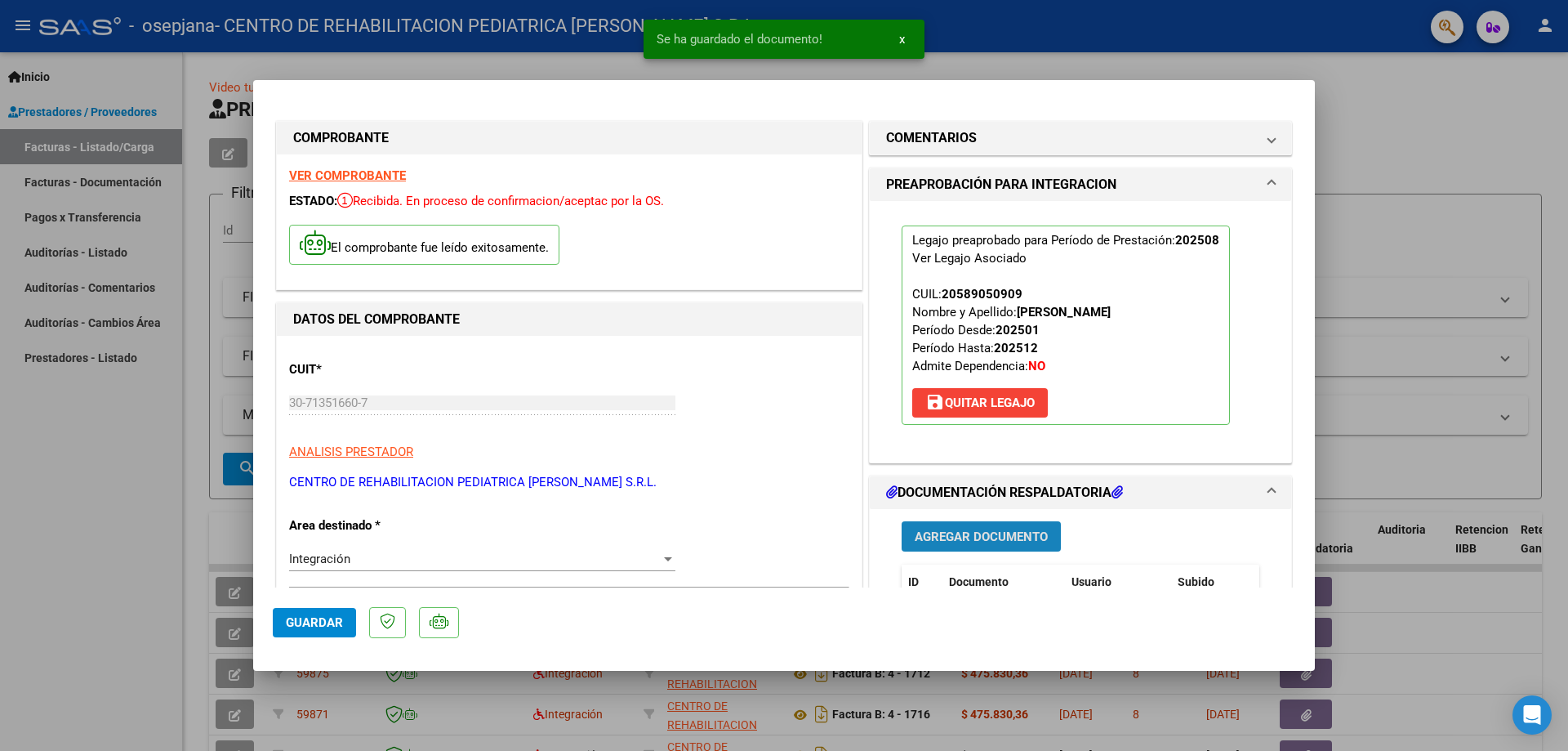
click at [975, 541] on span "Agregar Documento" at bounding box center [981, 536] width 133 height 15
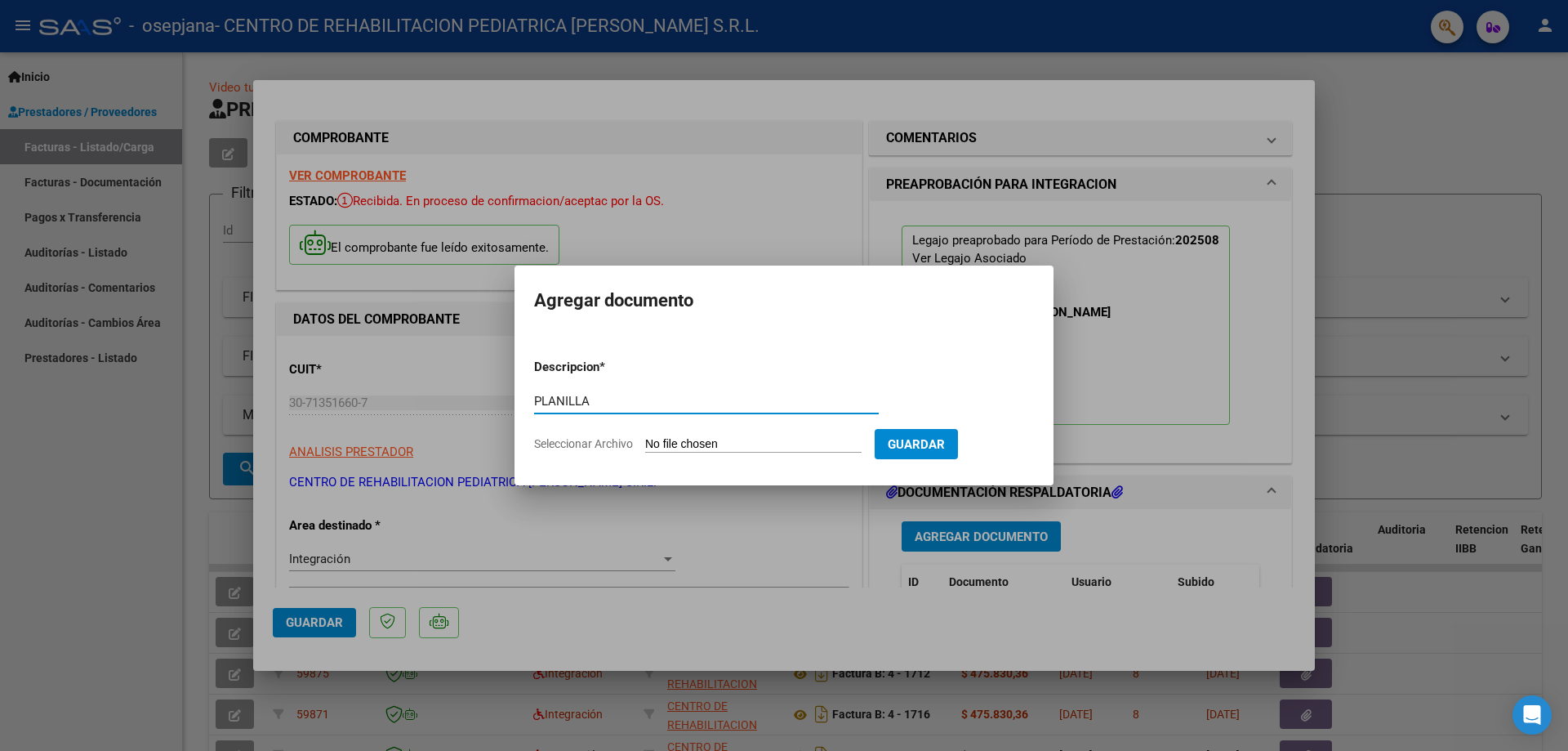
type input "PLANILLA"
click at [673, 448] on input "Seleccionar Archivo" at bounding box center [753, 445] width 216 height 16
type input "C:\fakepath\PA REHAB [PERSON_NAME] (1).pdf"
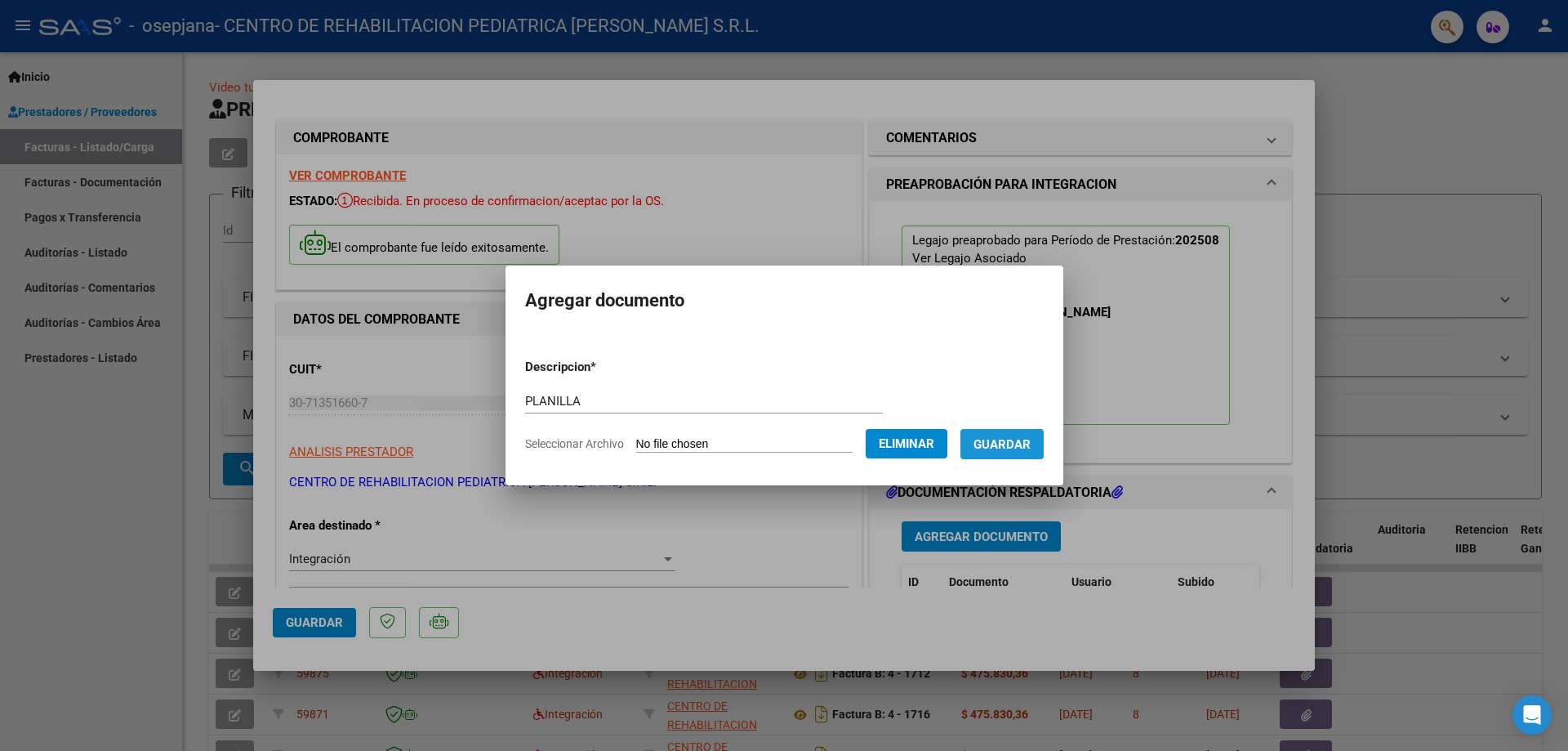
click at [1001, 451] on span "Guardar" at bounding box center [1002, 444] width 57 height 15
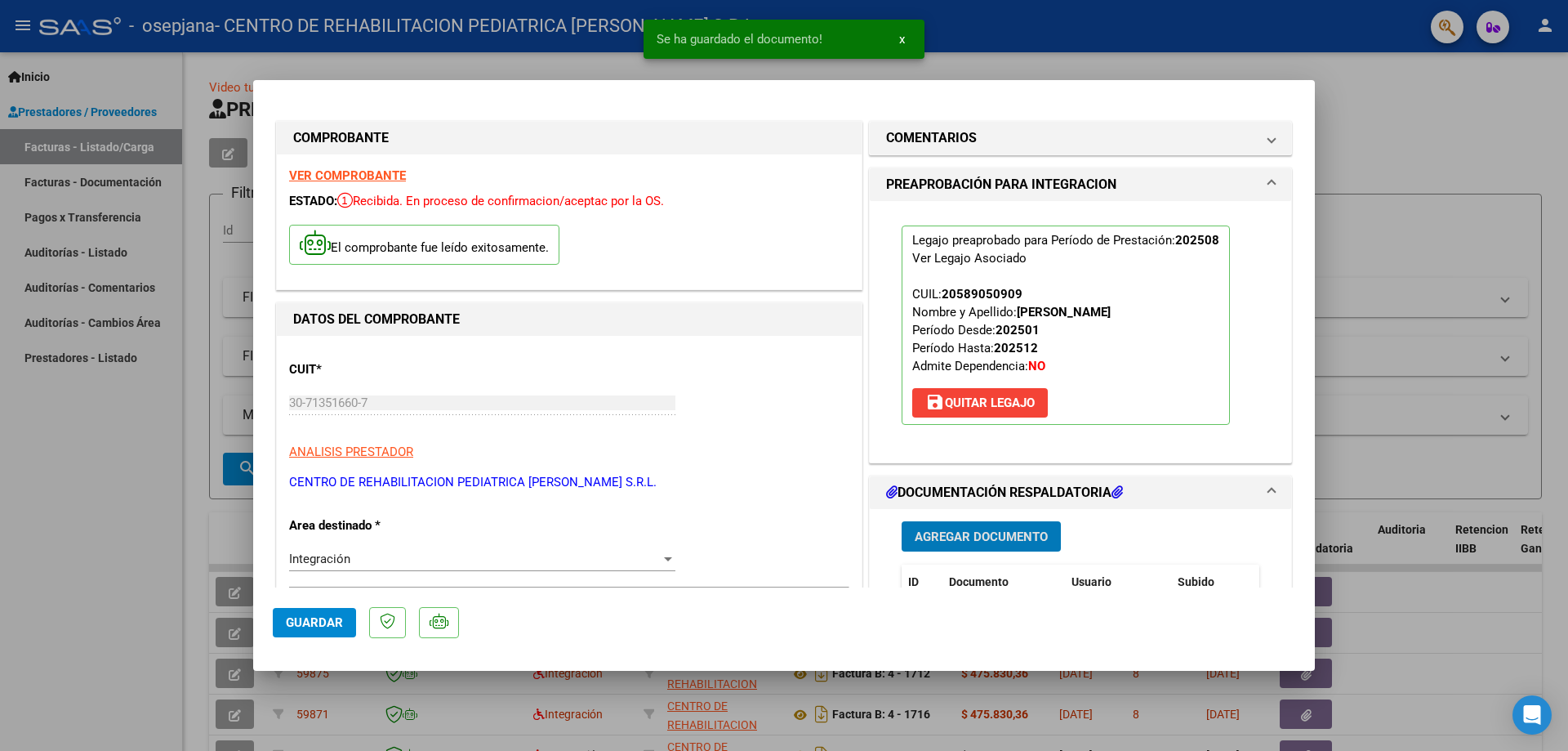
click at [959, 539] on span "Agregar Documento" at bounding box center [981, 536] width 133 height 15
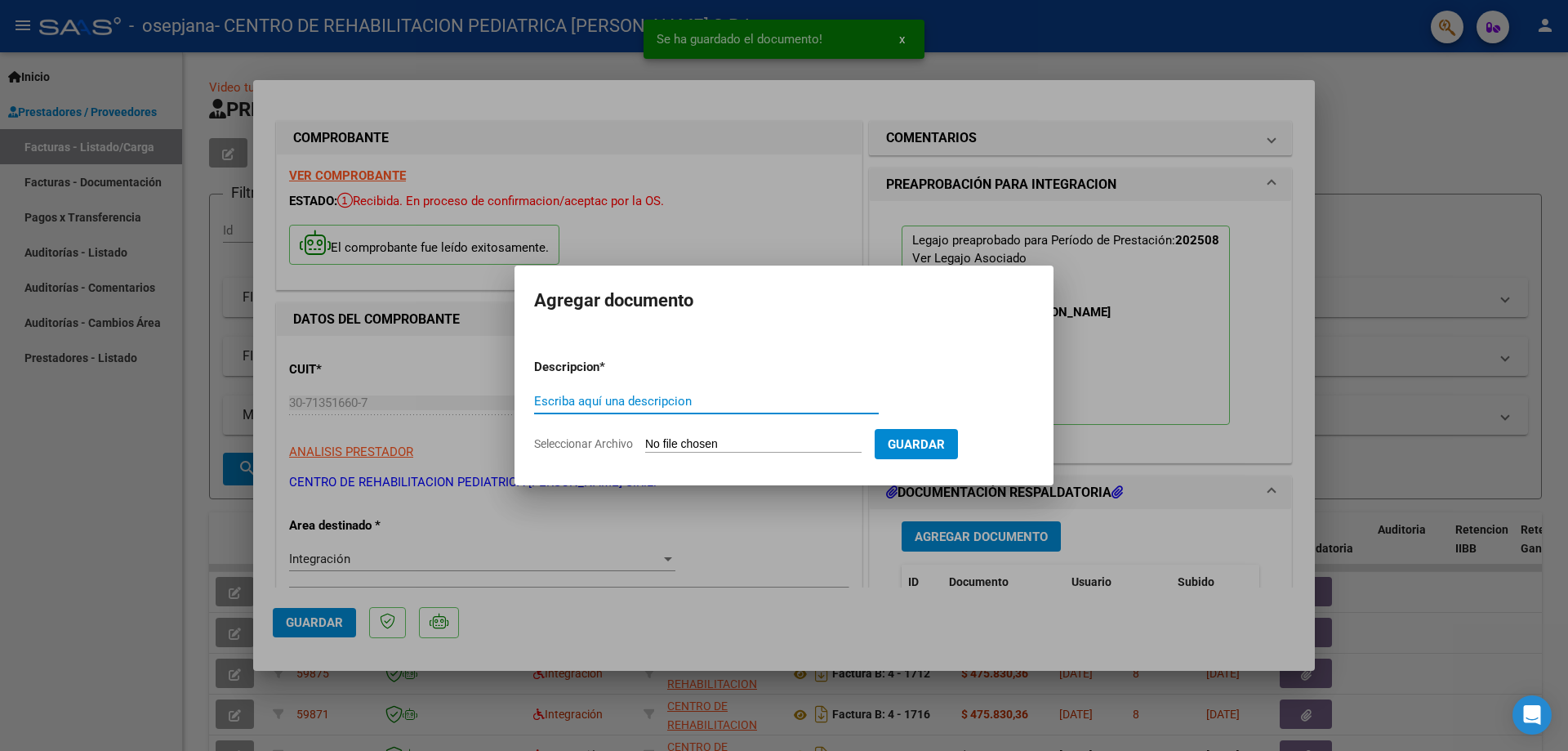
click at [629, 398] on input "Escriba aquí una descripcion" at bounding box center [706, 401] width 345 height 15
type input "INFORME"
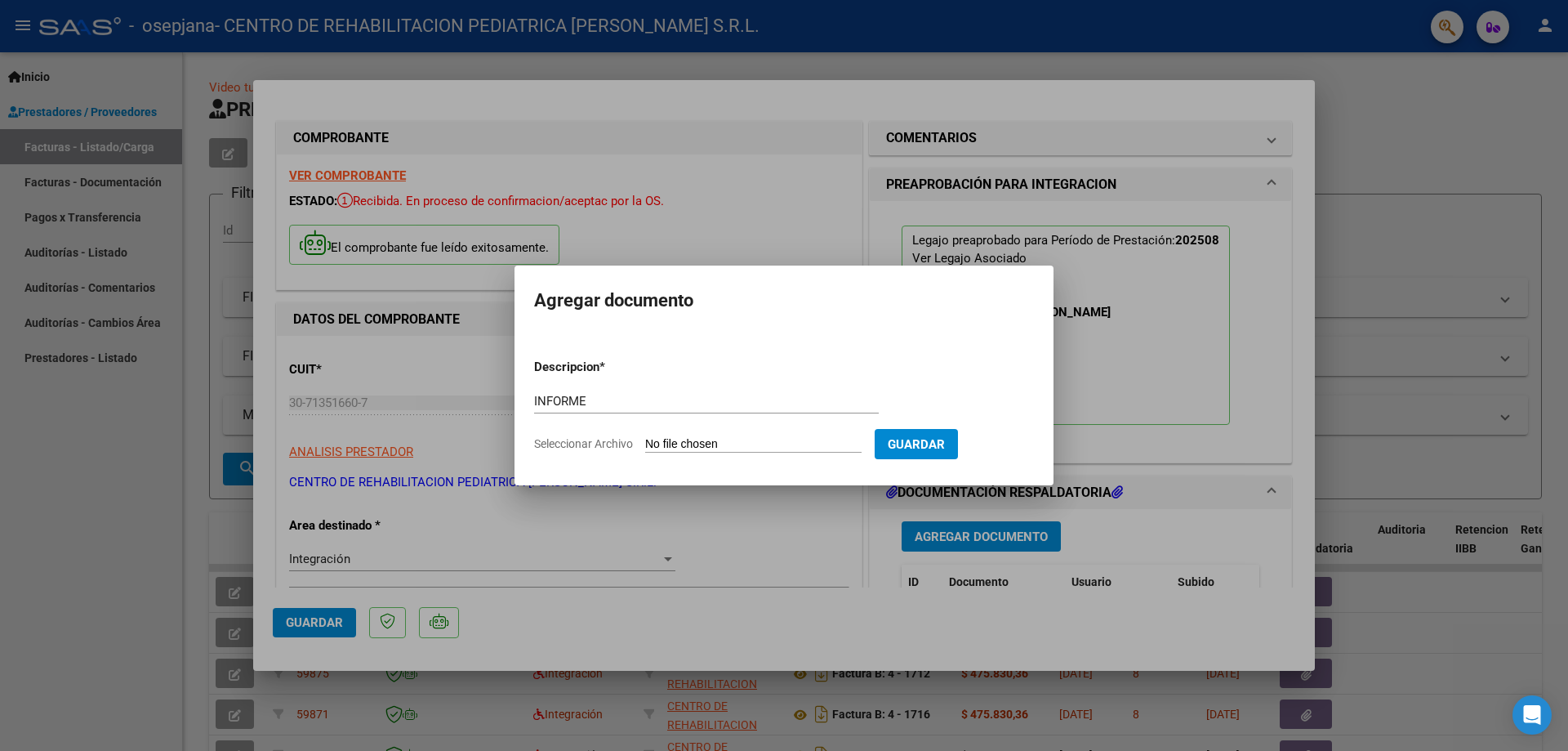
click at [653, 449] on input "Seleccionar Archivo" at bounding box center [753, 445] width 216 height 16
type input "C:\fakepath\INFORME MENSUAL [PERSON_NAME] (1).pdf"
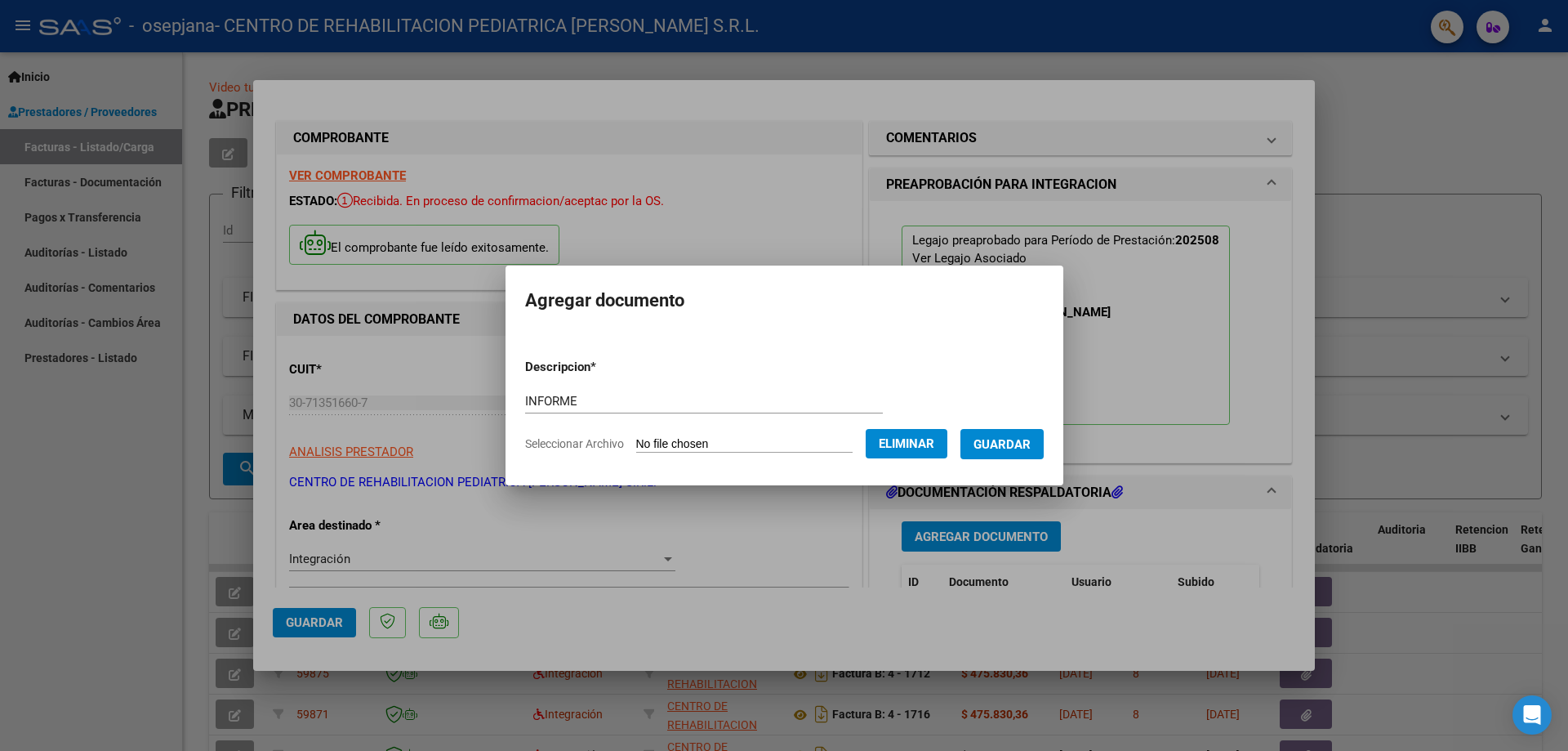
click at [1030, 444] on span "Guardar" at bounding box center [1002, 444] width 57 height 15
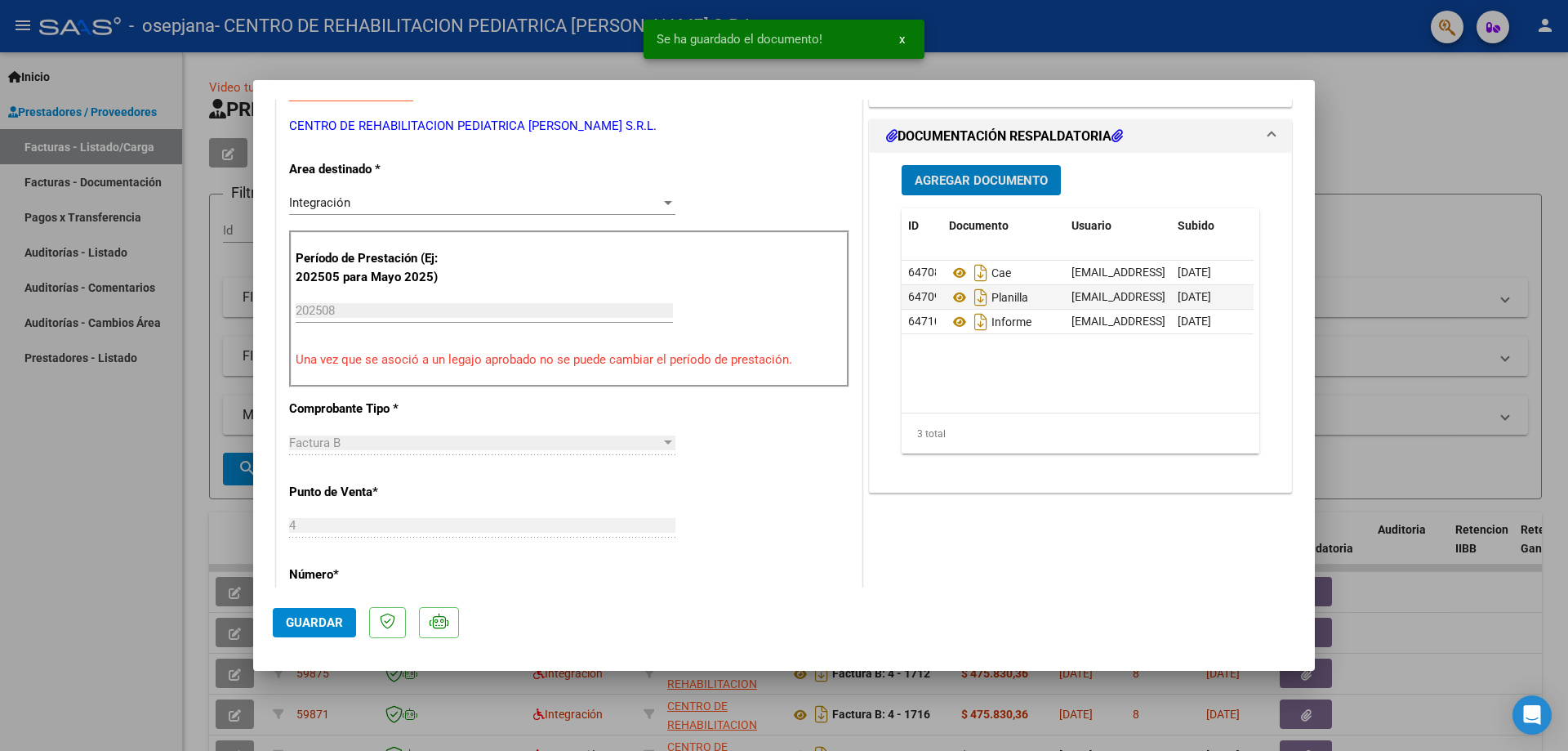
scroll to position [409, 0]
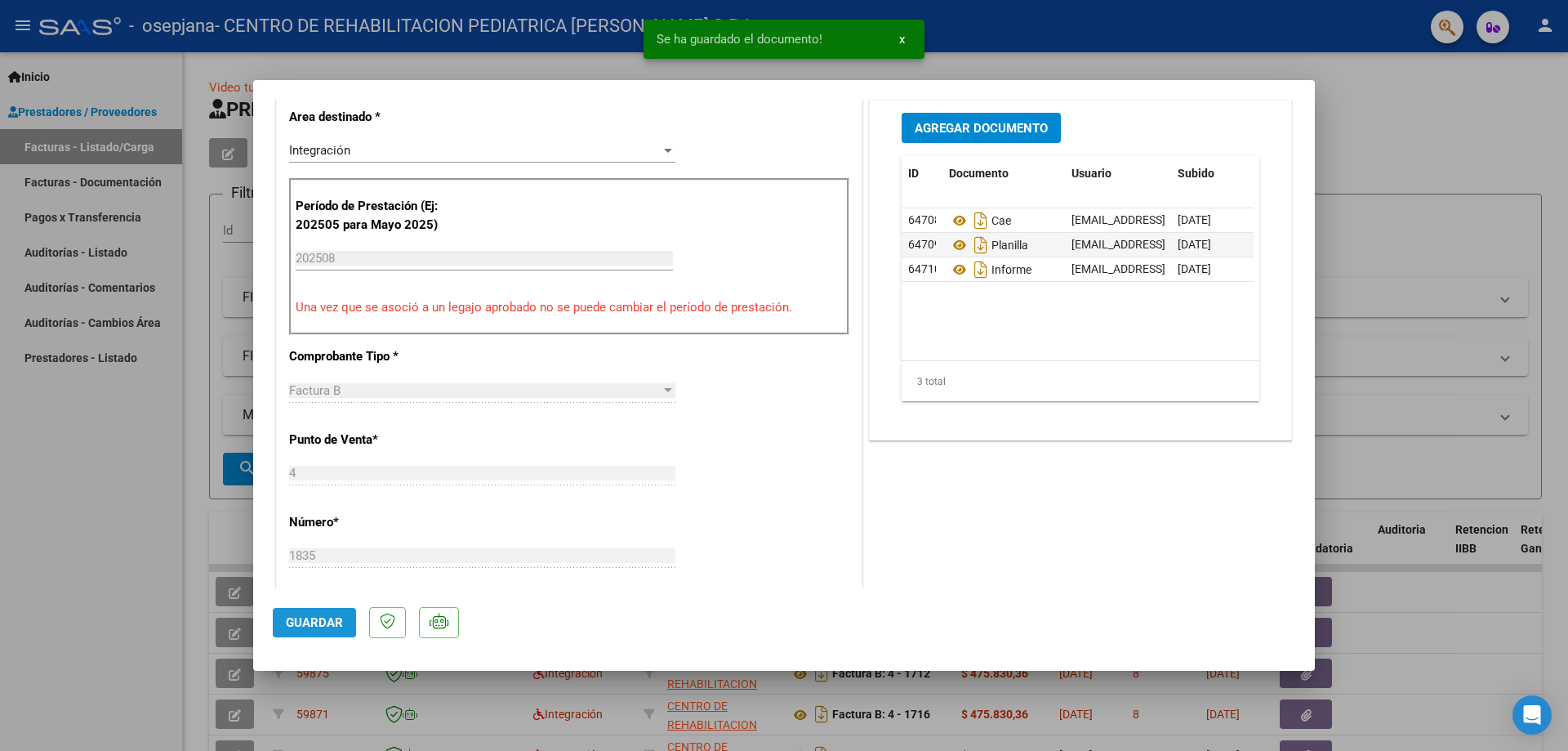
click at [306, 616] on span "Guardar" at bounding box center [314, 622] width 57 height 15
click at [1381, 119] on div at bounding box center [784, 376] width 1568 height 751
type input "$ 0,00"
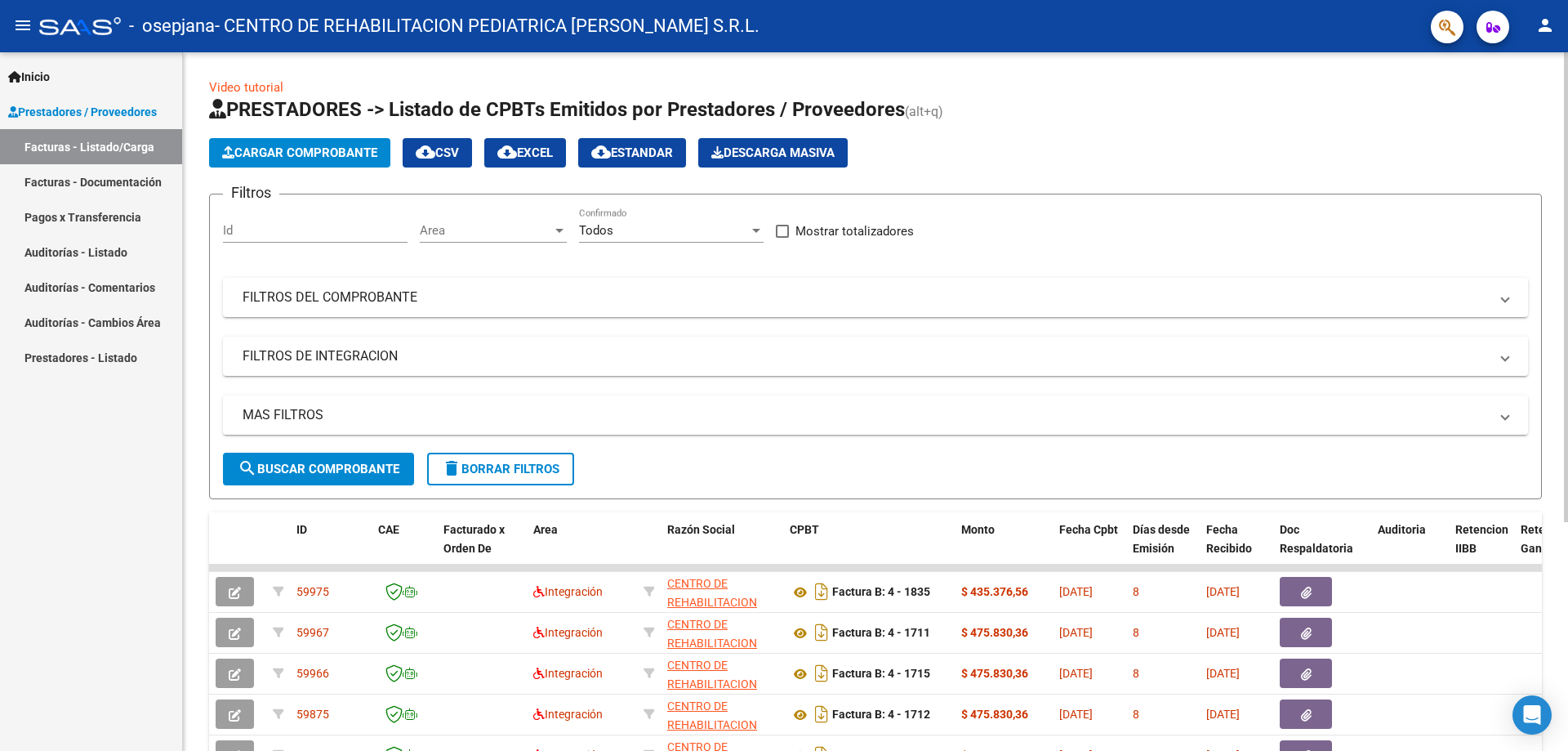
click at [320, 154] on span "Cargar Comprobante" at bounding box center [299, 153] width 155 height 15
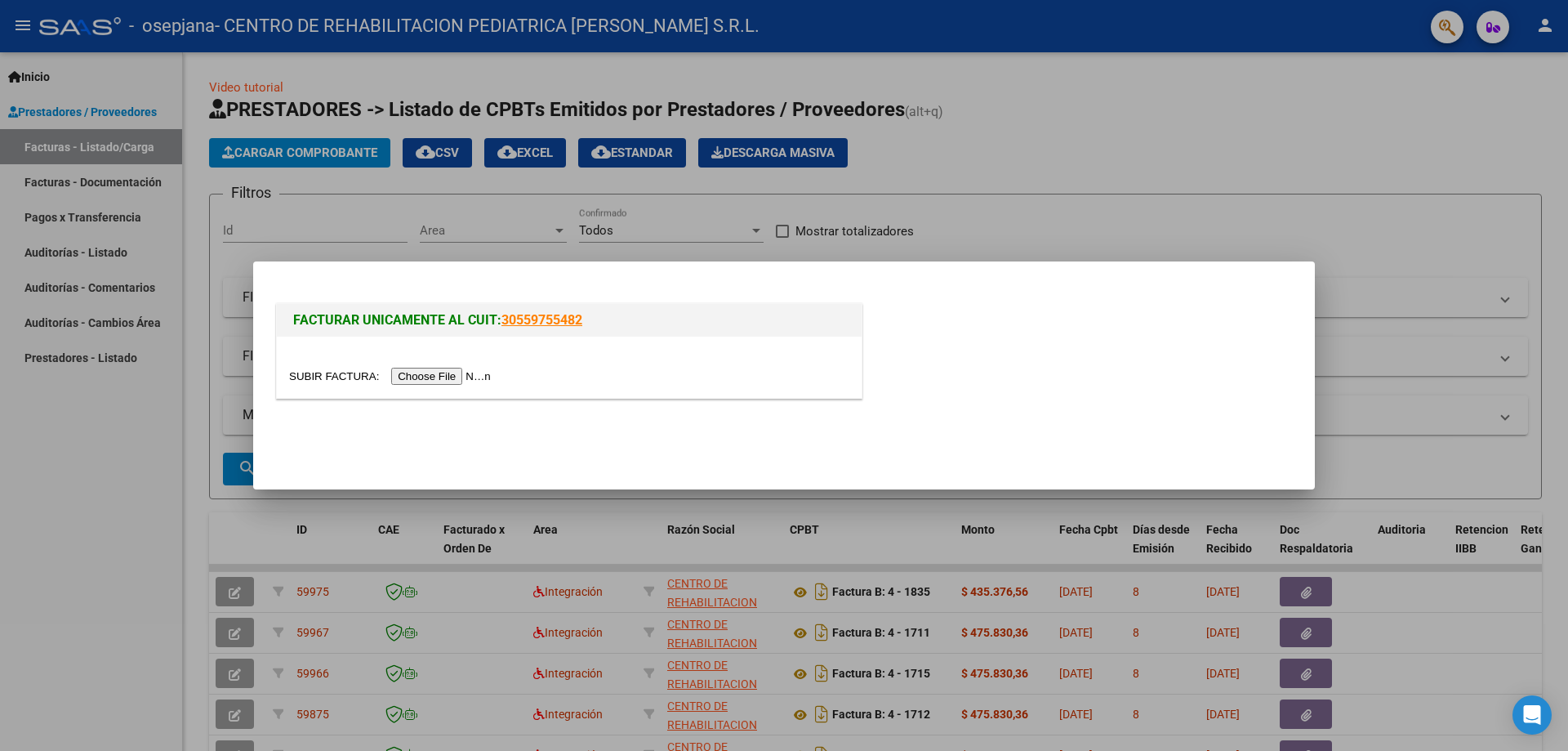
click at [487, 378] on input "file" at bounding box center [392, 376] width 206 height 18
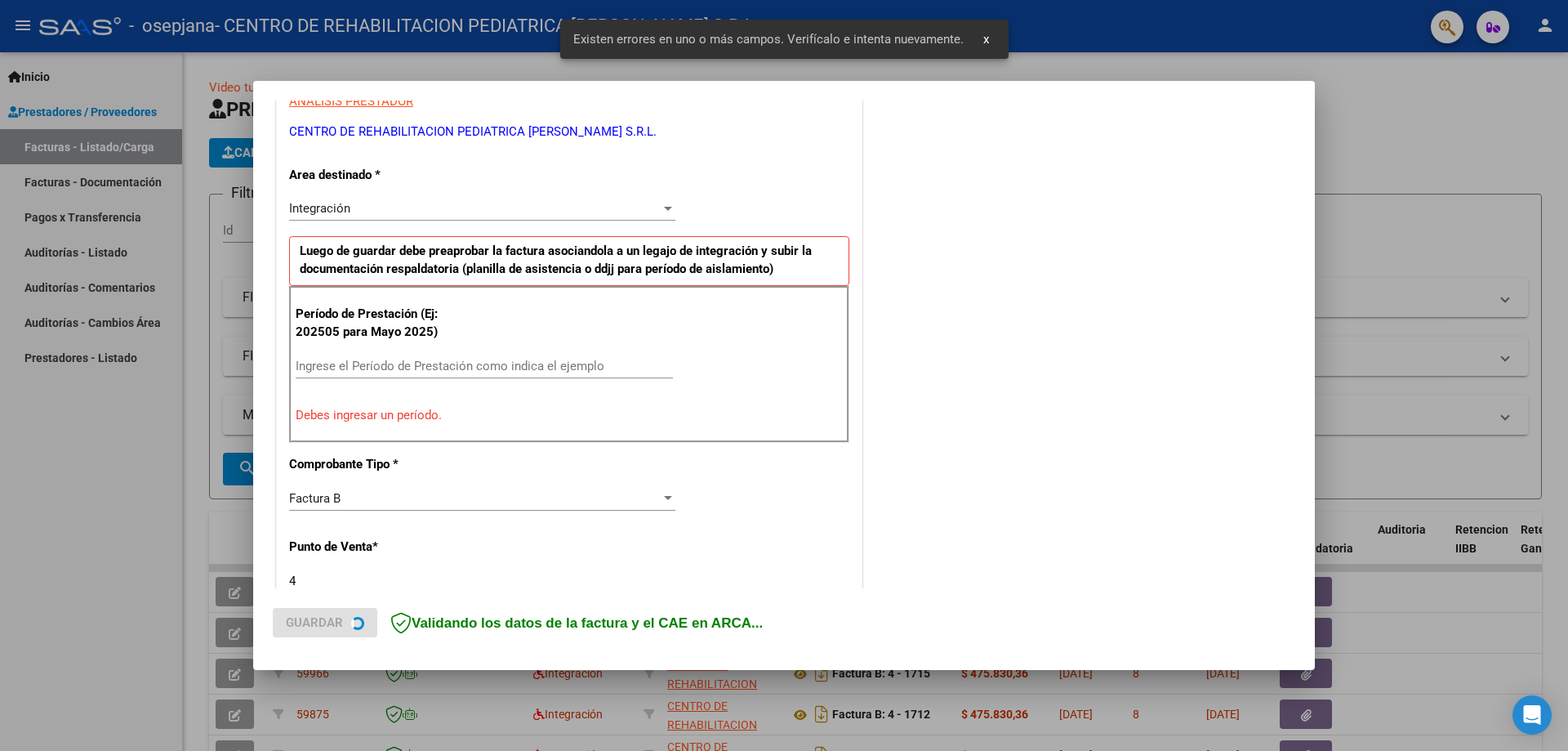
scroll to position [326, 0]
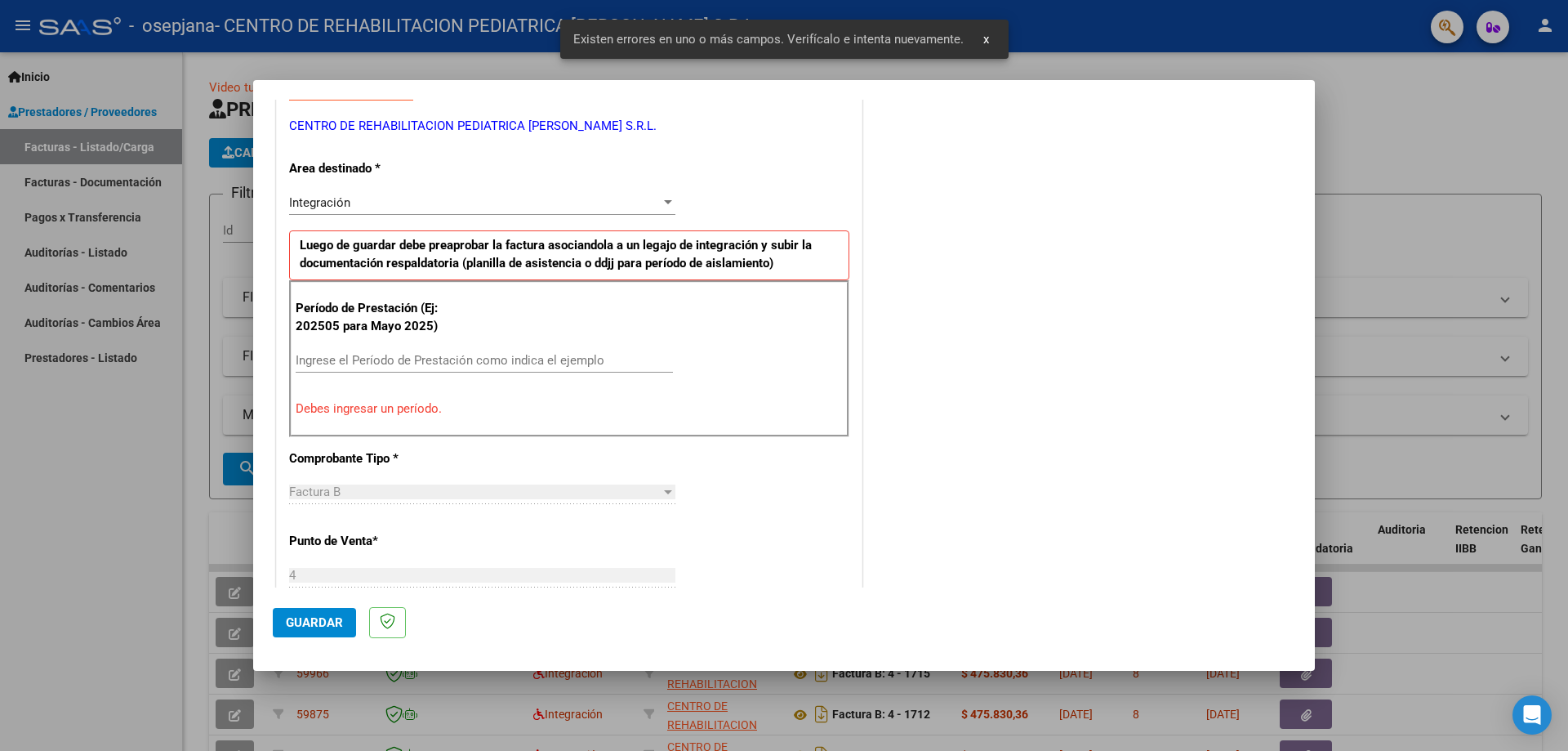
click at [370, 357] on input "Ingrese el Período de Prestación como indica el ejemplo" at bounding box center [484, 360] width 377 height 15
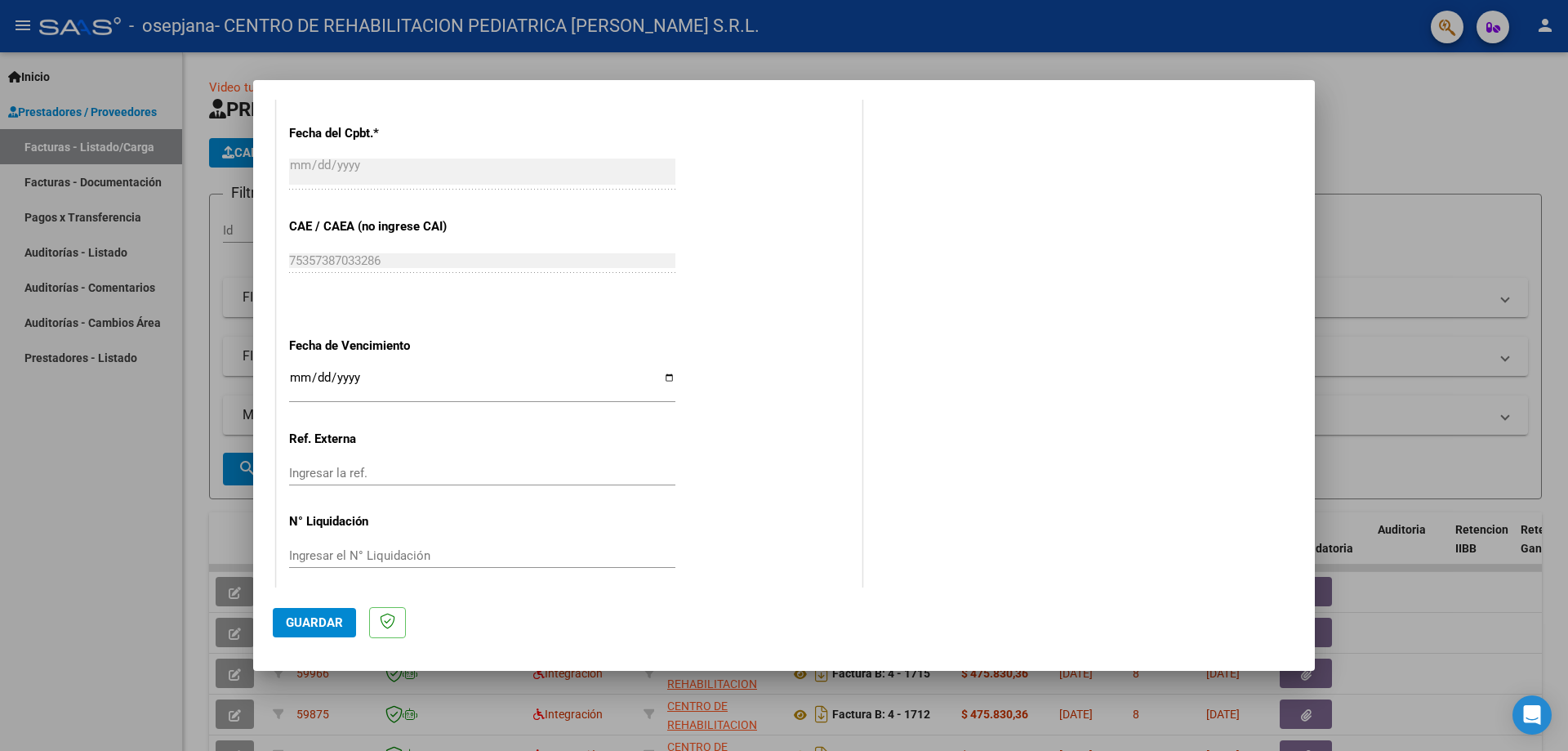
scroll to position [950, 0]
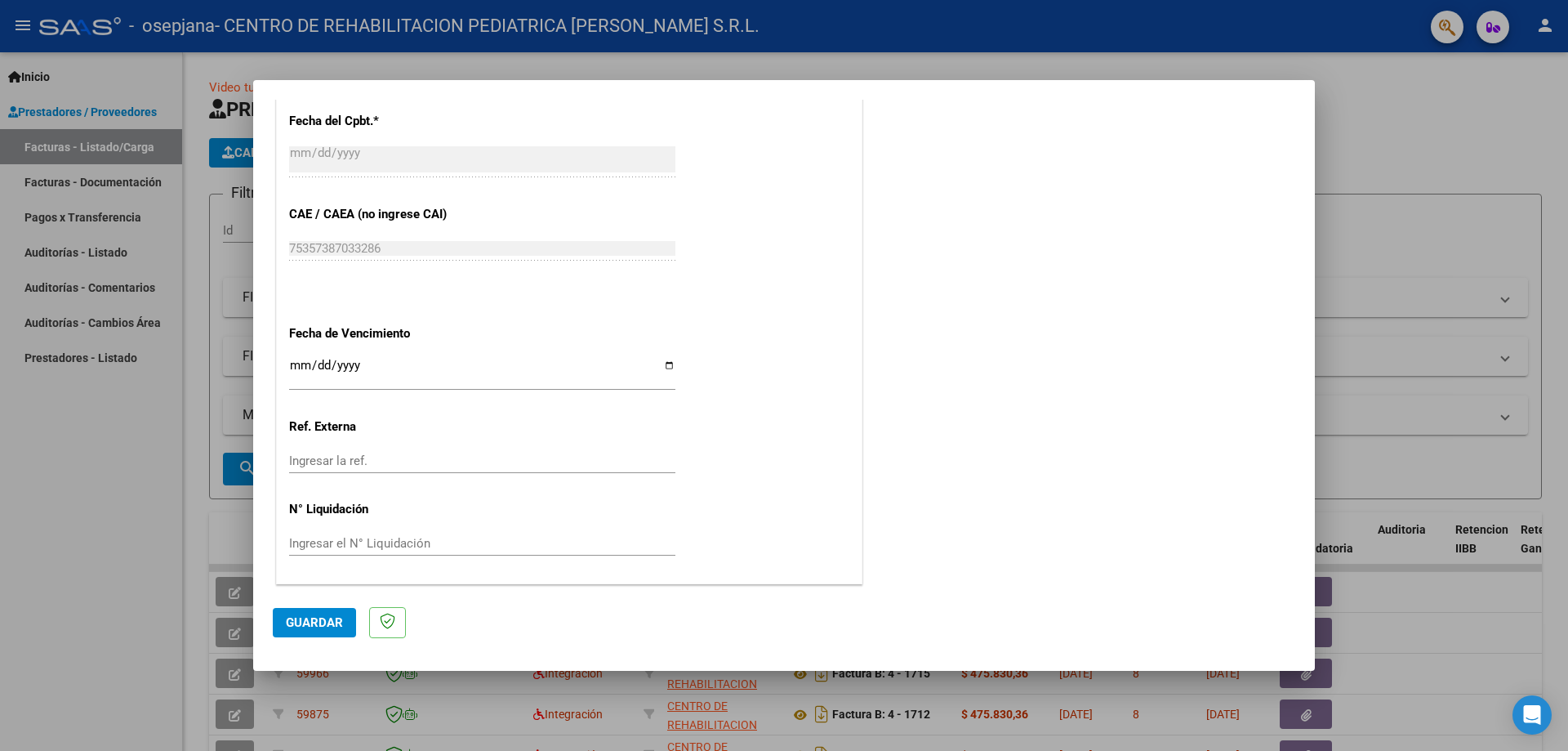
type input "202508"
click at [666, 369] on input "Ingresar la fecha" at bounding box center [482, 372] width 386 height 26
type input "[DATE]"
click at [316, 623] on span "Guardar" at bounding box center [314, 622] width 57 height 15
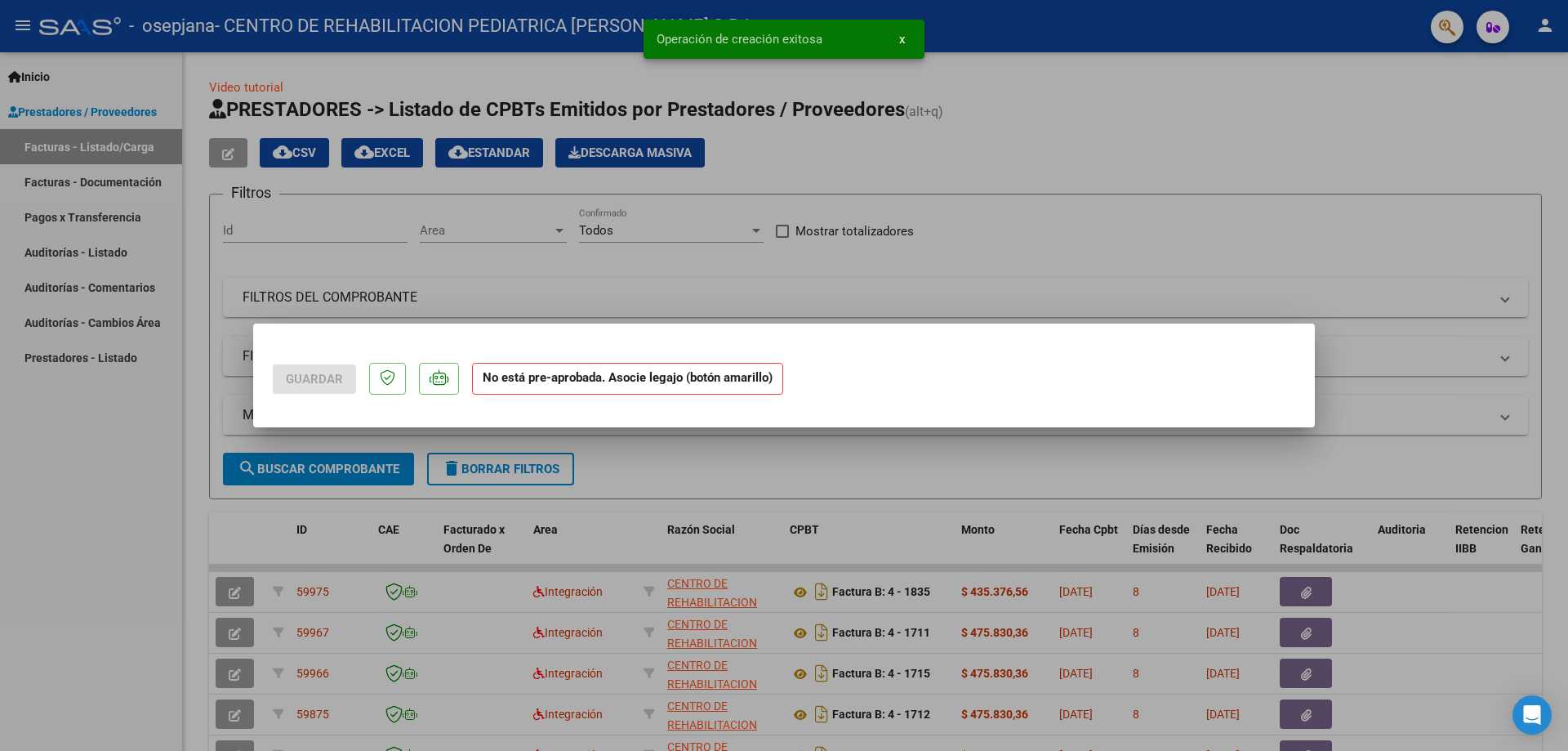
scroll to position [0, 0]
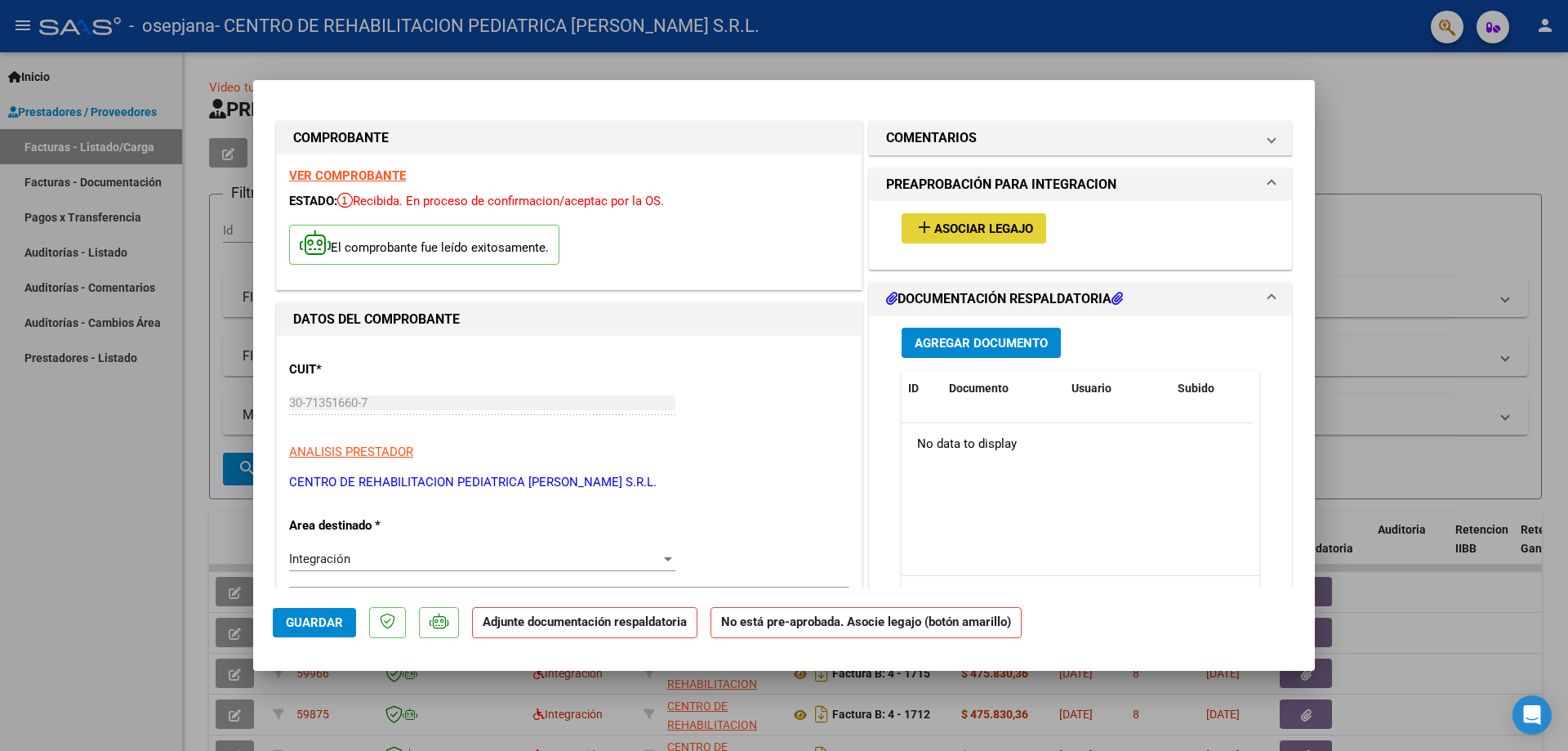
click at [971, 228] on span "Asociar Legajo" at bounding box center [983, 228] width 99 height 15
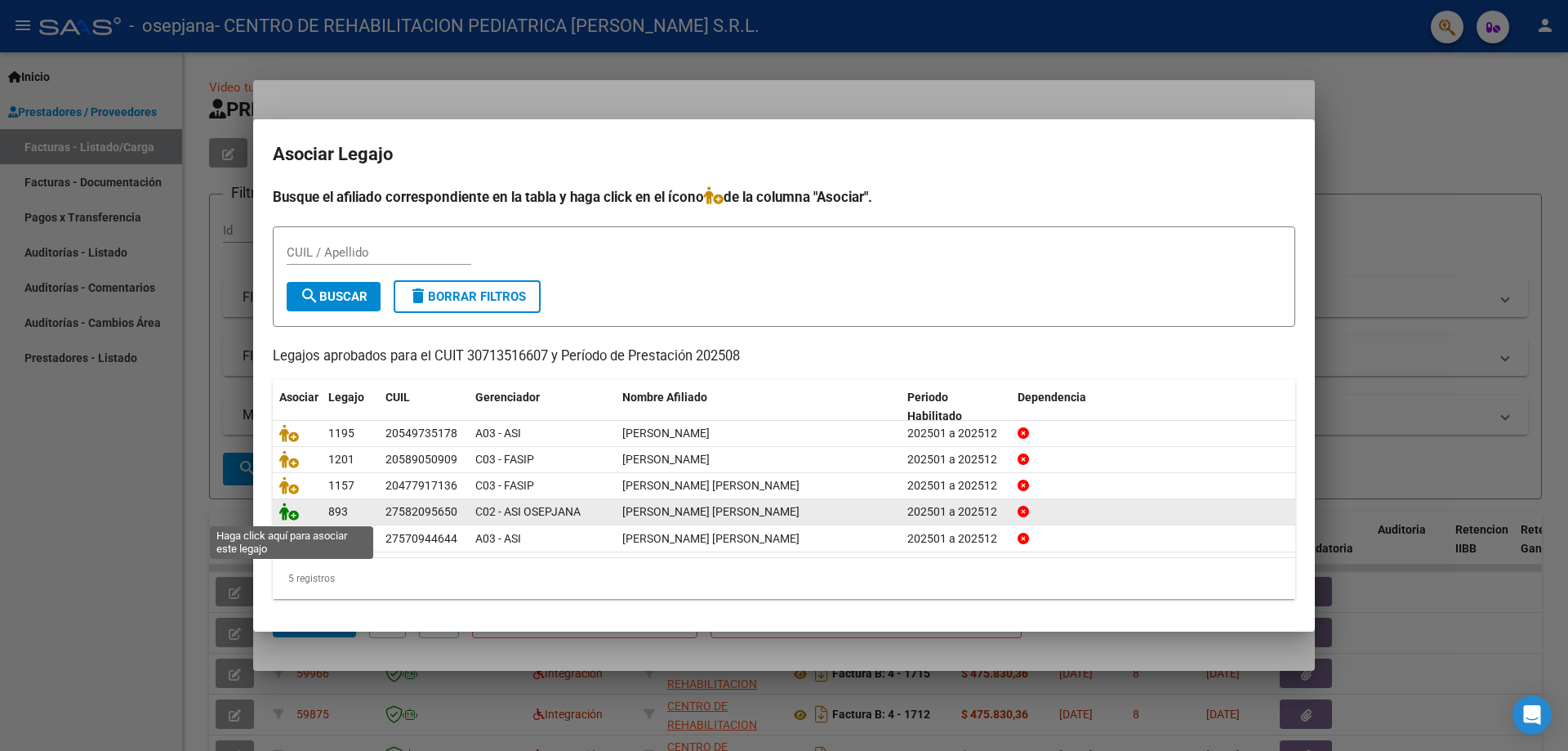
click at [285, 513] on icon at bounding box center [289, 511] width 20 height 18
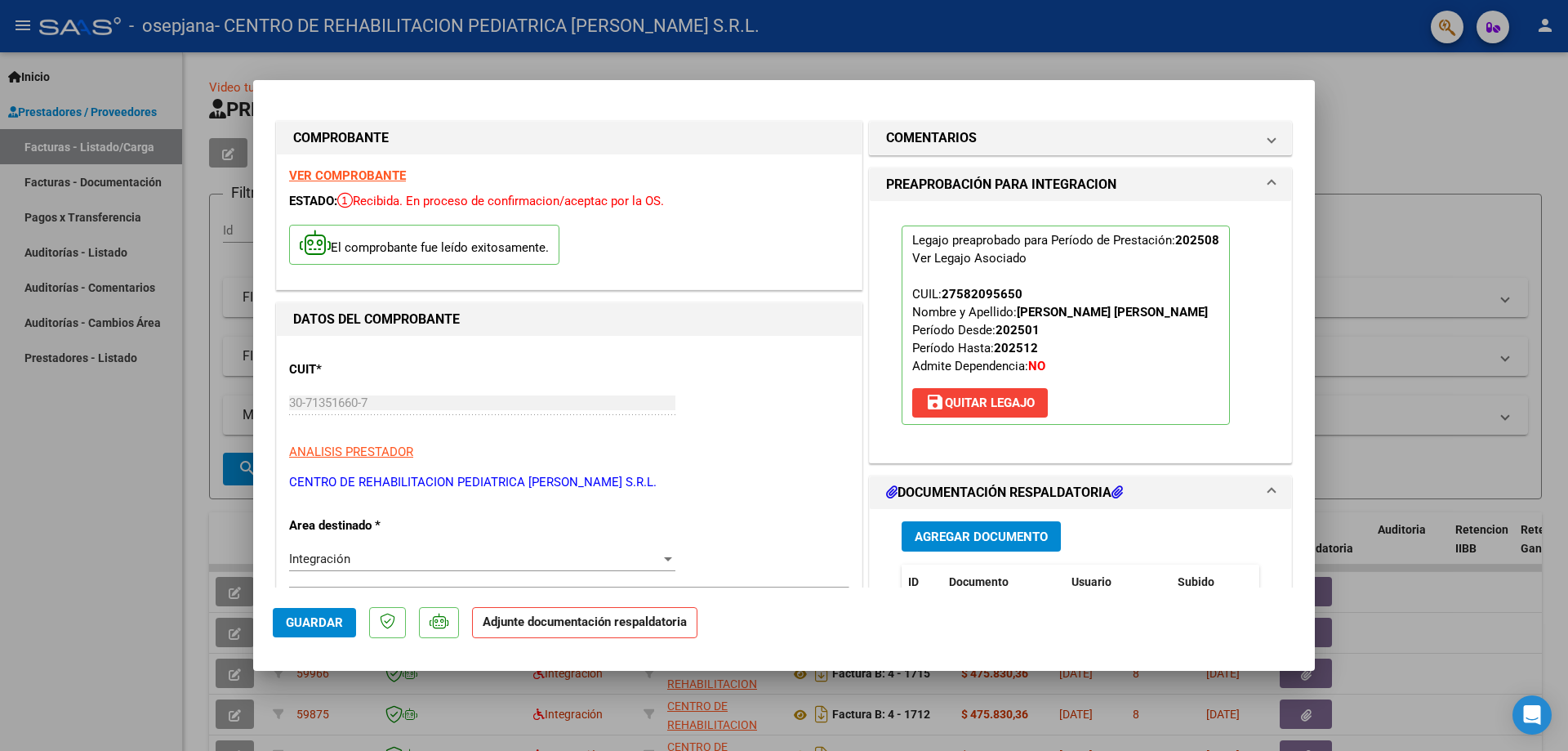
click at [965, 536] on span "Agregar Documento" at bounding box center [981, 536] width 133 height 15
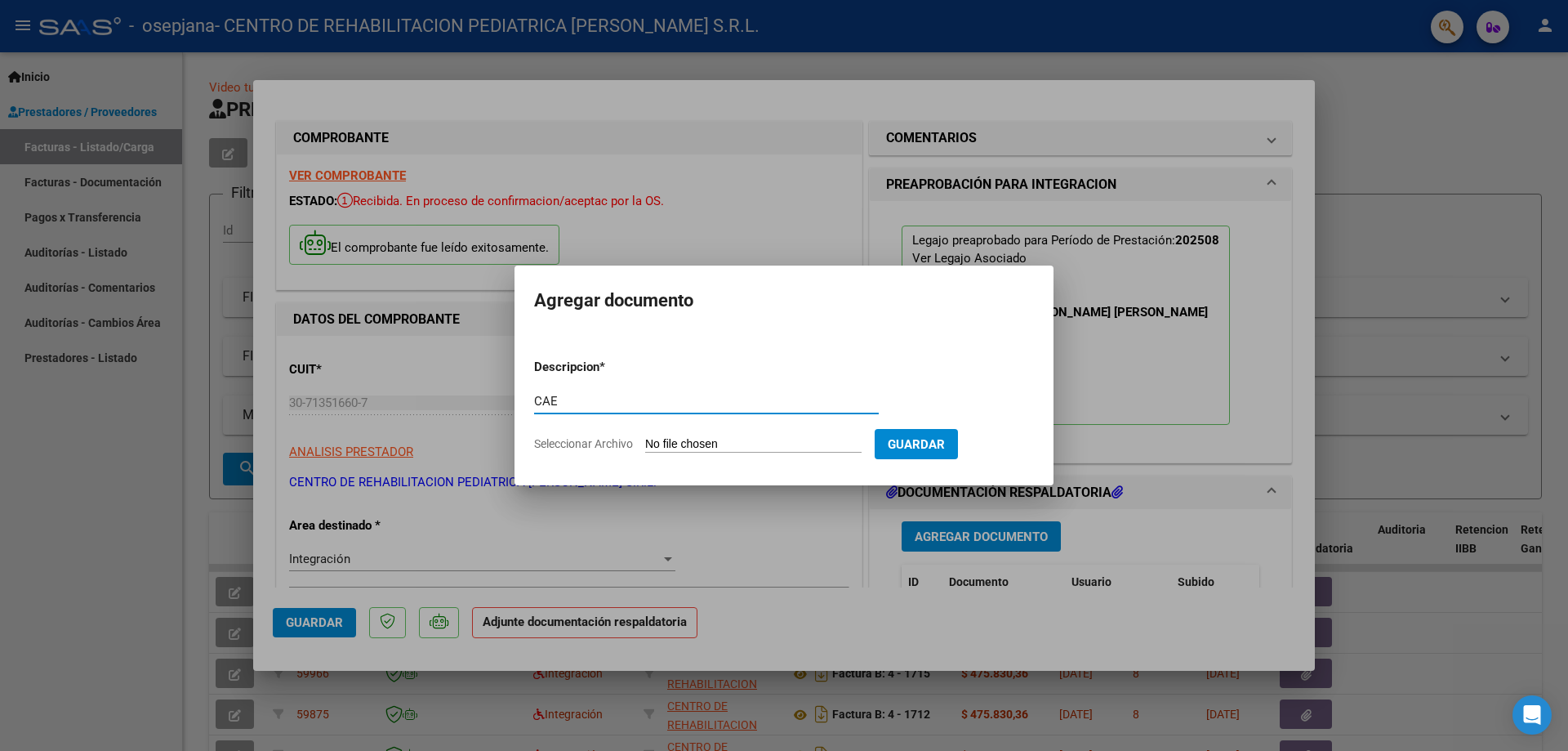
type input "CAE"
click at [658, 444] on input "Seleccionar Archivo" at bounding box center [753, 445] width 216 height 16
type input "C:\fakepath\CAE [PERSON_NAME] (1).pdf"
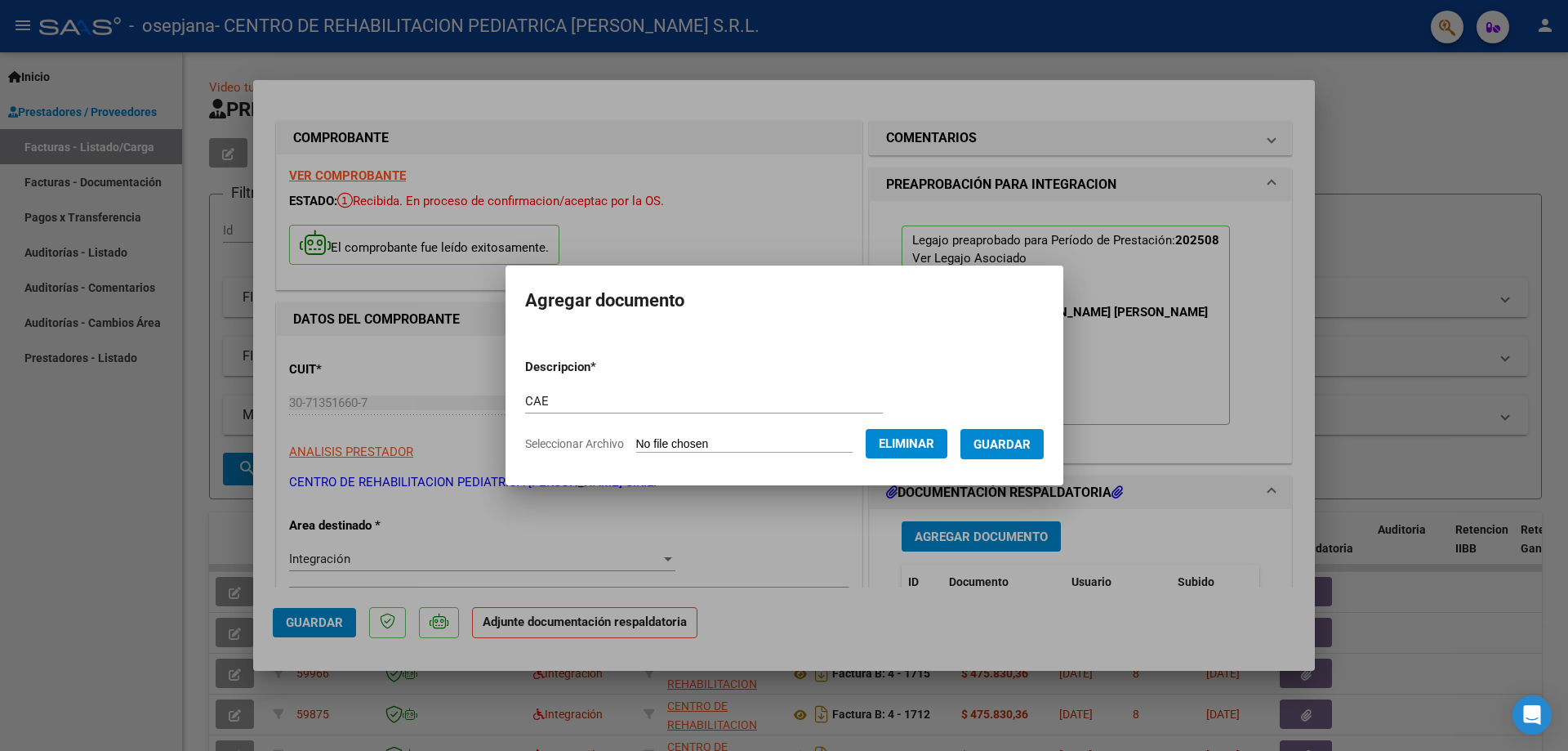
click at [1025, 443] on span "Guardar" at bounding box center [1002, 444] width 57 height 15
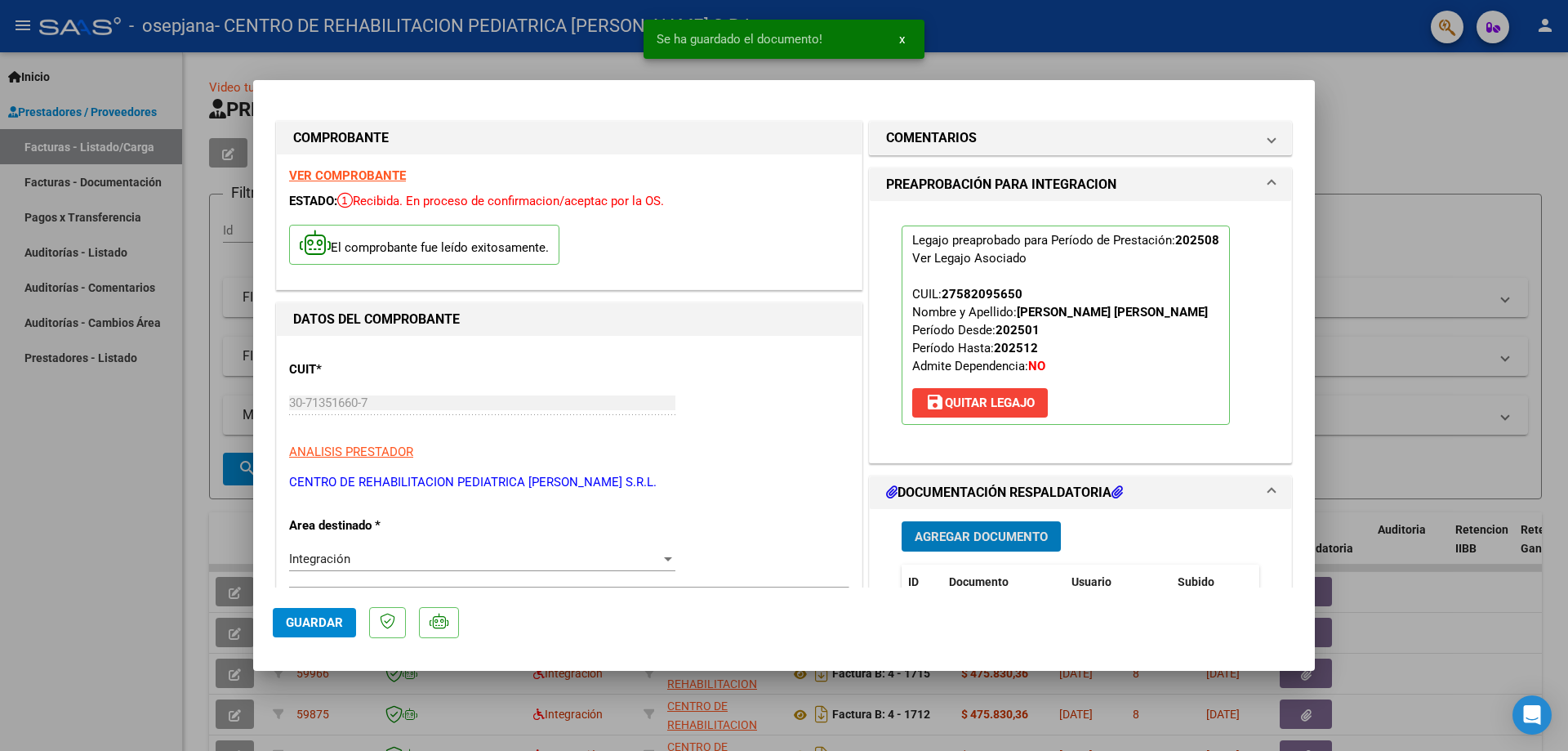
click at [971, 529] on span "Agregar Documento" at bounding box center [981, 536] width 133 height 15
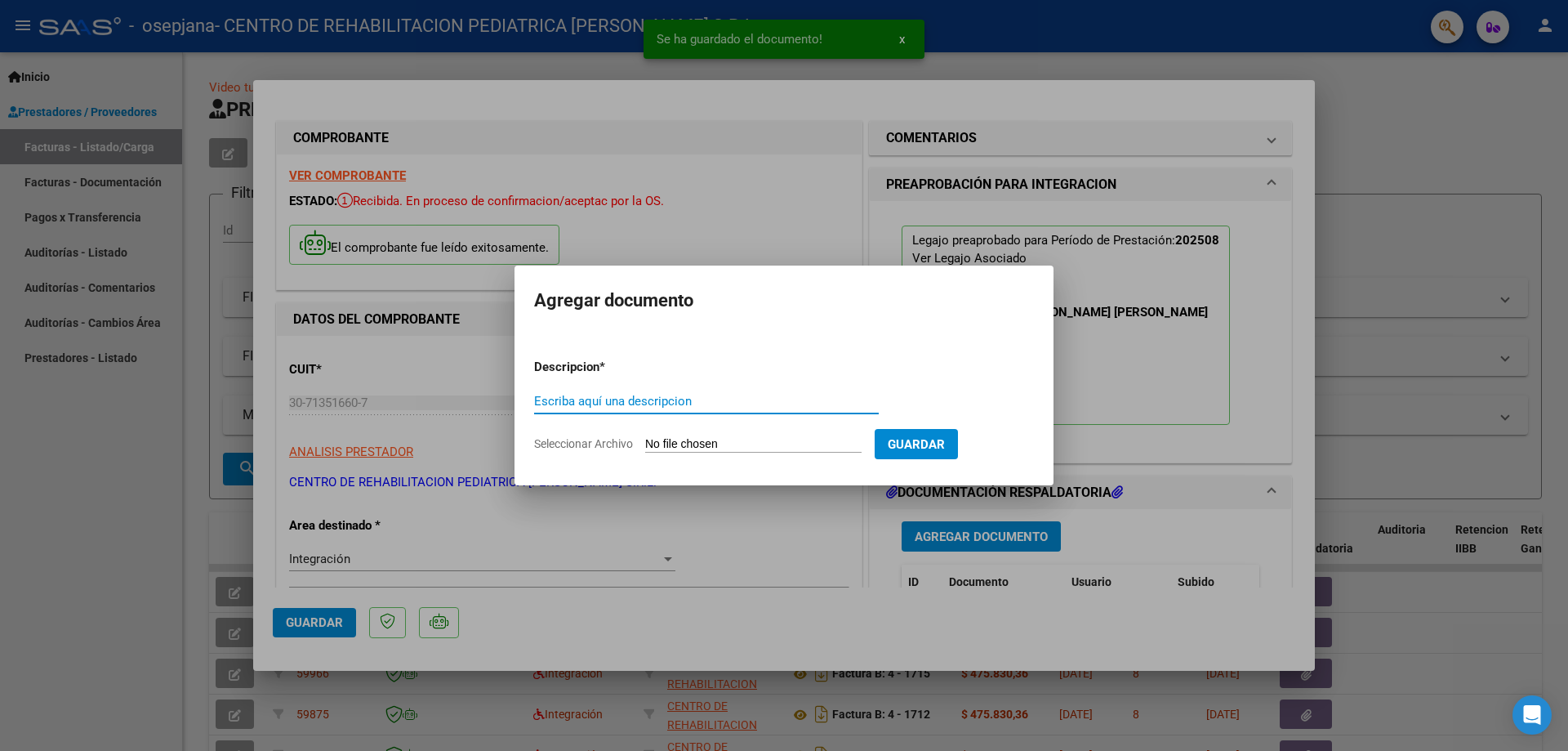
click at [690, 401] on input "Escriba aquí una descripcion" at bounding box center [706, 401] width 345 height 15
type input "PLANILLA"
click at [692, 438] on input "Seleccionar Archivo" at bounding box center [753, 445] width 216 height 16
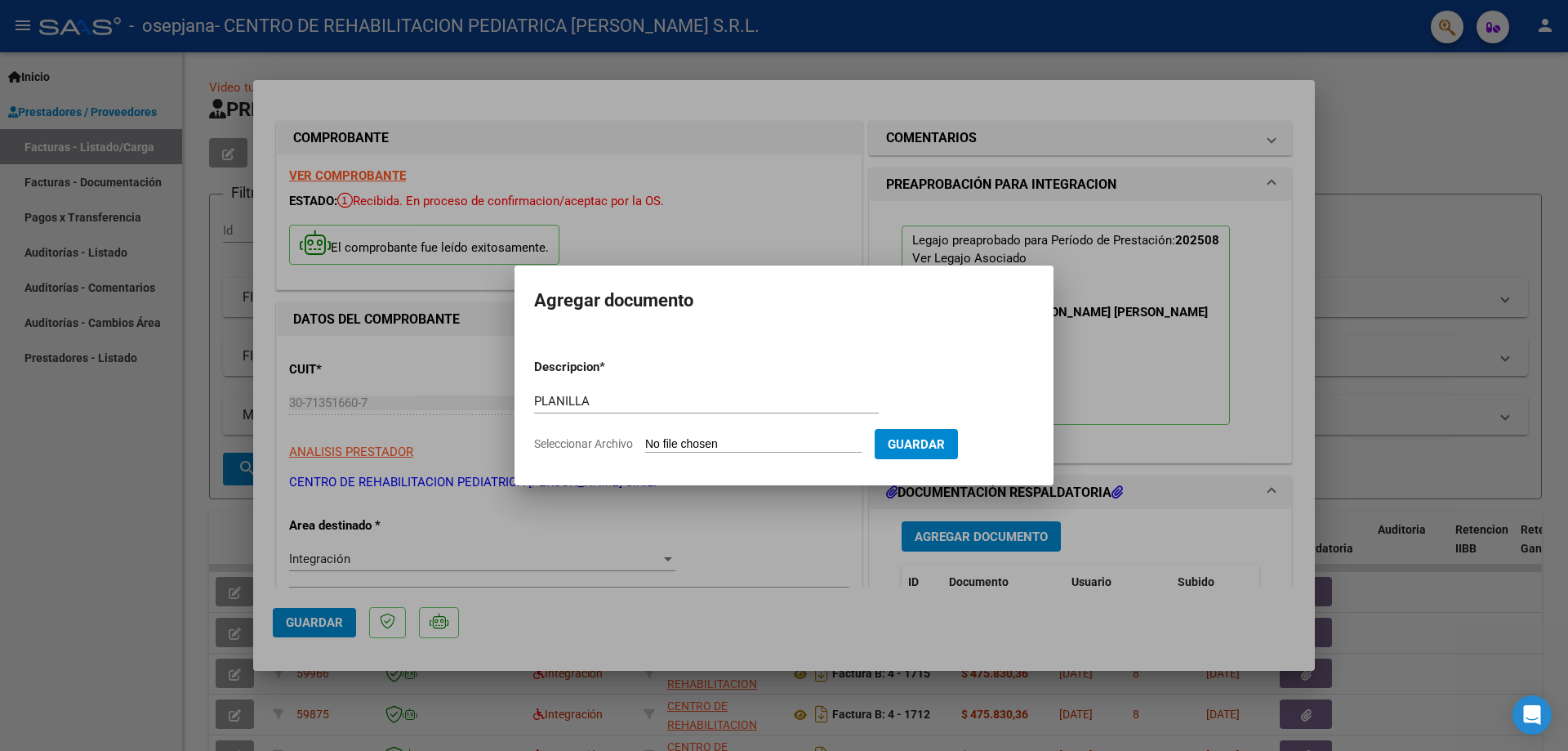
type input "C:\fakepath\PA [PERSON_NAME] (1).pdf"
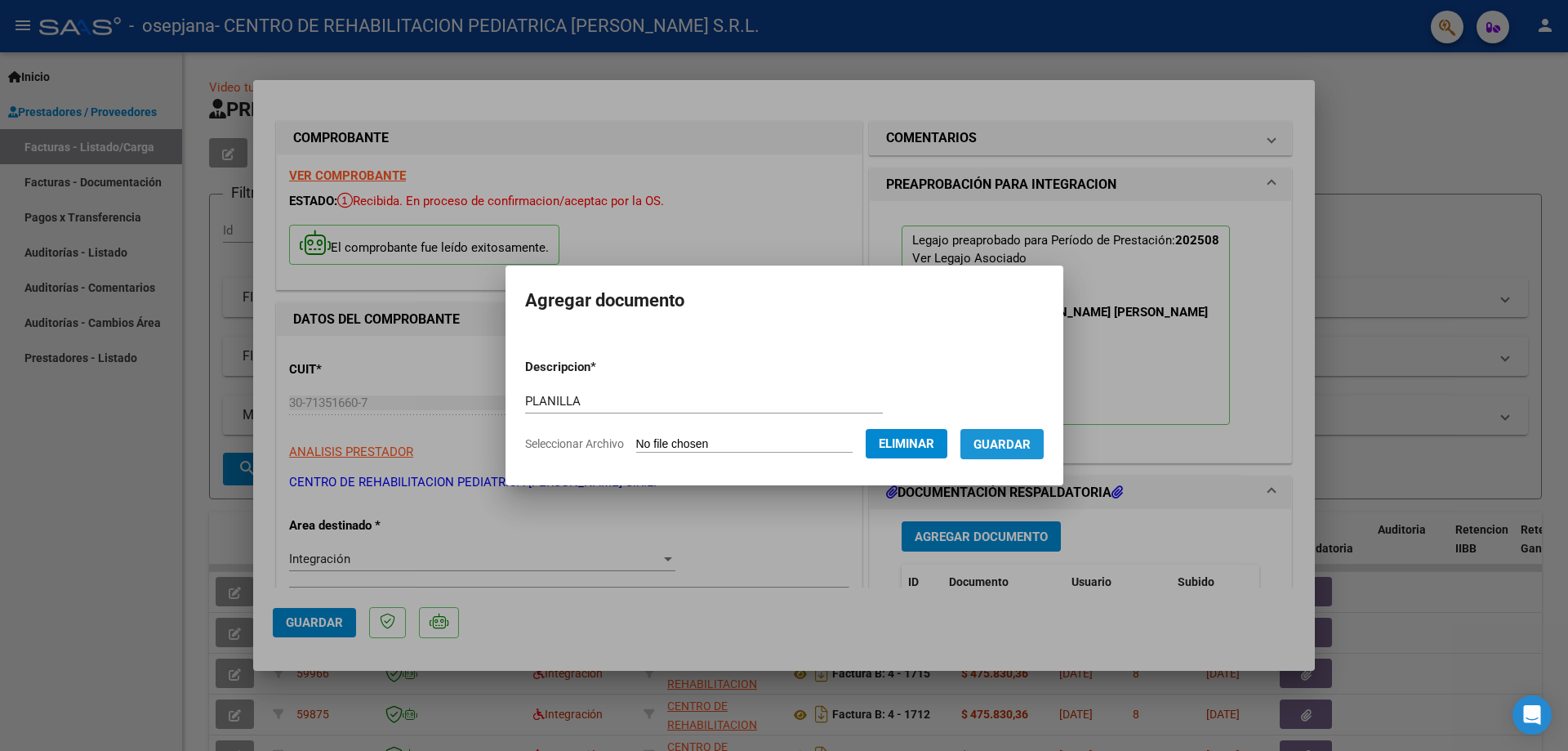
click at [1030, 446] on span "Guardar" at bounding box center [1002, 444] width 57 height 15
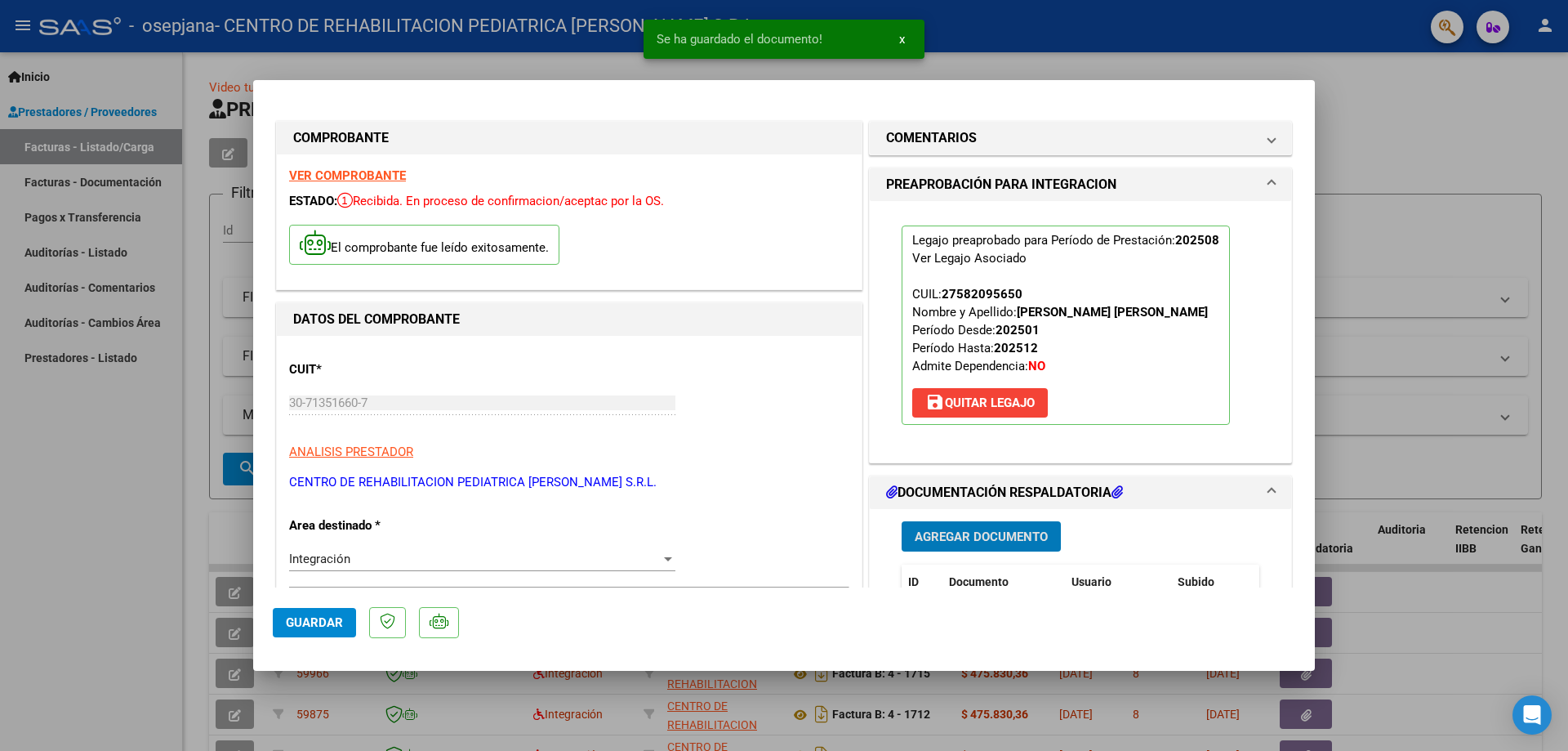
click at [1010, 536] on span "Agregar Documento" at bounding box center [981, 536] width 133 height 15
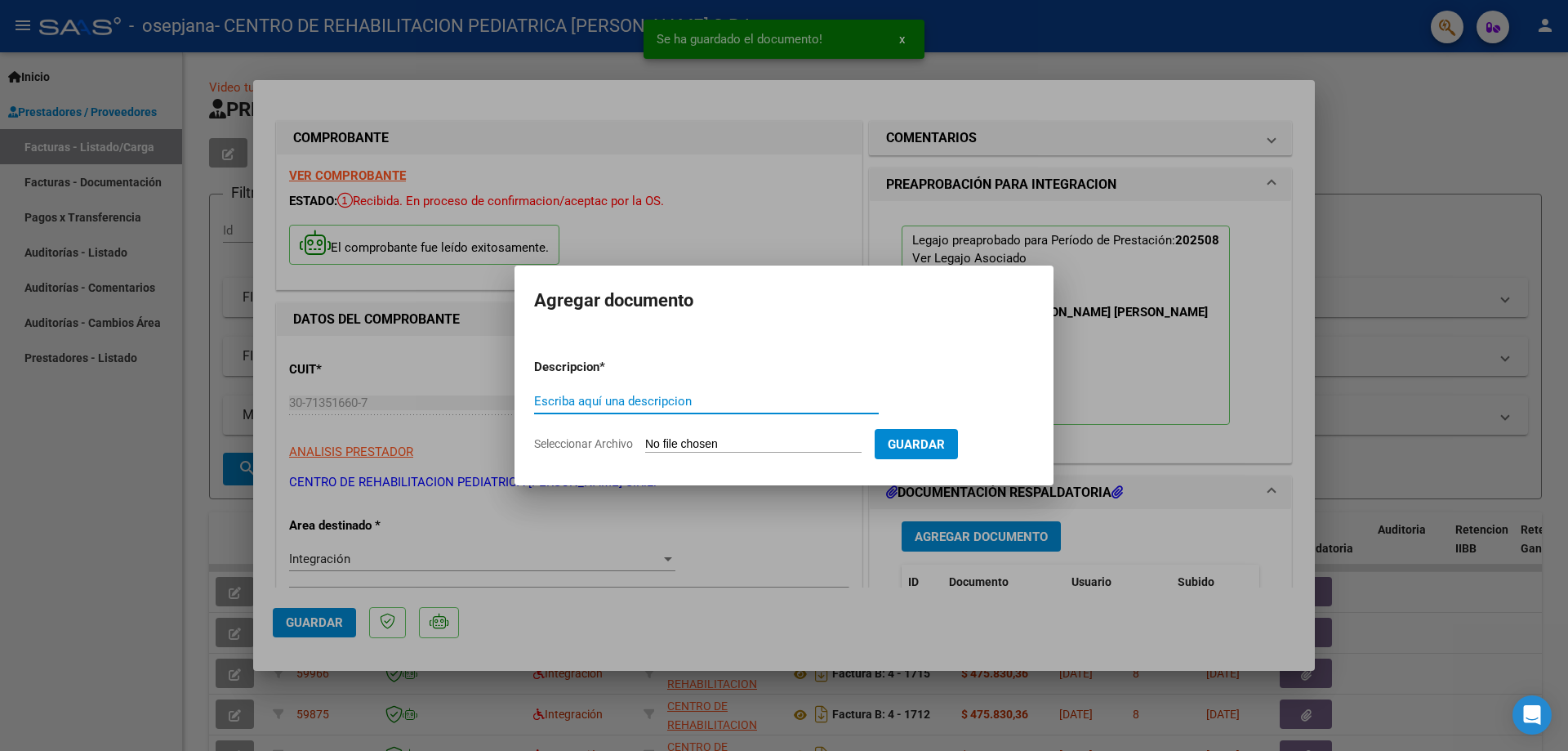
click at [661, 405] on input "Escriba aquí una descripcion" at bounding box center [706, 401] width 345 height 15
type input "INFORME"
click at [680, 449] on input "Seleccionar Archivo" at bounding box center [753, 445] width 216 height 16
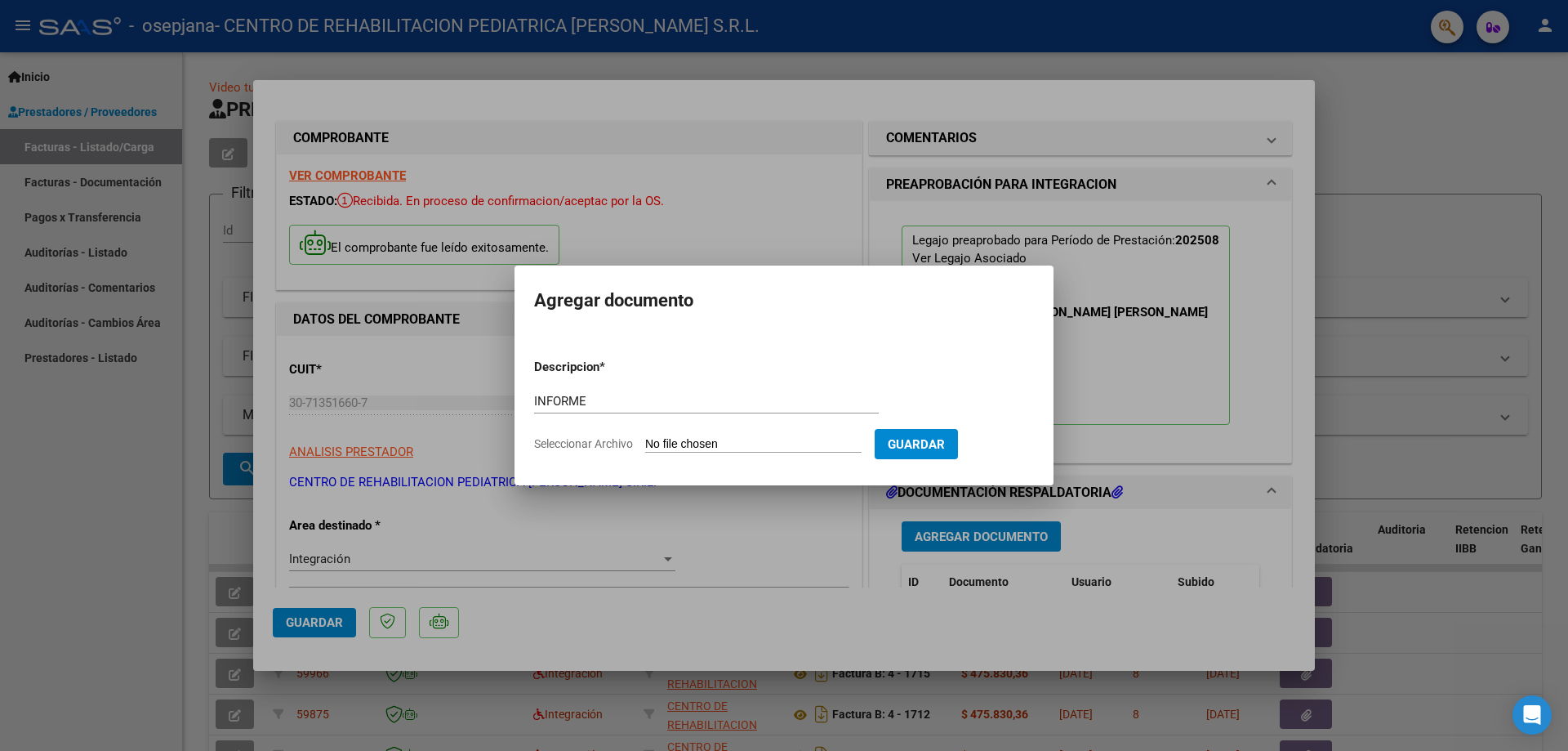
type input "C:\fakepath\INFORME_58209565_NAVARRO_MENDEZ_202509082008570 (2).pdf"
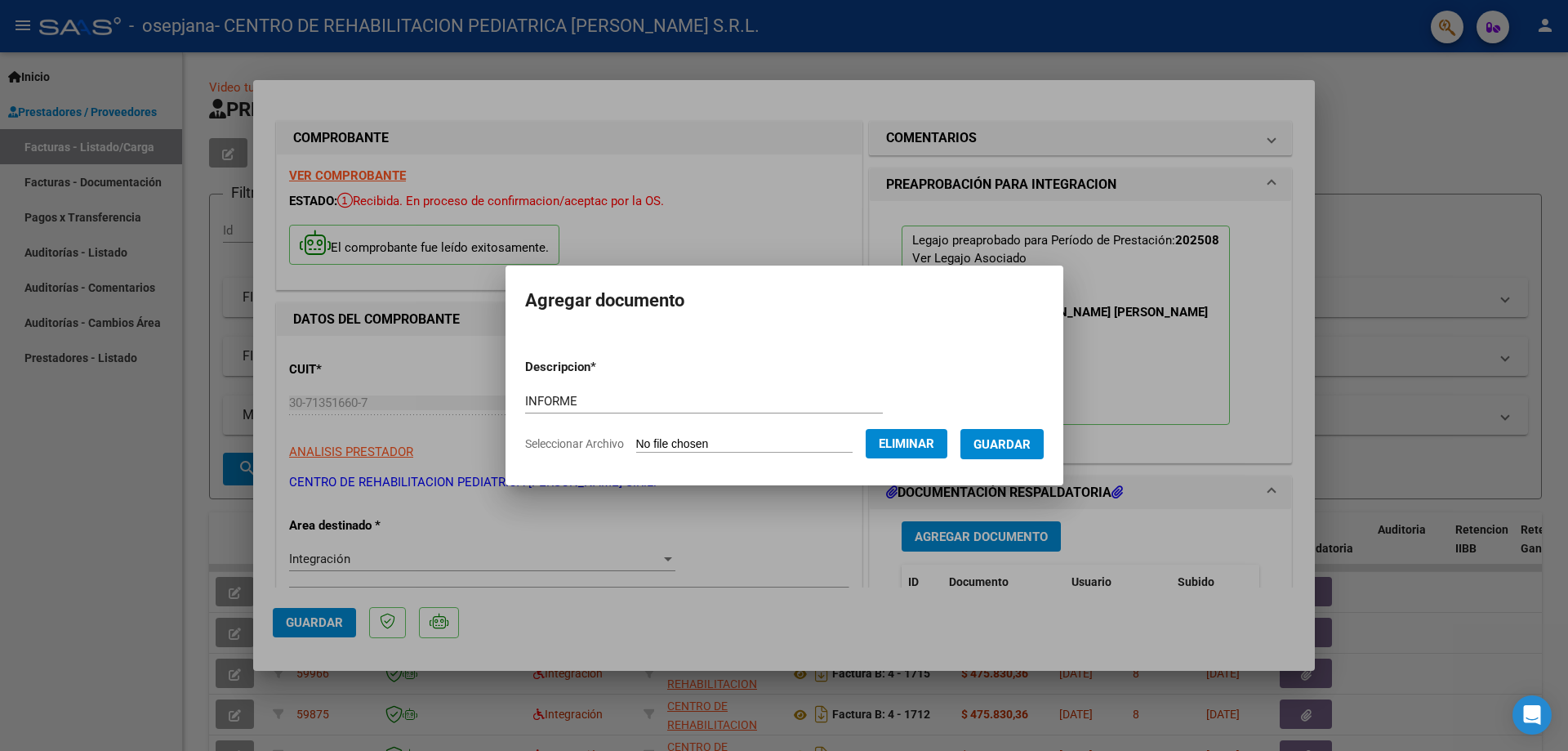
click at [1008, 444] on span "Guardar" at bounding box center [1002, 444] width 57 height 15
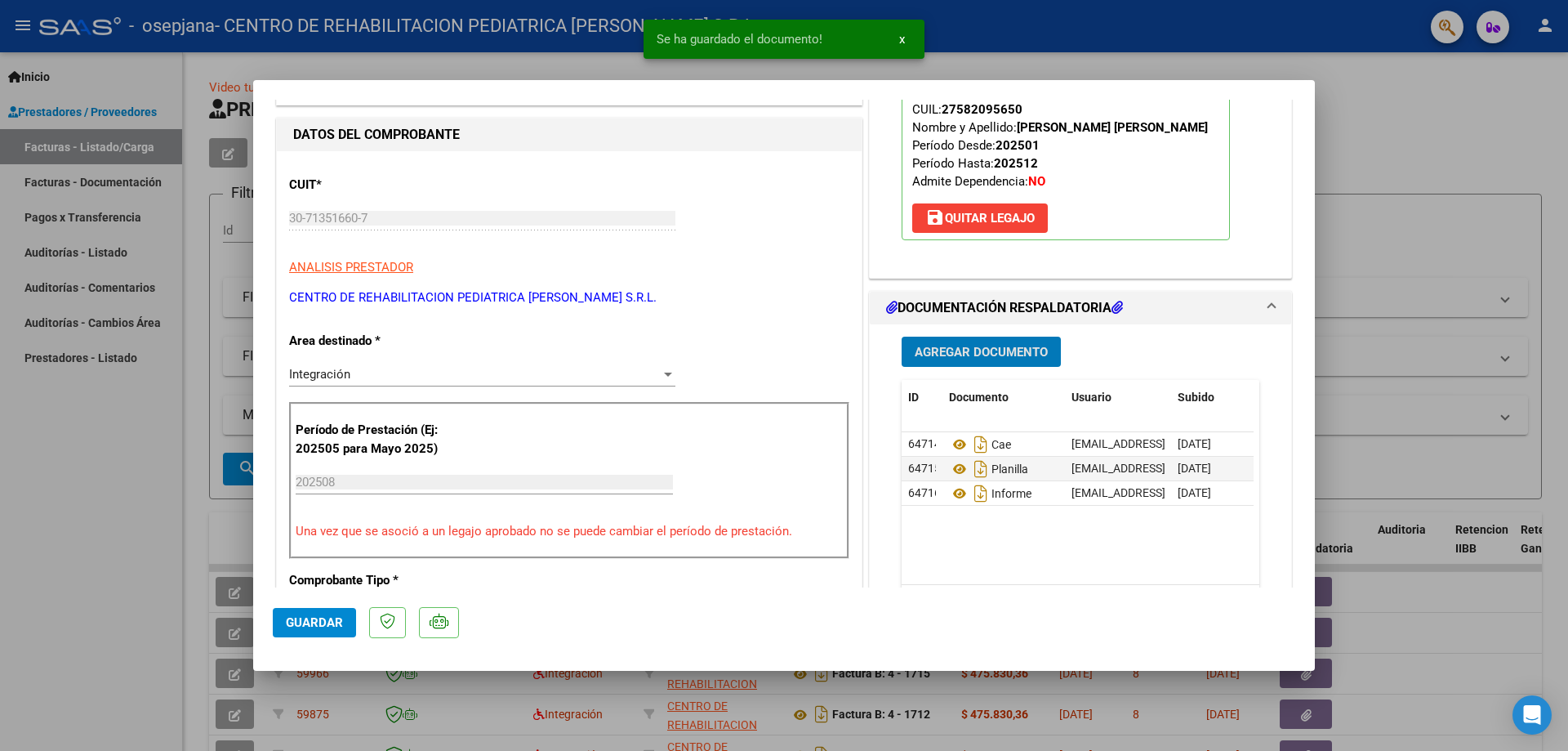
scroll to position [245, 0]
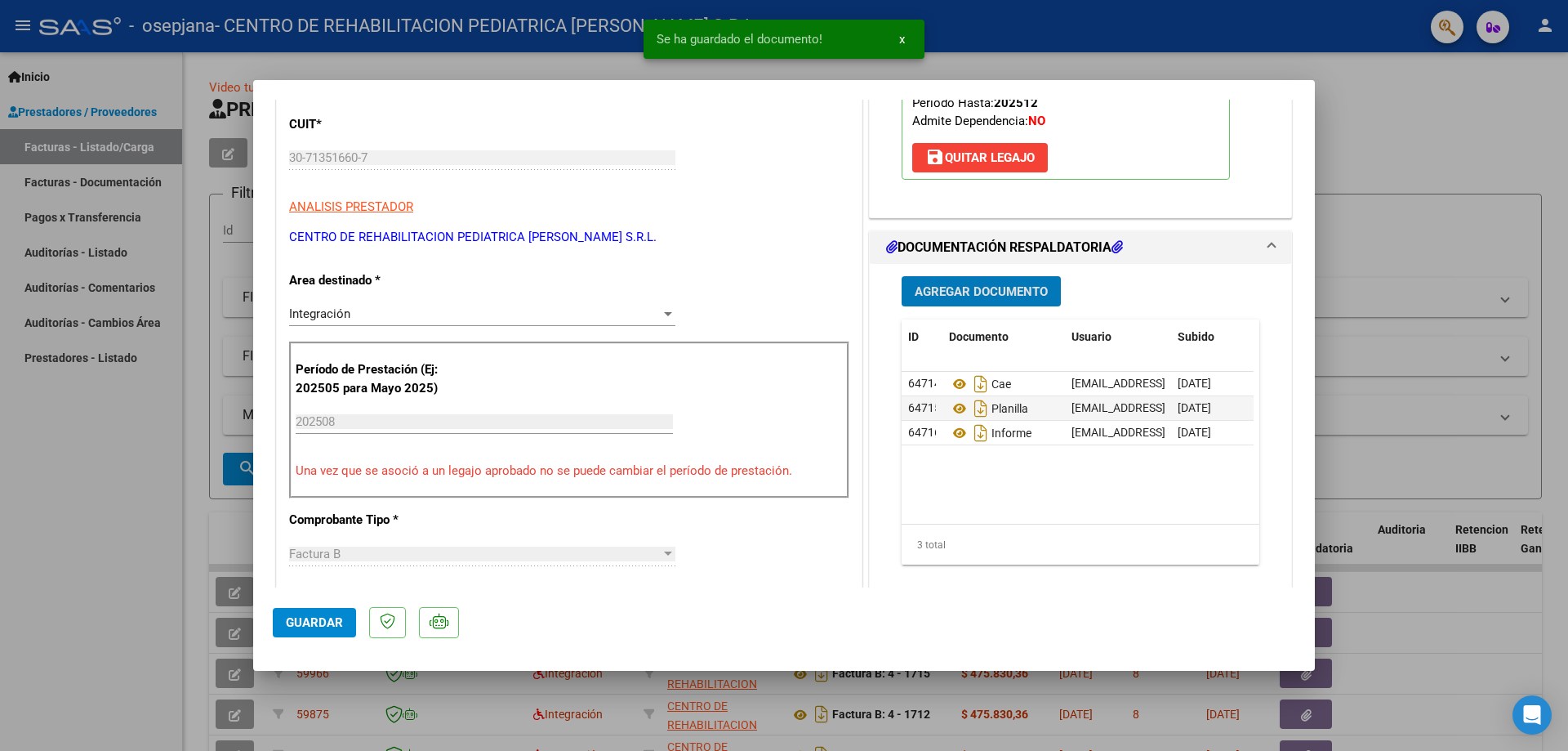
click at [288, 622] on span "Guardar" at bounding box center [314, 622] width 57 height 15
drag, startPoint x: 1354, startPoint y: 162, endPoint x: 1263, endPoint y: 169, distance: 91.3
click at [1355, 162] on div at bounding box center [784, 376] width 1568 height 751
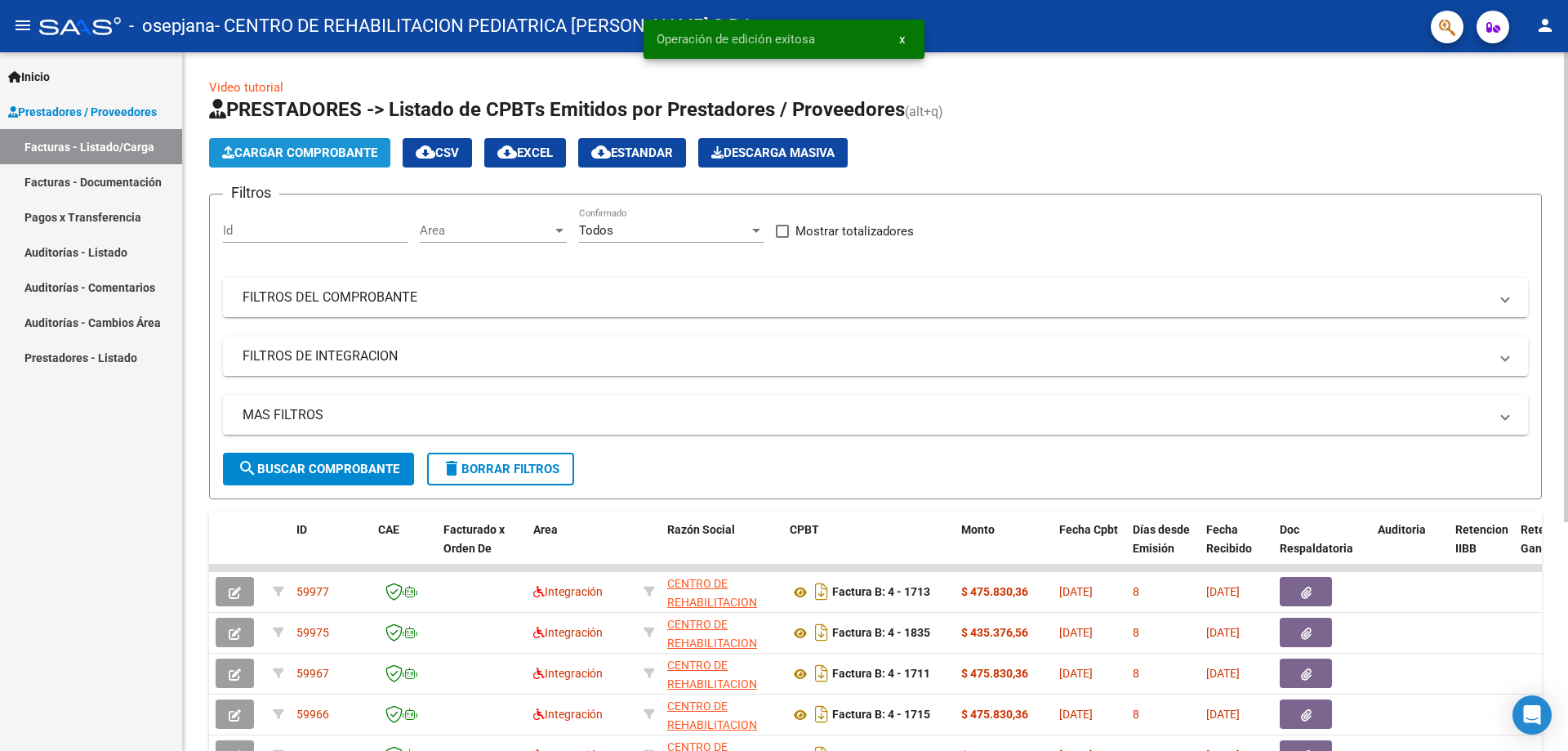
click at [327, 161] on button "Cargar Comprobante" at bounding box center [299, 153] width 181 height 29
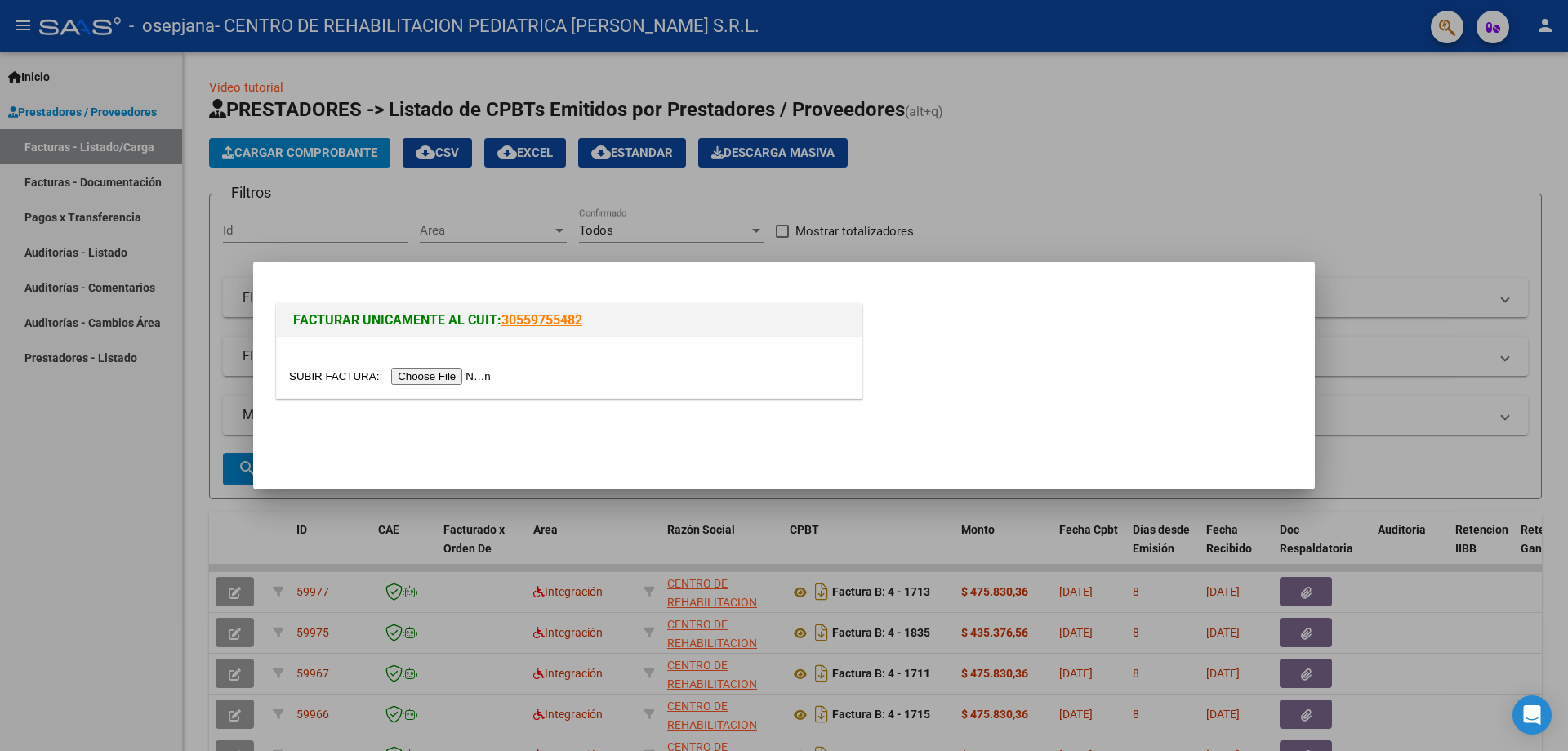
click at [476, 377] on input "file" at bounding box center [392, 376] width 206 height 18
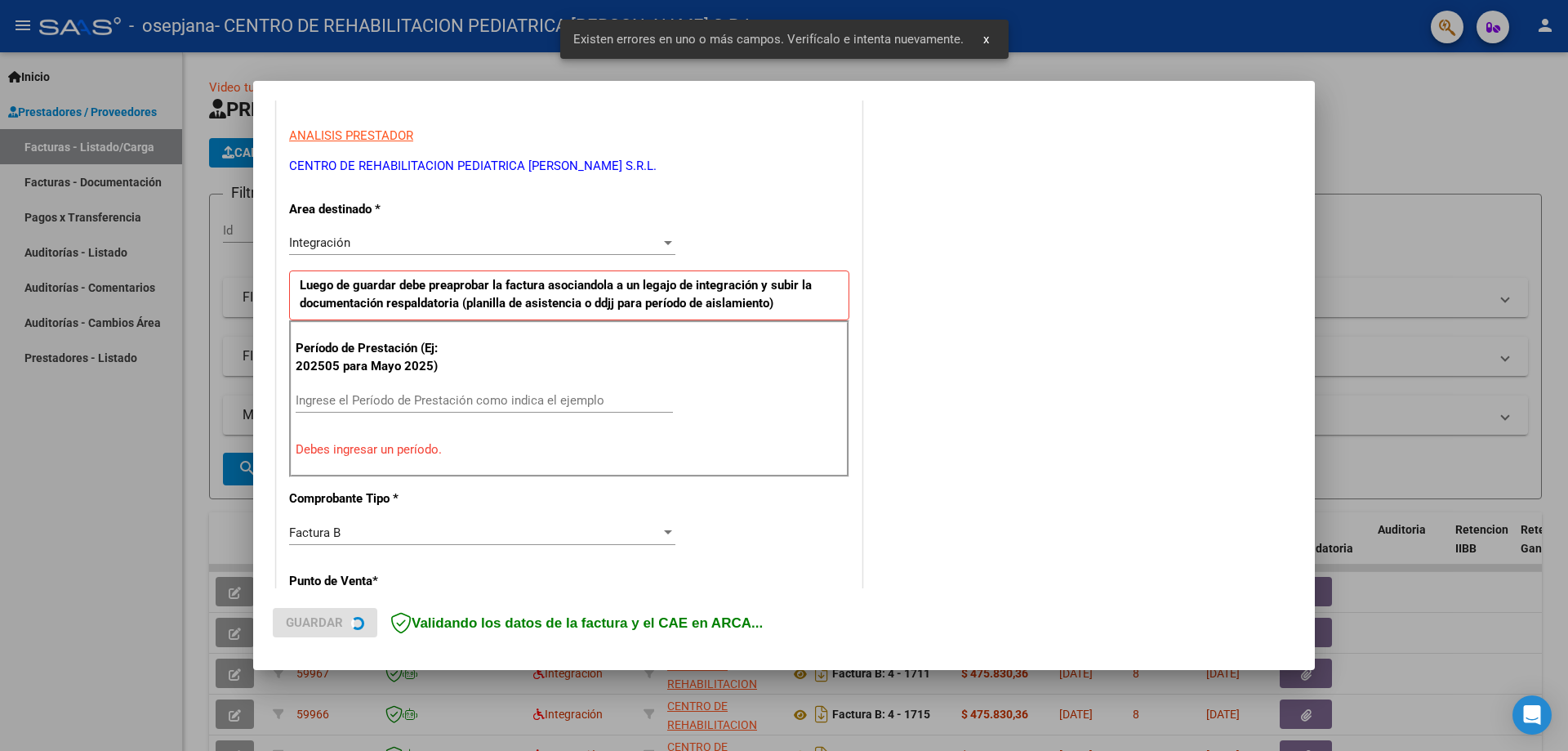
scroll to position [294, 0]
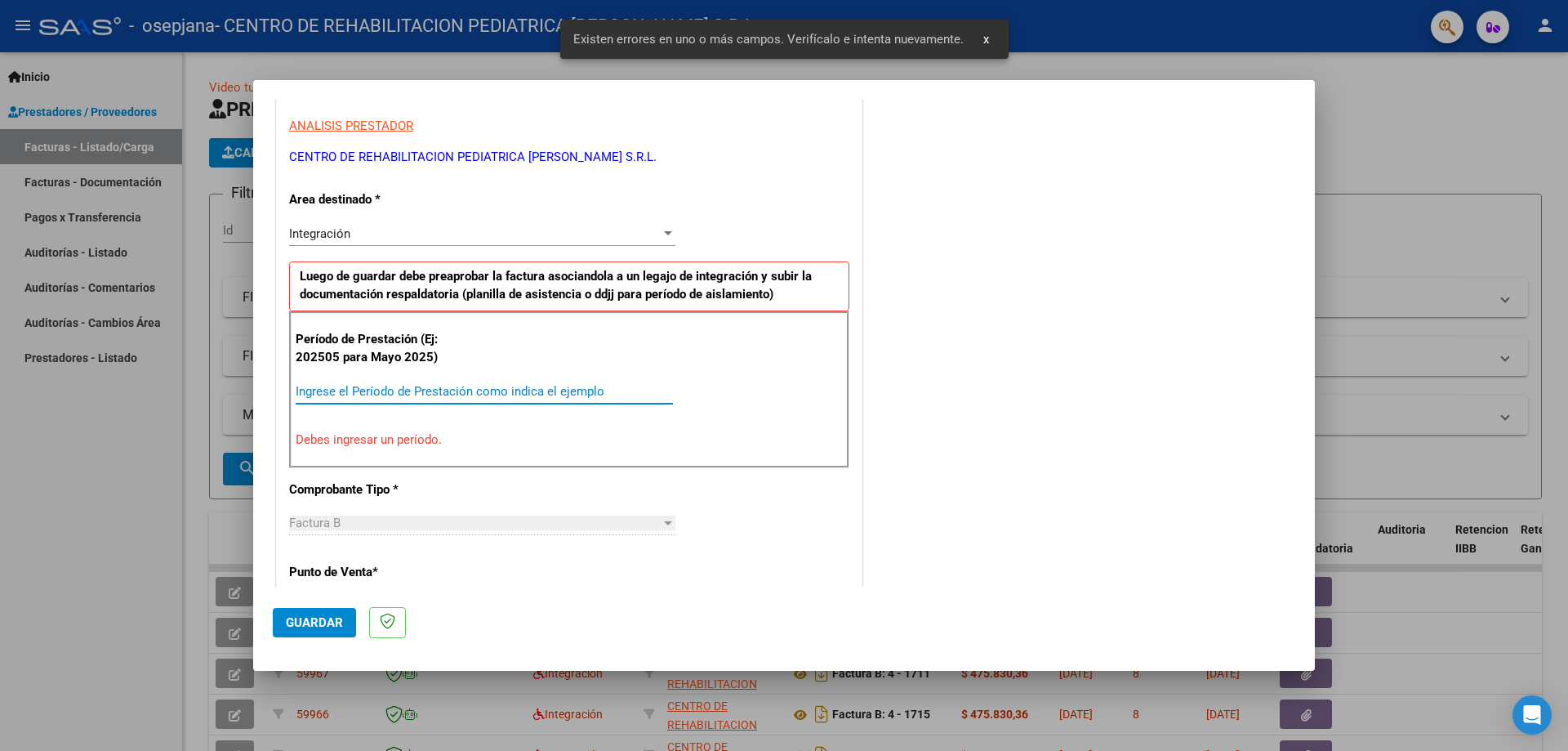
click at [329, 390] on input "Ingrese el Período de Prestación como indica el ejemplo" at bounding box center [484, 391] width 377 height 15
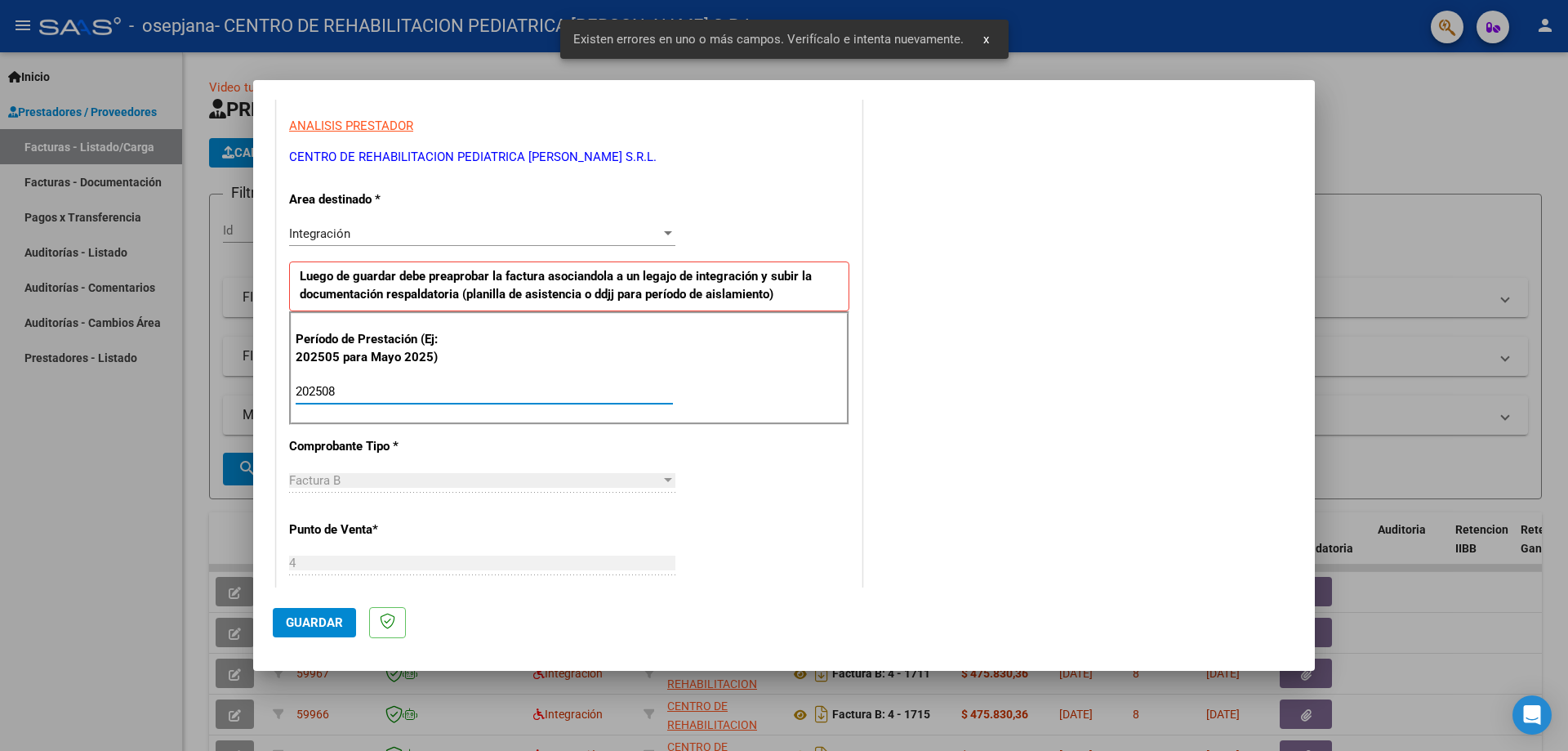
type input "202508"
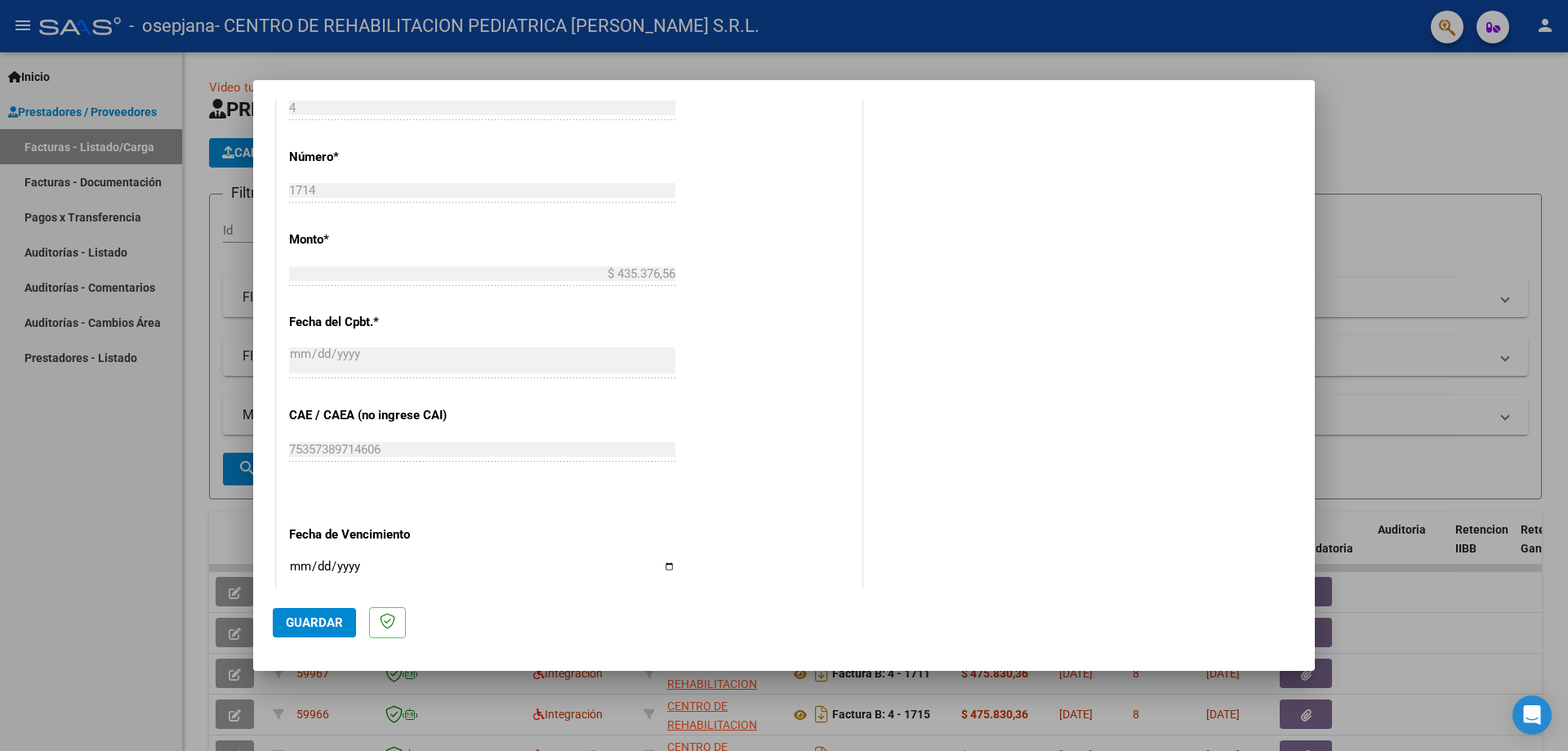
scroll to position [950, 0]
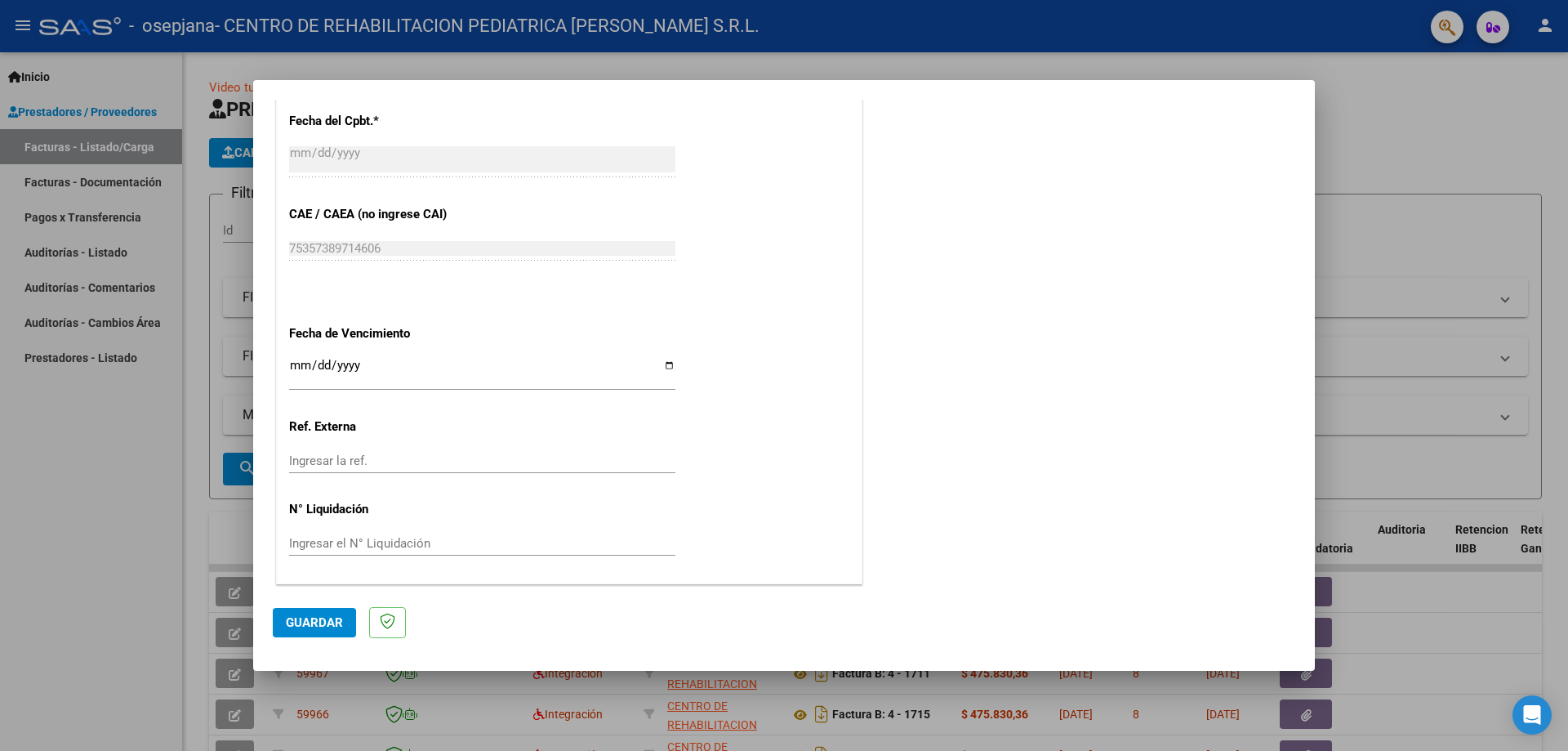
click at [668, 368] on input "Ingresar la fecha" at bounding box center [482, 372] width 386 height 26
type input "[DATE]"
click at [316, 626] on span "Guardar" at bounding box center [314, 622] width 57 height 15
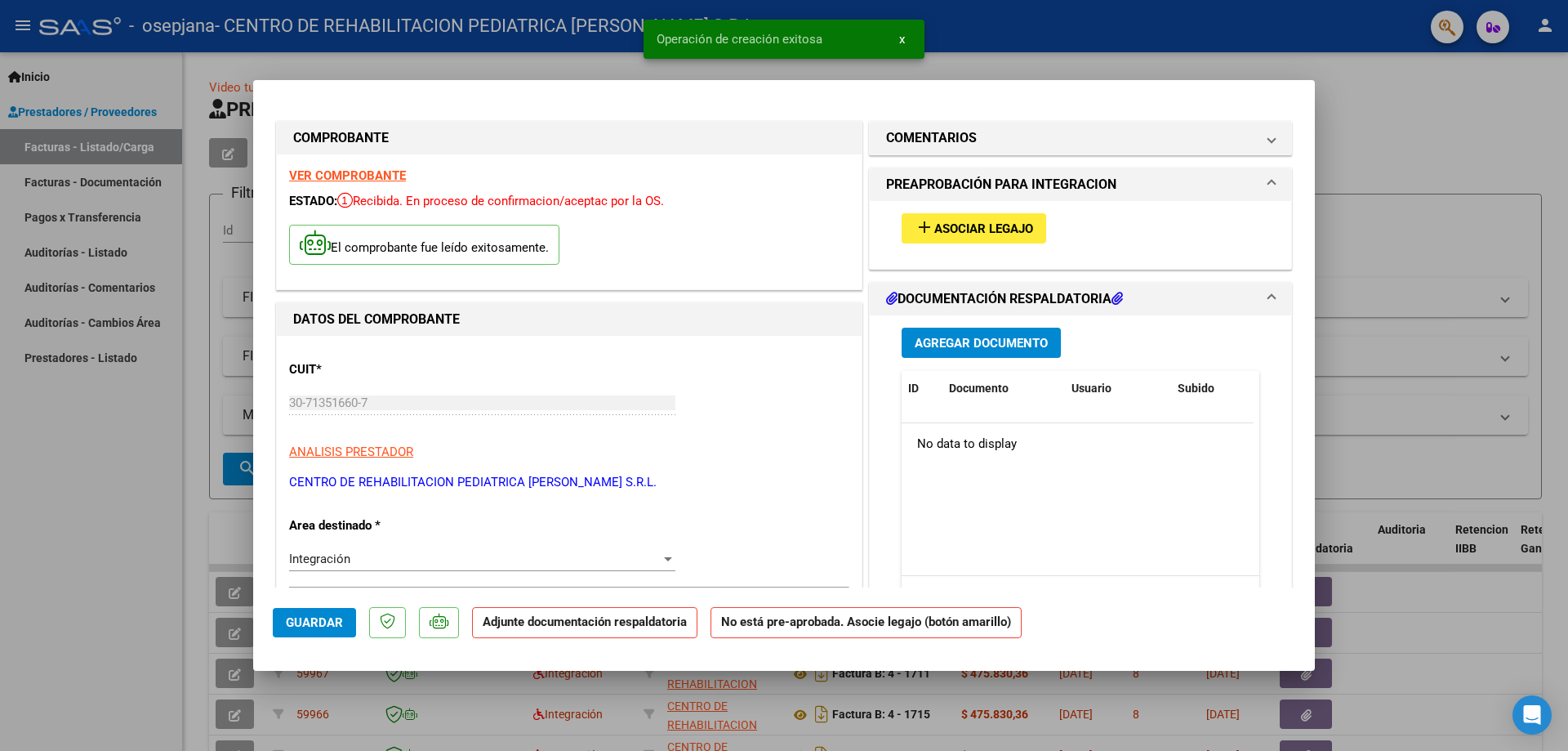
click at [977, 350] on span "Agregar Documento" at bounding box center [981, 342] width 133 height 15
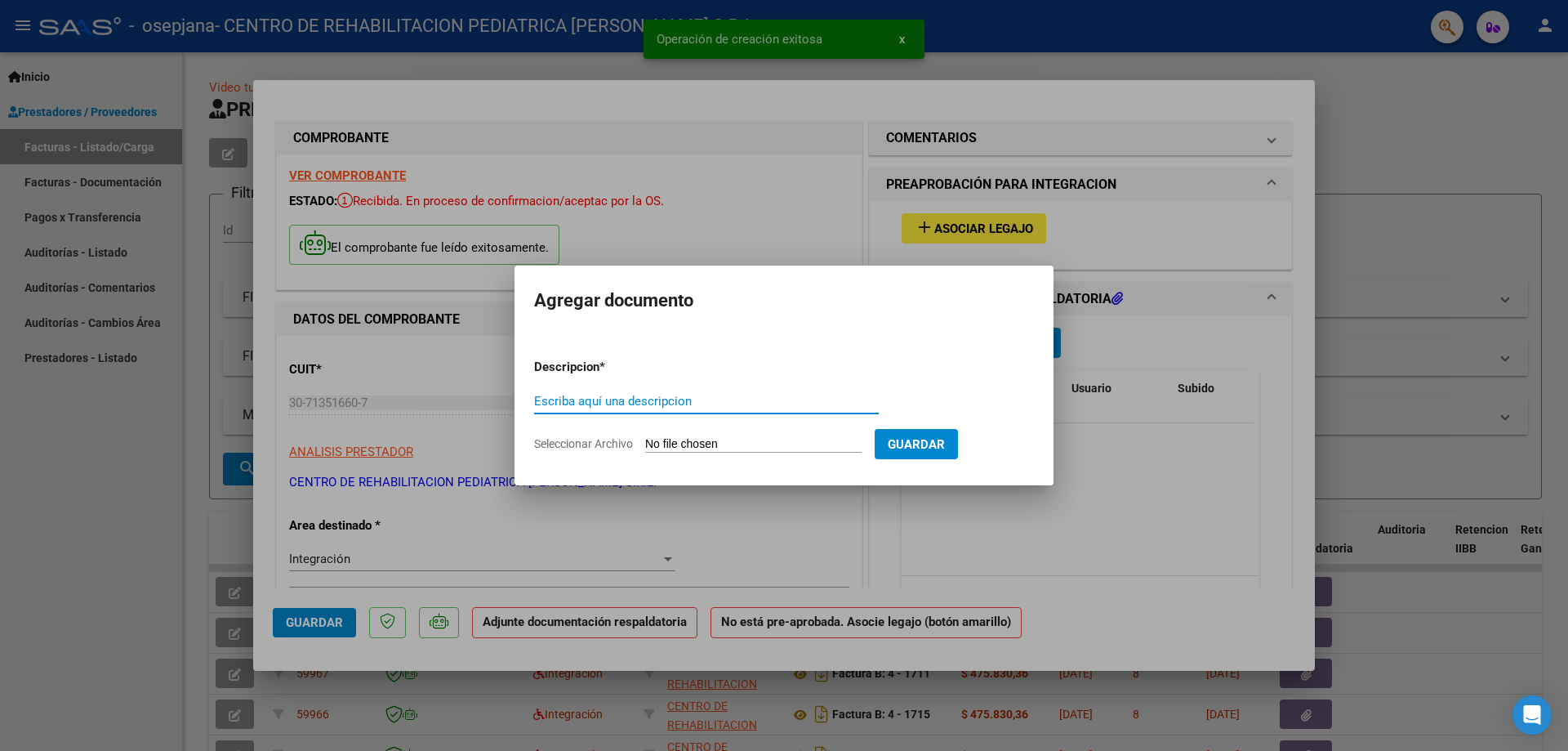
click at [644, 404] on input "Escriba aquí una descripcion" at bounding box center [706, 401] width 345 height 15
type input "PLANILLA"
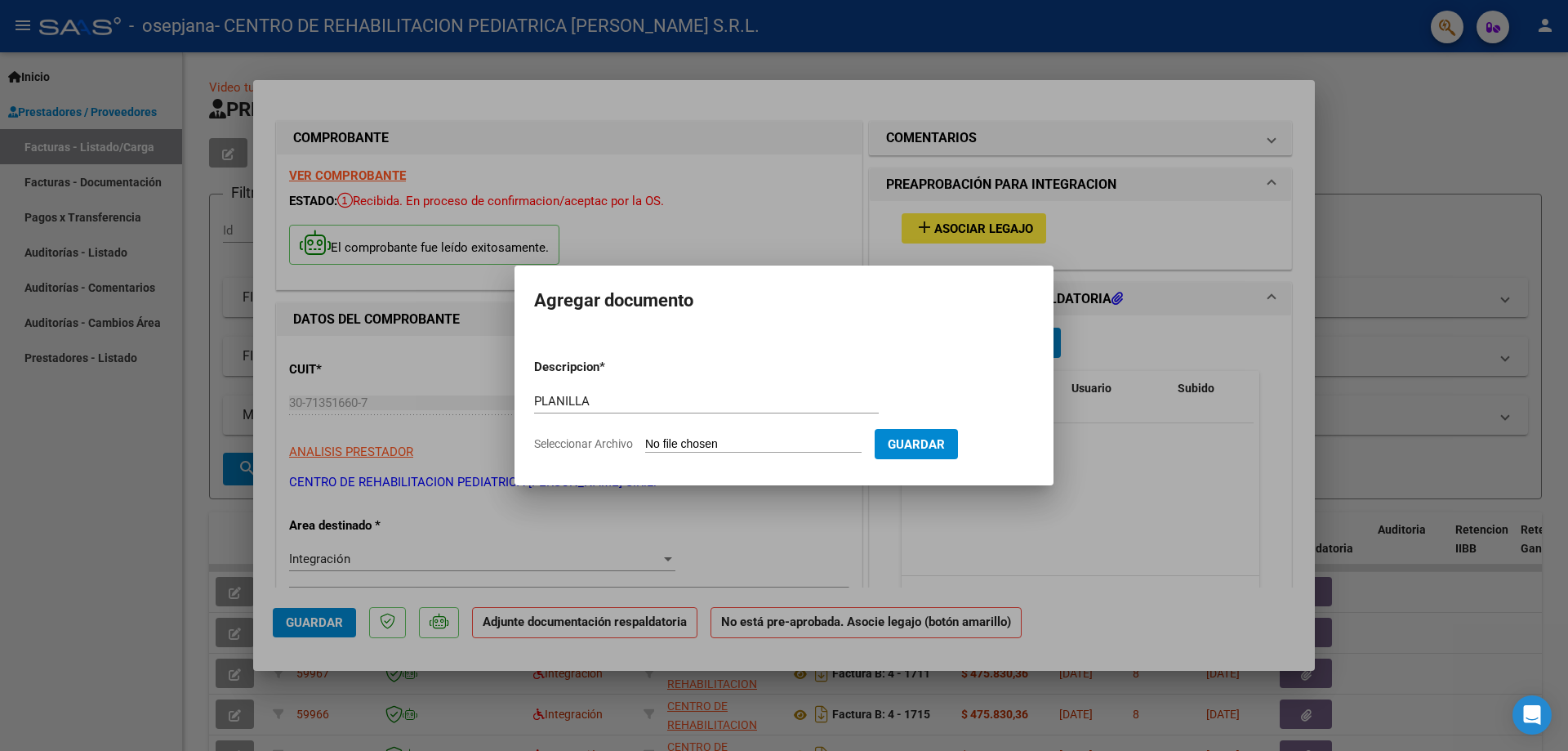
click at [673, 439] on input "Seleccionar Archivo" at bounding box center [753, 445] width 216 height 16
type input "C:\fakepath\PA [PERSON_NAME] REHAB (1).pdf"
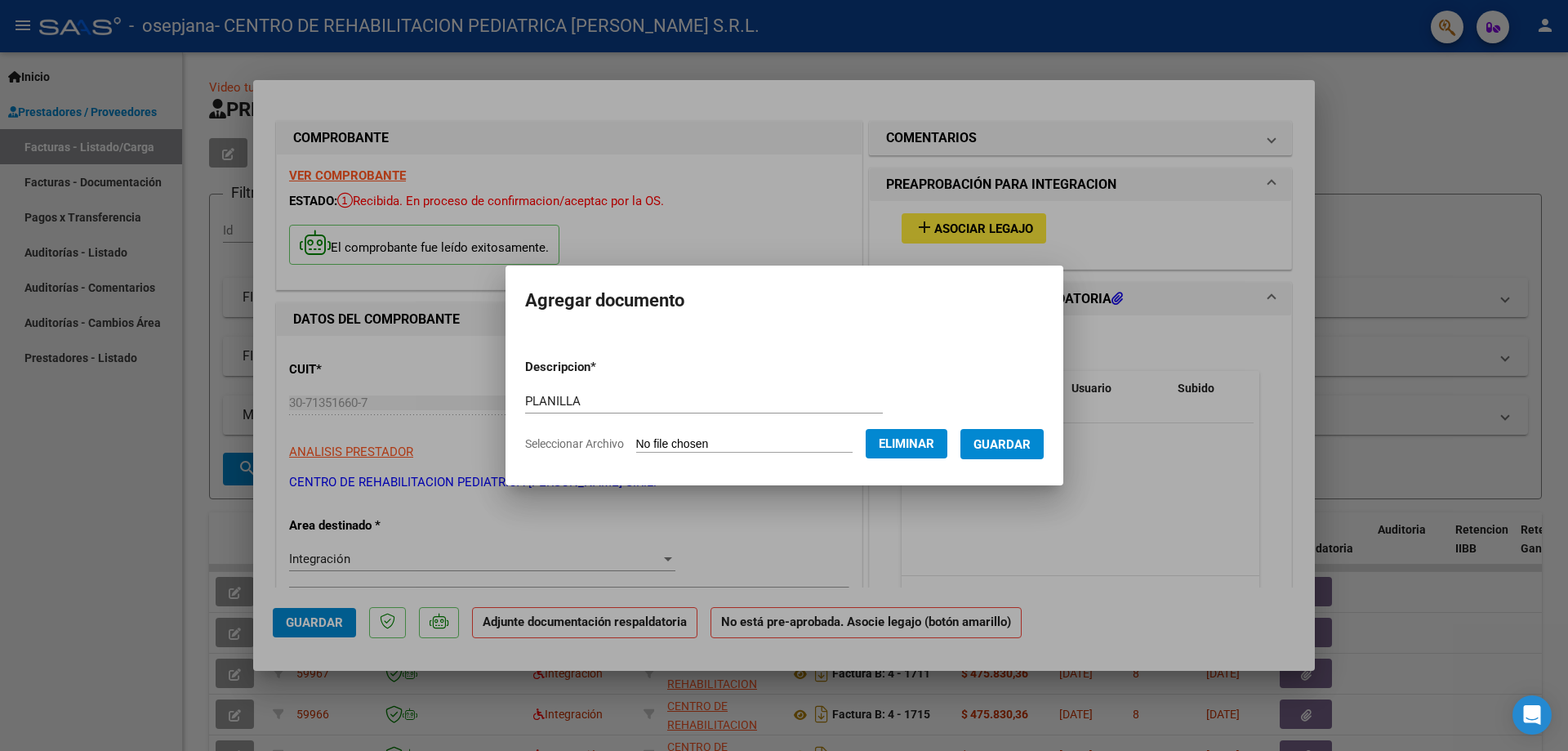
click at [1030, 446] on span "Guardar" at bounding box center [1002, 444] width 57 height 15
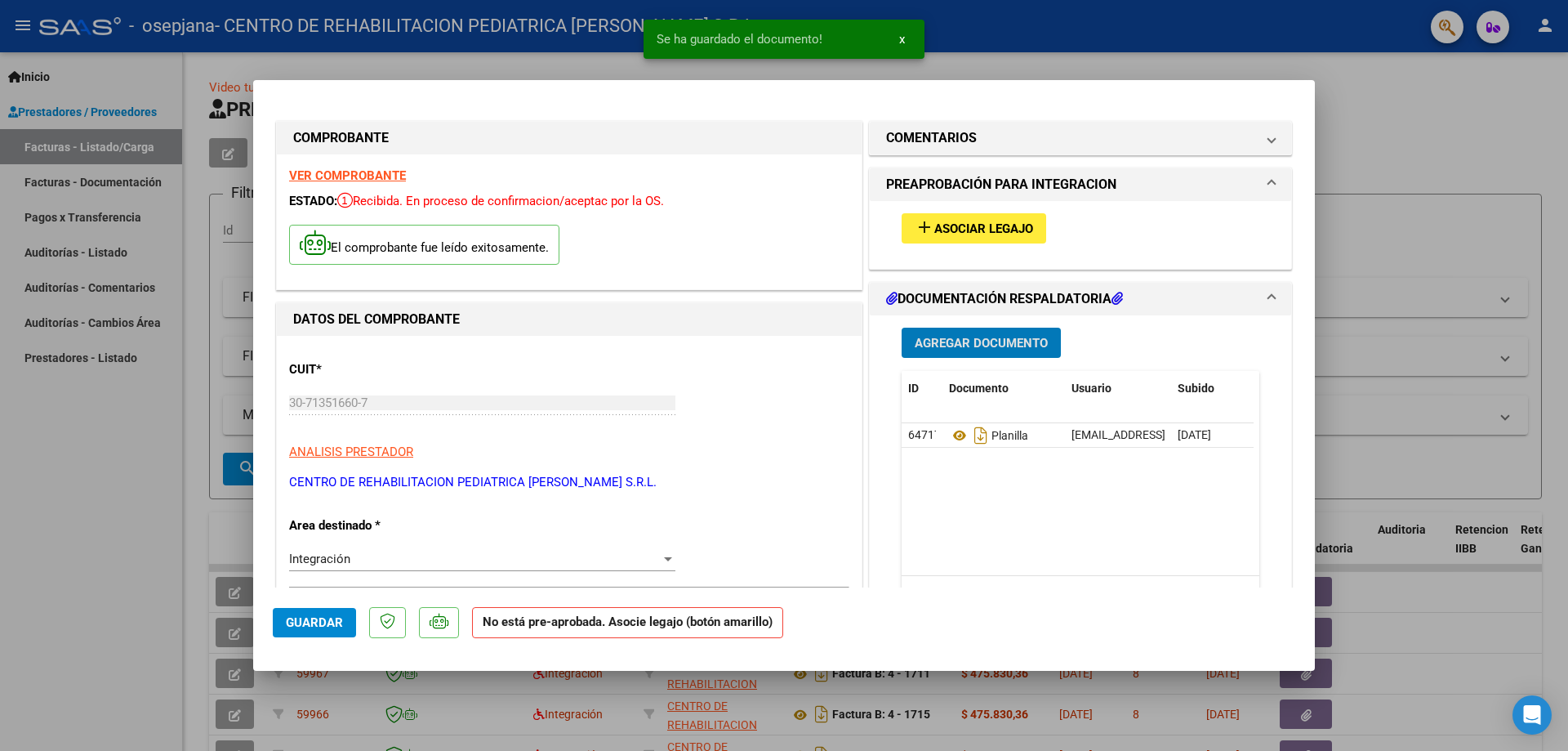
click at [974, 345] on span "Agregar Documento" at bounding box center [981, 342] width 133 height 15
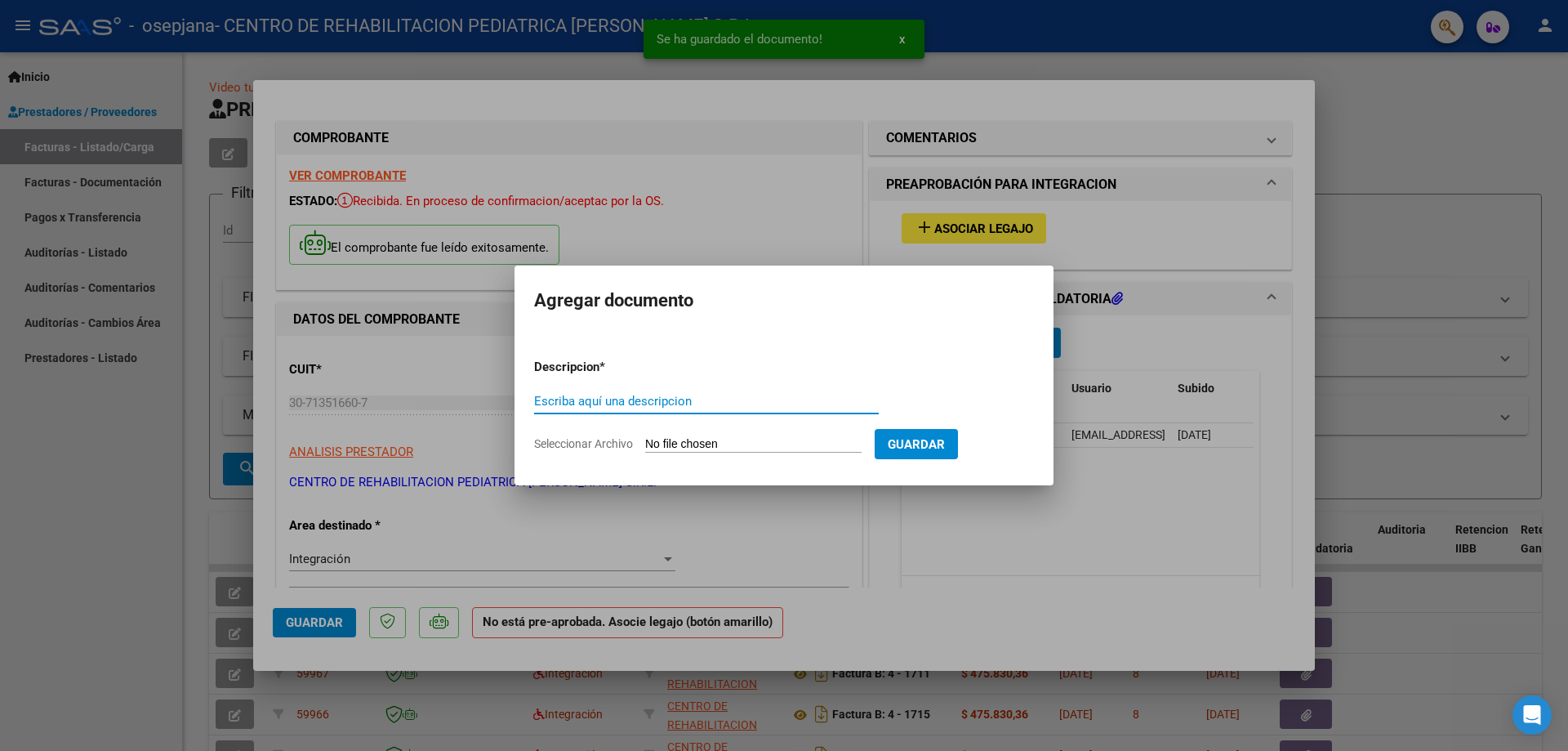
click at [642, 394] on input "Escriba aquí una descripcion" at bounding box center [706, 401] width 345 height 15
type input "CAE"
click at [658, 448] on input "Seleccionar Archivo" at bounding box center [753, 445] width 216 height 16
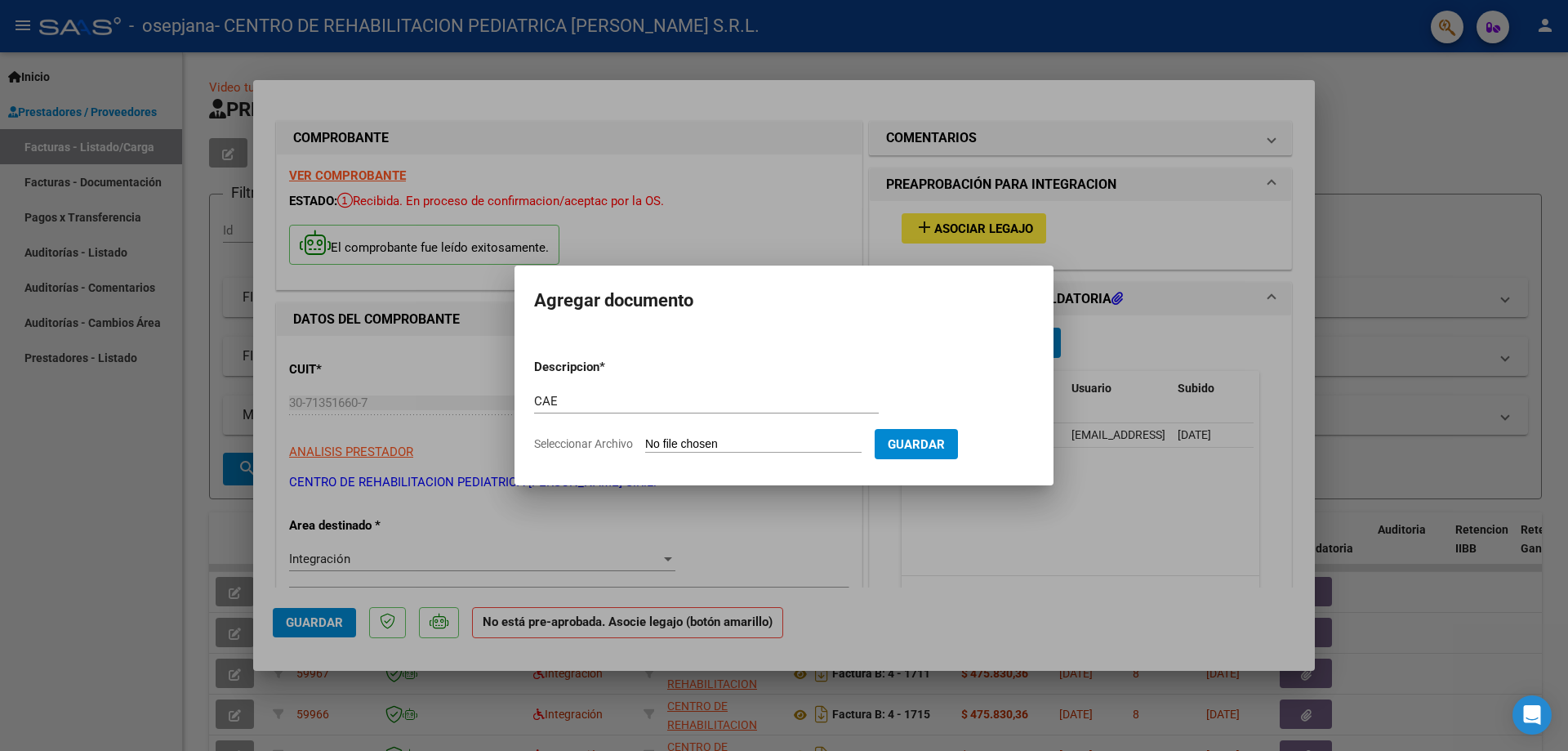
type input "C:\fakepath\CAE REHAB [PERSON_NAME] (1).pdf"
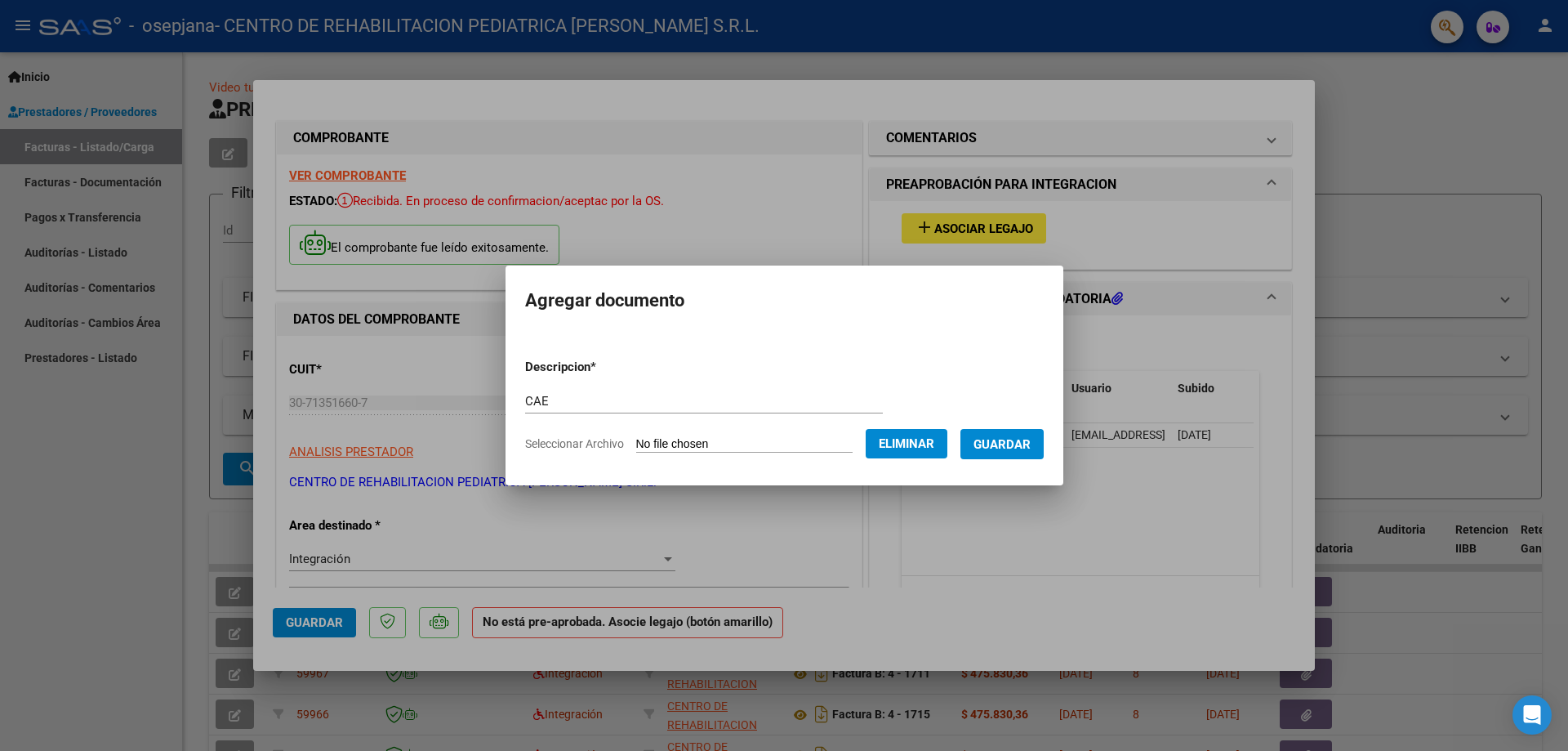
click at [1027, 444] on span "Guardar" at bounding box center [1002, 444] width 57 height 15
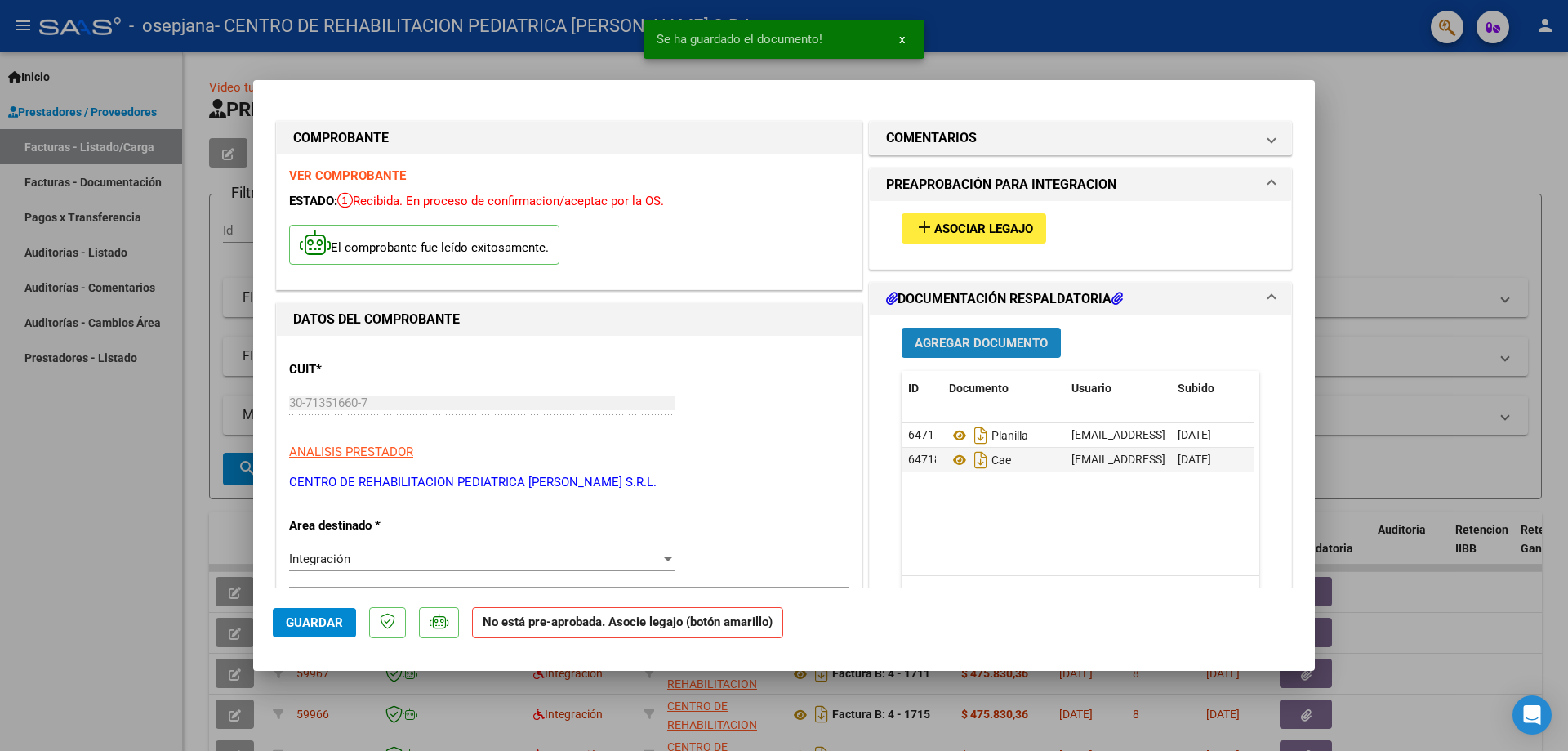
click at [964, 345] on span "Agregar Documento" at bounding box center [981, 342] width 133 height 15
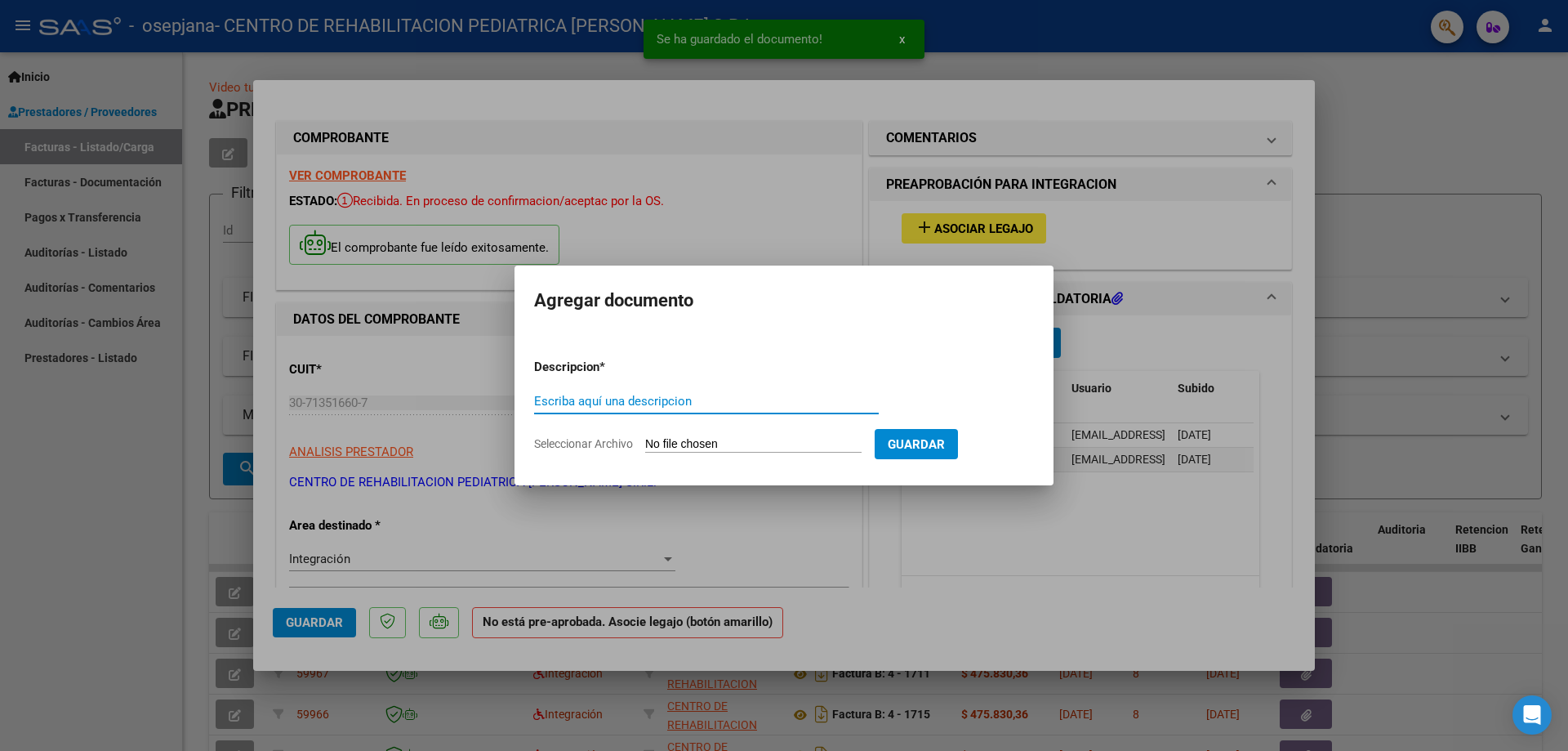
click at [646, 402] on input "Escriba aquí una descripcion" at bounding box center [706, 401] width 345 height 15
type input "INFORME"
click at [676, 449] on input "Seleccionar Archivo" at bounding box center [753, 445] width 216 height 16
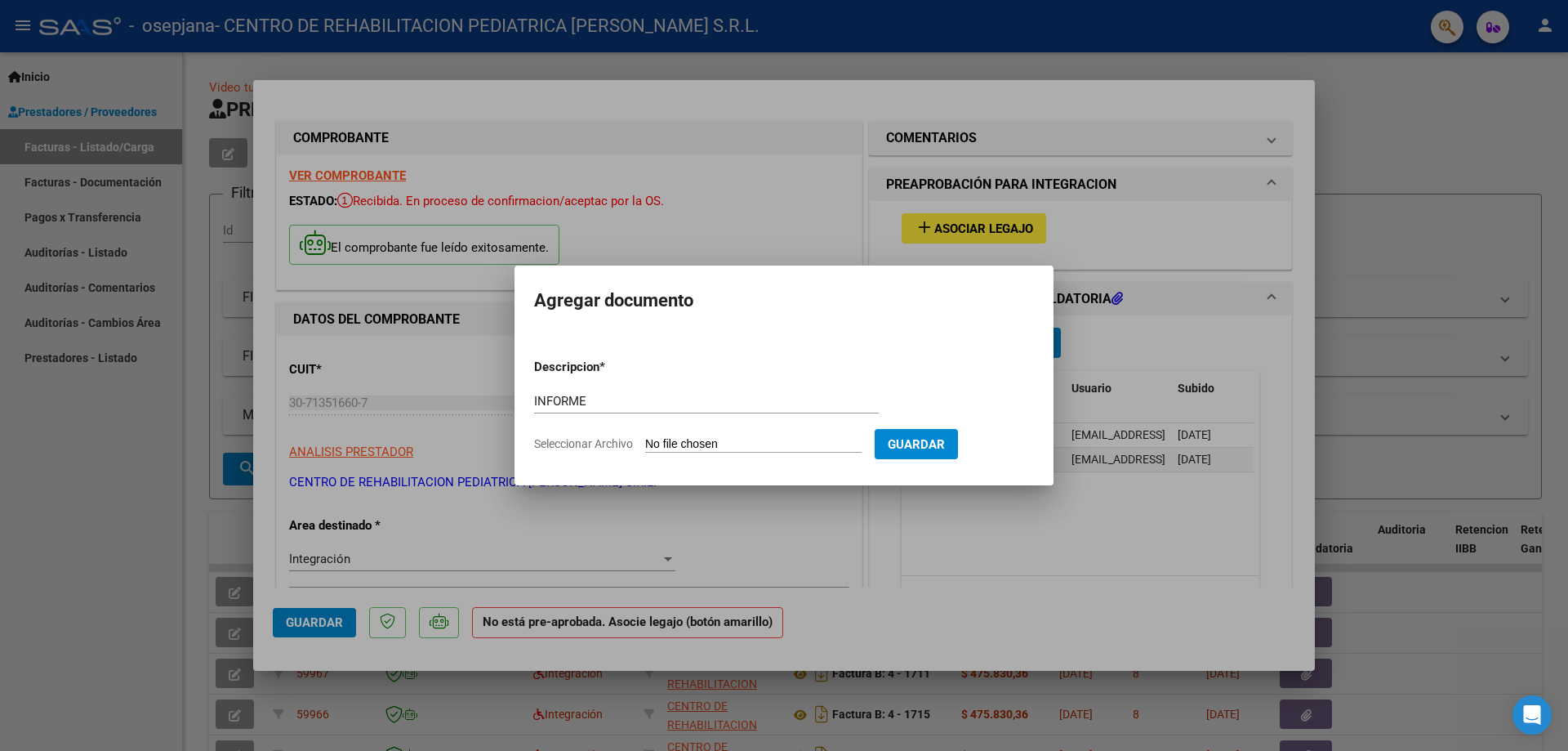
type input "C:\fakepath\[PERSON_NAME] REHAB (1).pdf"
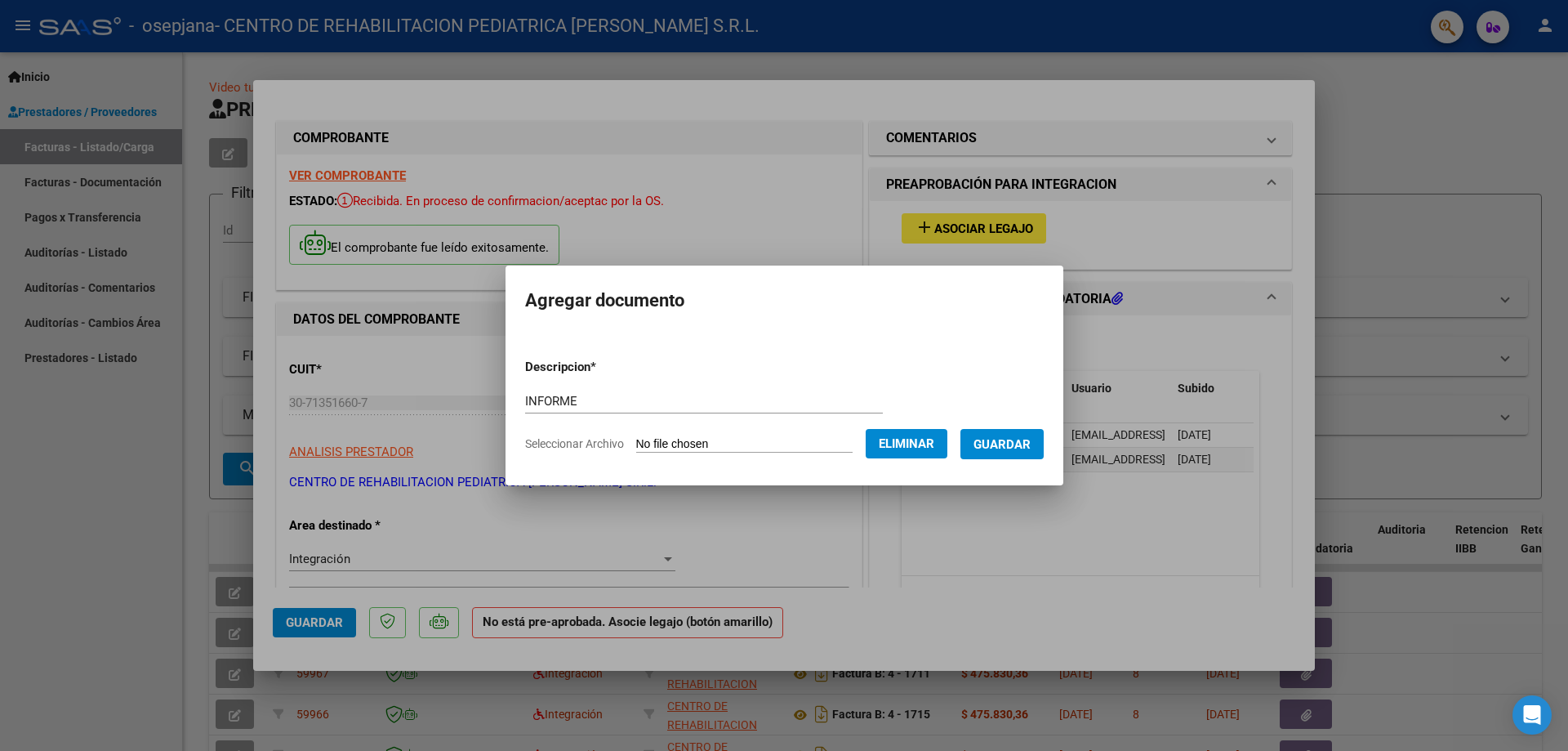
click at [1030, 445] on span "Guardar" at bounding box center [1002, 444] width 57 height 15
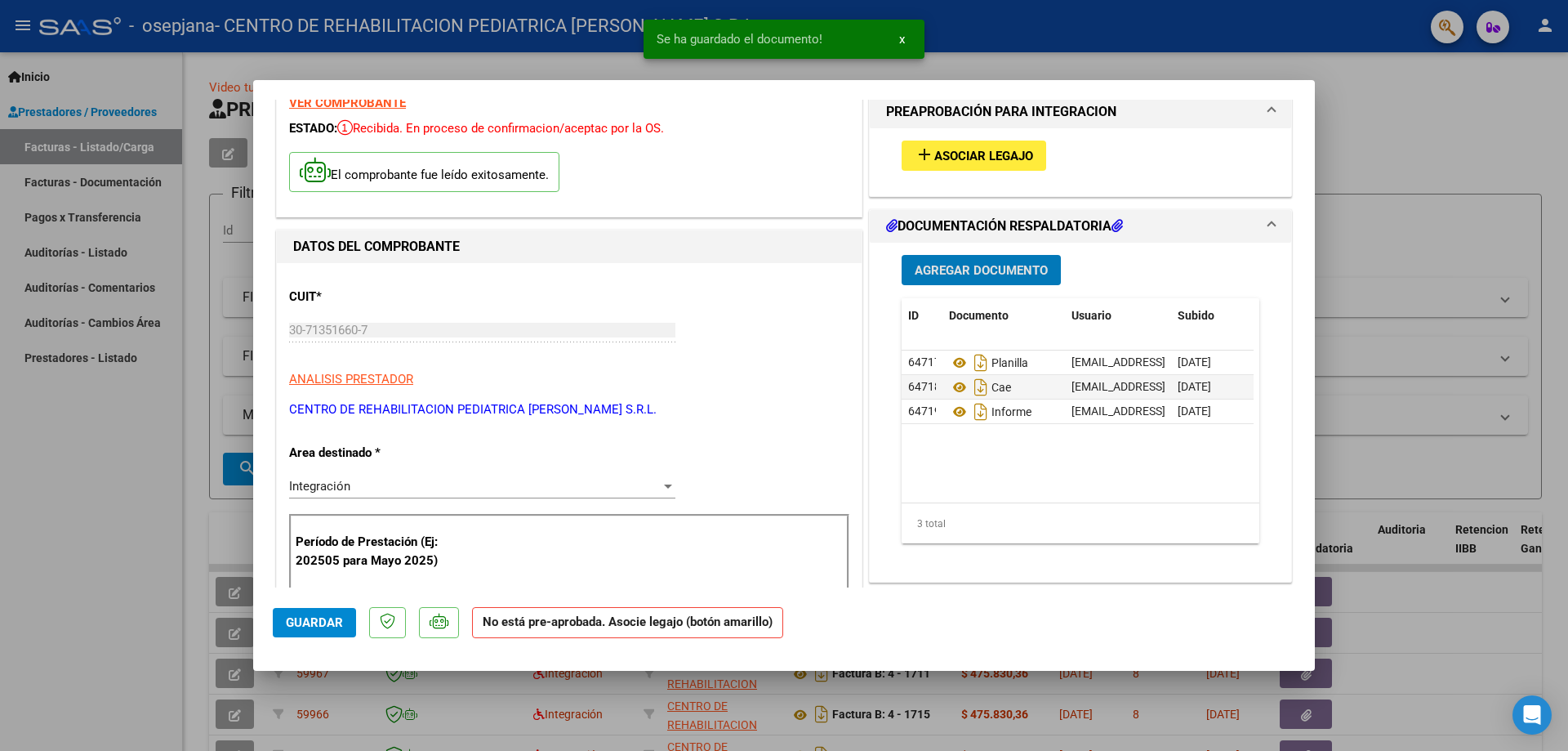
scroll to position [82, 0]
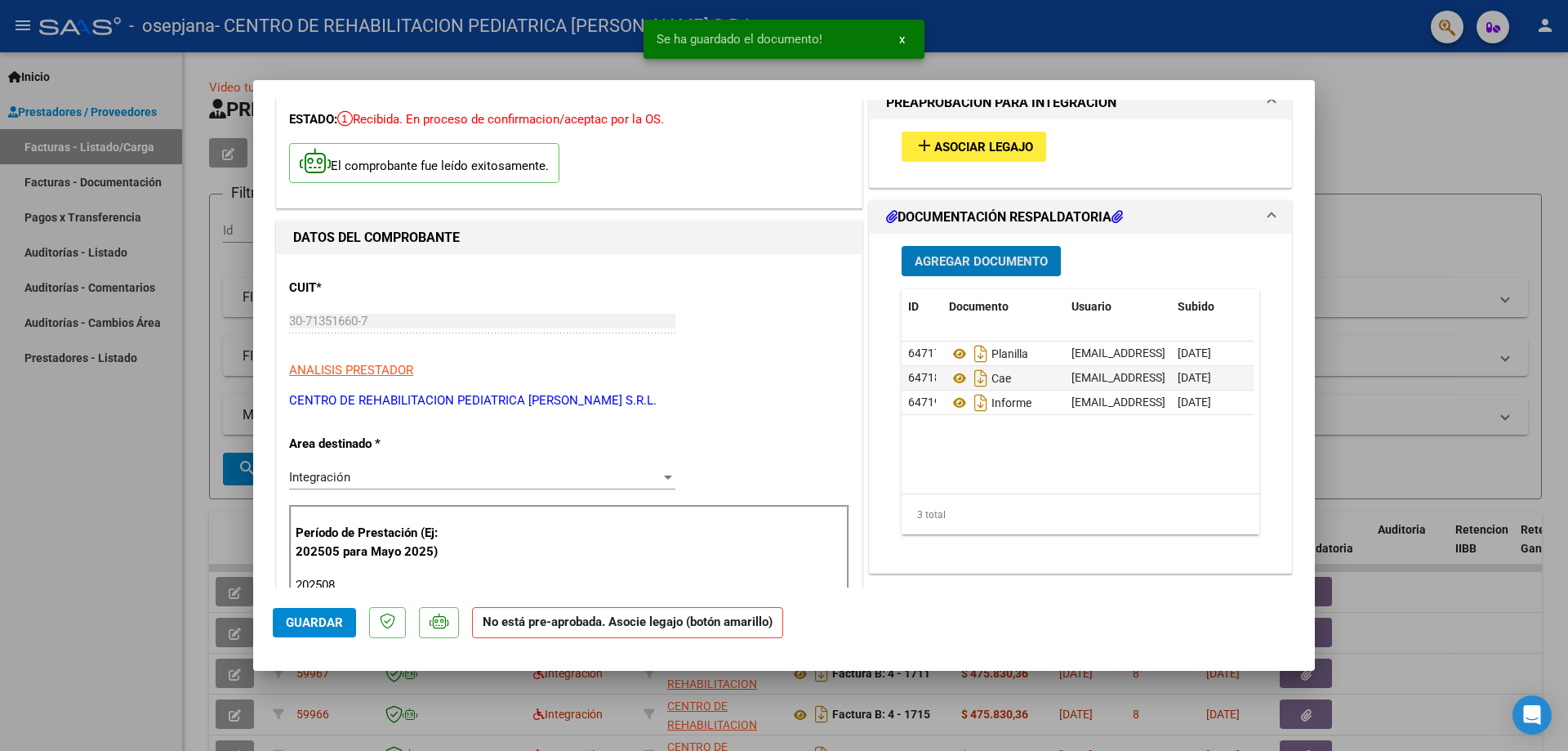
click at [334, 628] on span "Guardar" at bounding box center [314, 622] width 57 height 15
click at [1374, 121] on div at bounding box center [784, 376] width 1568 height 751
type input "$ 0,00"
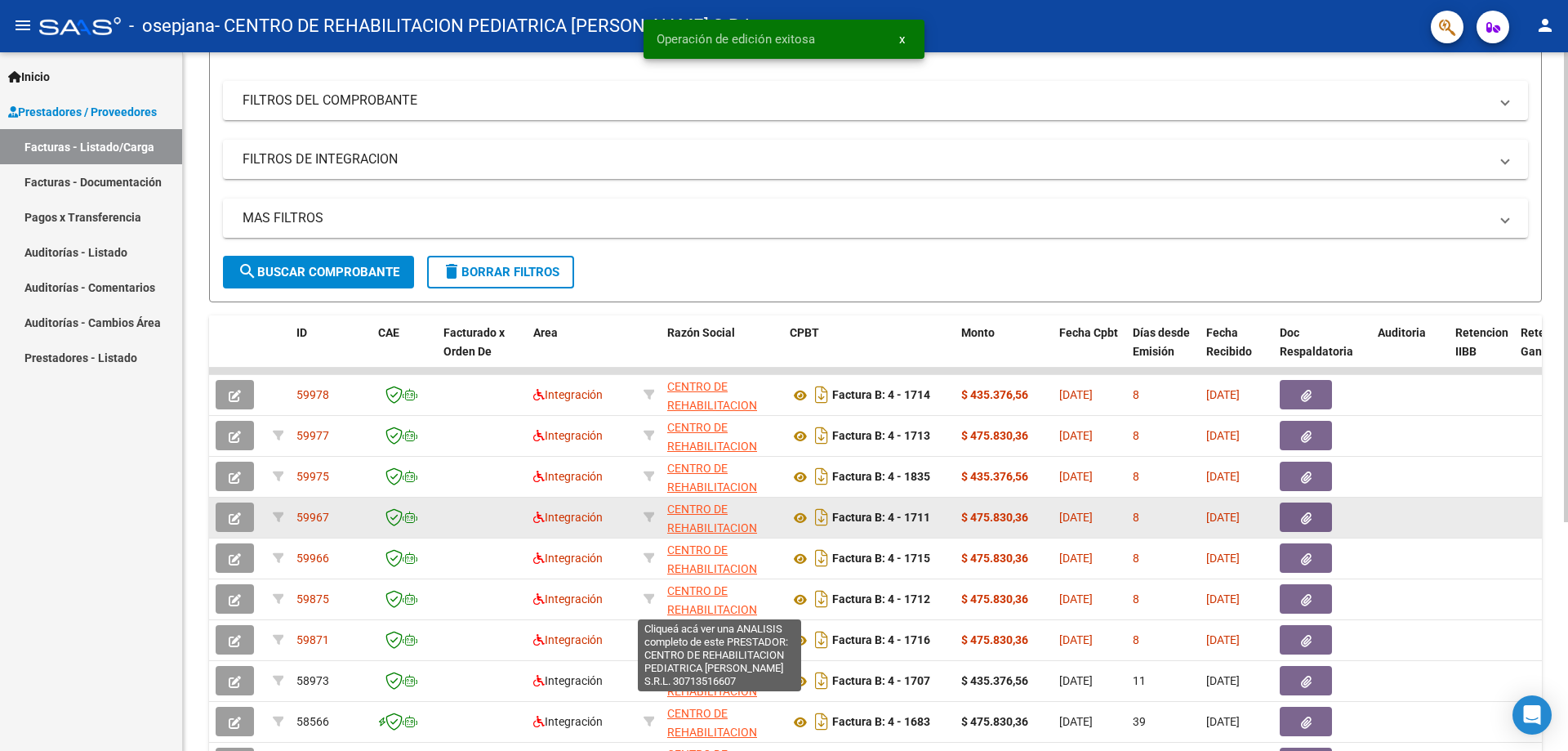
scroll to position [245, 0]
